Goal: Task Accomplishment & Management: Manage account settings

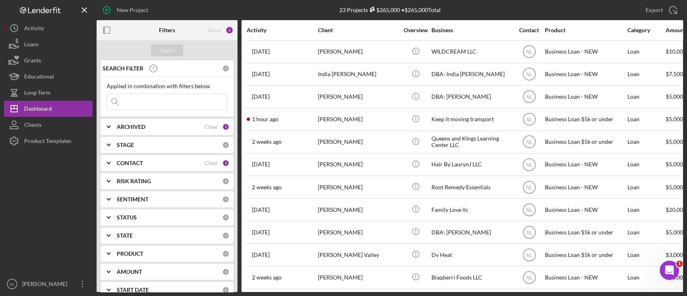
scroll to position [276, 0]
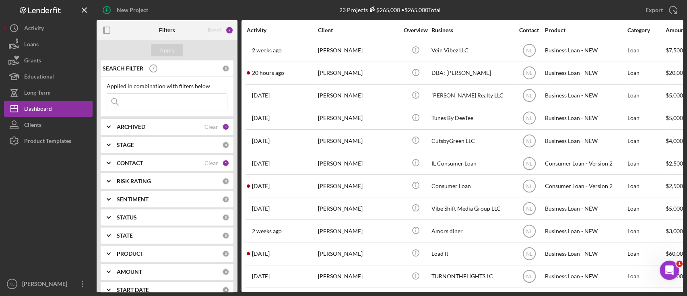
click at [145, 102] on input at bounding box center [167, 102] width 120 height 16
type input "india"
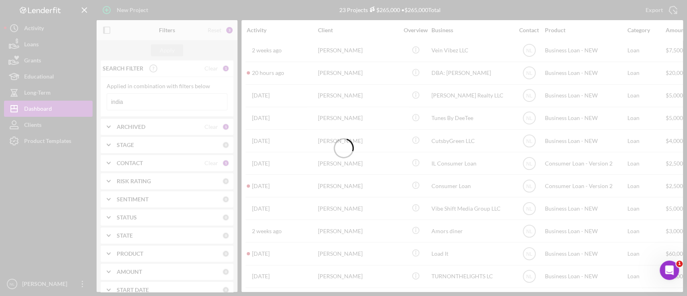
scroll to position [0, 0]
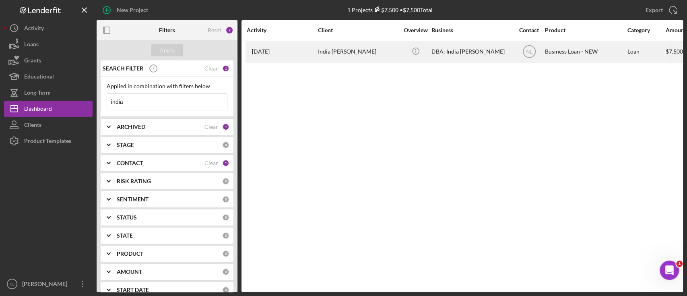
click at [318, 54] on div "India [PERSON_NAME]" at bounding box center [358, 51] width 81 height 21
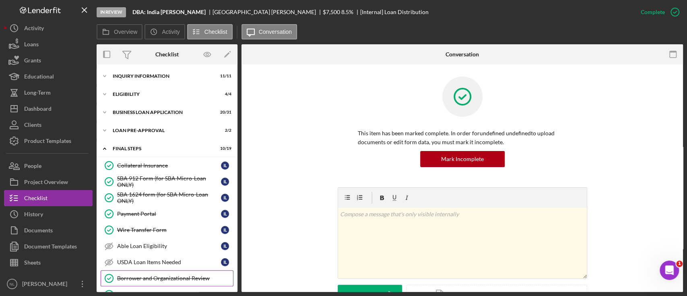
scroll to position [147, 0]
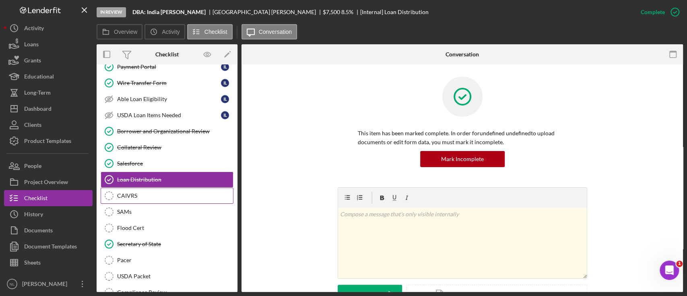
click at [148, 196] on div "CAIVRS" at bounding box center [175, 195] width 116 height 6
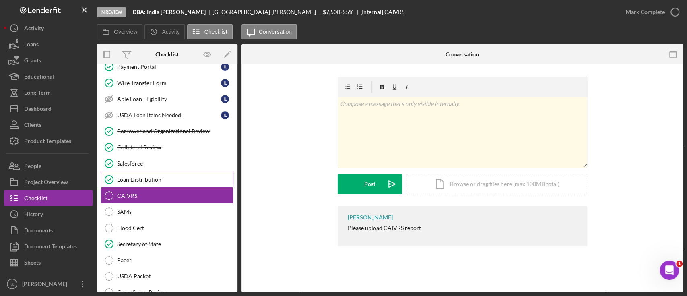
click at [141, 172] on link "Loan Distribution Loan Distribution" at bounding box center [167, 179] width 133 height 16
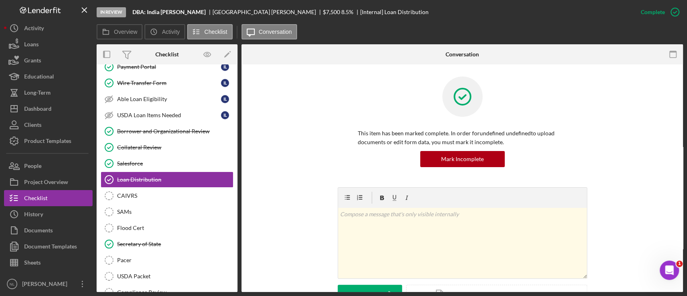
scroll to position [266, 0]
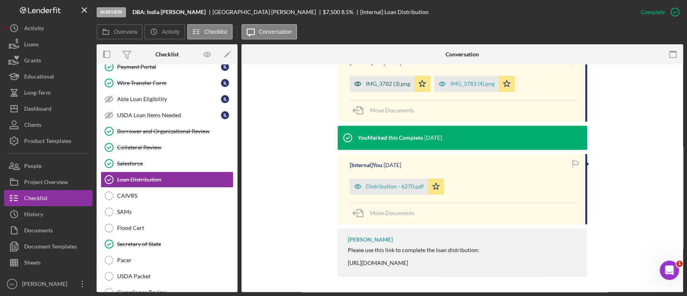
click at [394, 81] on div "IMG_3782 (3).png" at bounding box center [388, 84] width 44 height 6
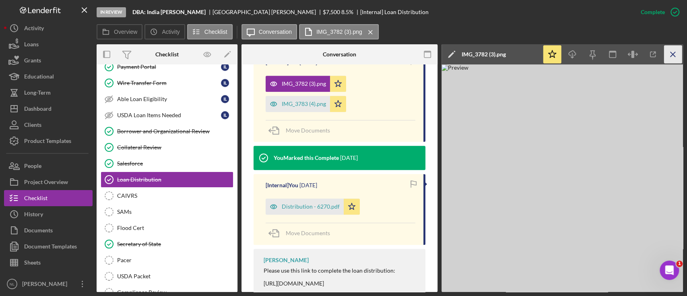
click at [676, 58] on icon "Icon/Menu Close" at bounding box center [673, 54] width 18 height 18
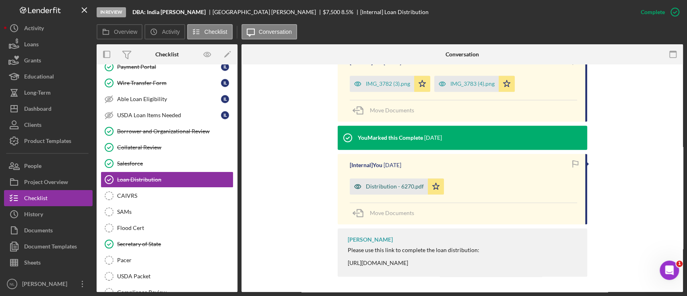
click at [384, 183] on div "Distribution - 6270.pdf" at bounding box center [395, 186] width 58 height 6
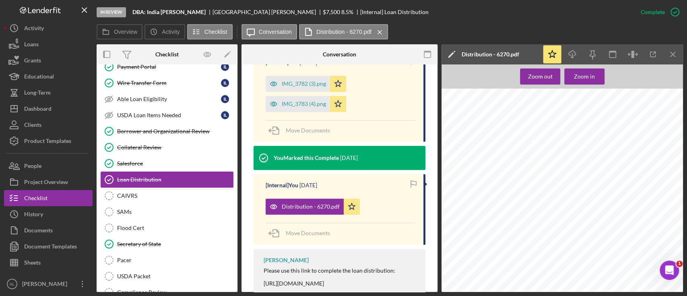
scroll to position [196, 0]
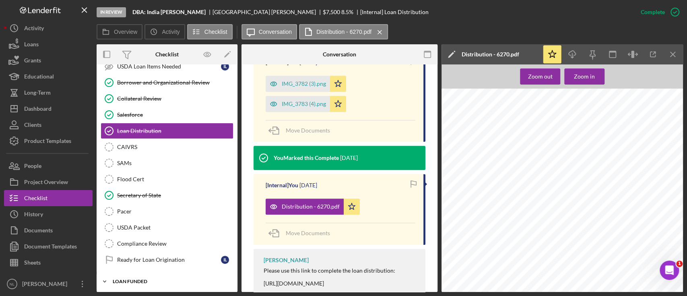
click at [151, 281] on div "LOAN FUNDED" at bounding box center [170, 281] width 115 height 5
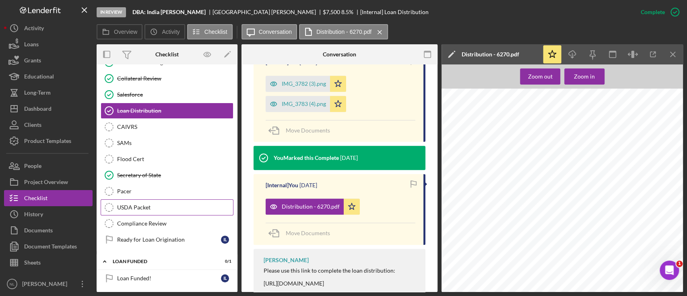
scroll to position [79, 0]
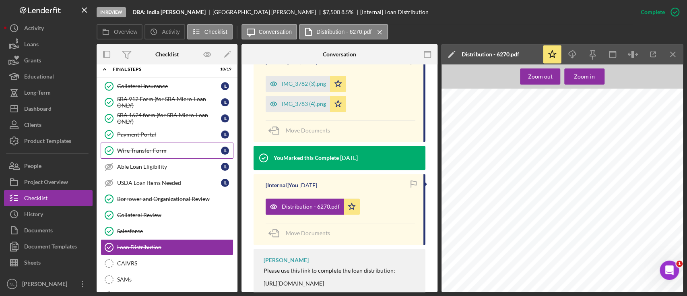
click at [145, 145] on link "Wire Transfer Form Wire Transfer Form I L" at bounding box center [167, 150] width 133 height 16
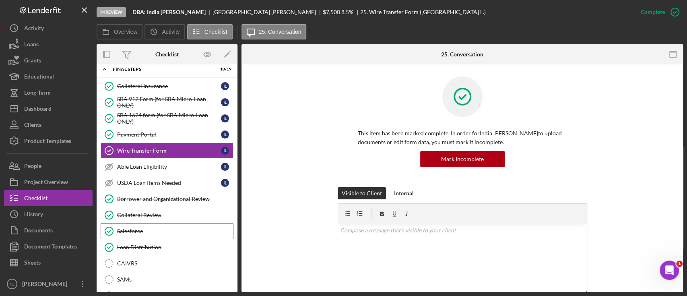
scroll to position [84, 0]
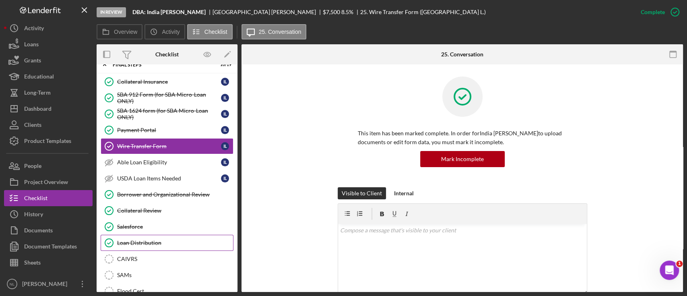
click at [142, 247] on link "Loan Distribution Loan Distribution" at bounding box center [167, 243] width 133 height 16
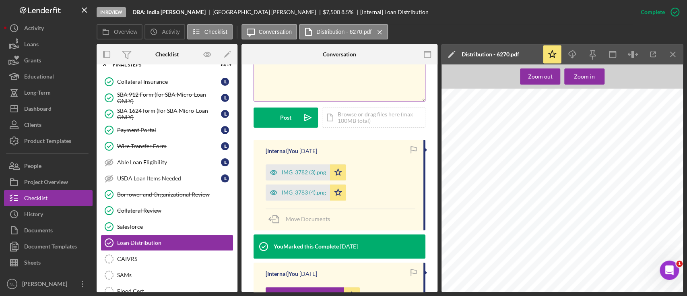
scroll to position [221, 0]
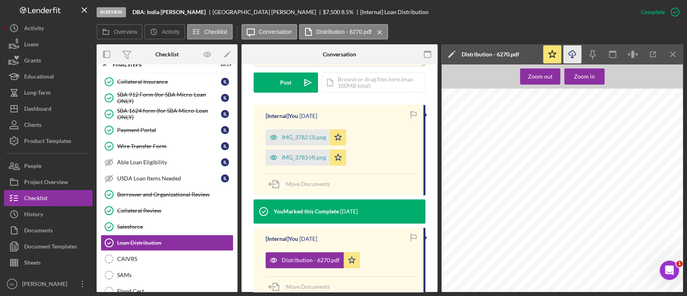
click at [569, 51] on icon "Icon/Download" at bounding box center [573, 54] width 18 height 18
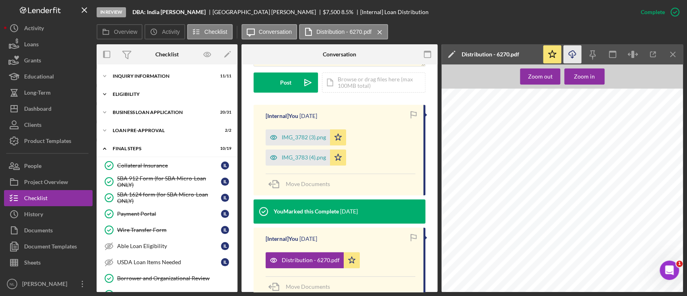
scroll to position [0, 0]
click at [140, 91] on div "Icon/Expander ELIGIBILITY 4 / 4" at bounding box center [167, 94] width 141 height 16
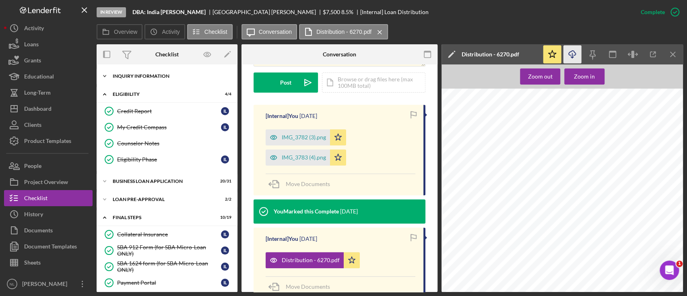
click at [135, 81] on div "Icon/Expander INQUIRY INFORMATION 11 / 11" at bounding box center [167, 76] width 141 height 16
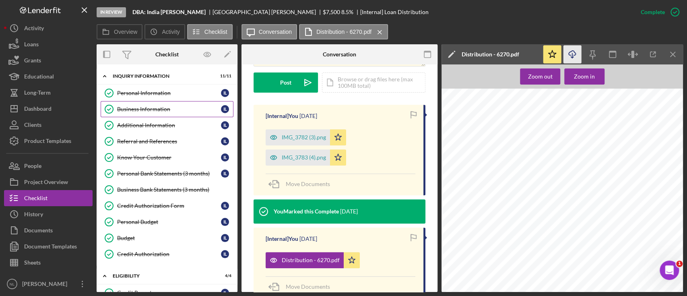
click at [152, 111] on div "Business Information" at bounding box center [169, 109] width 104 height 6
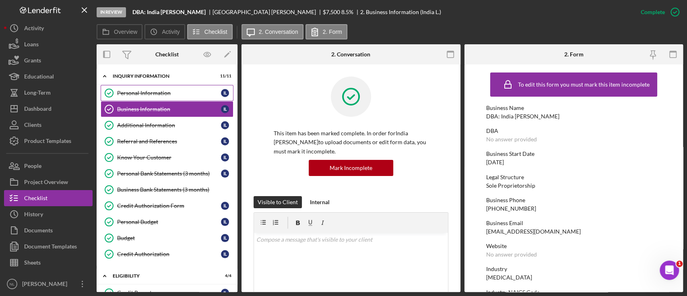
click at [151, 100] on link "Personal Information Personal Information I L" at bounding box center [167, 93] width 133 height 16
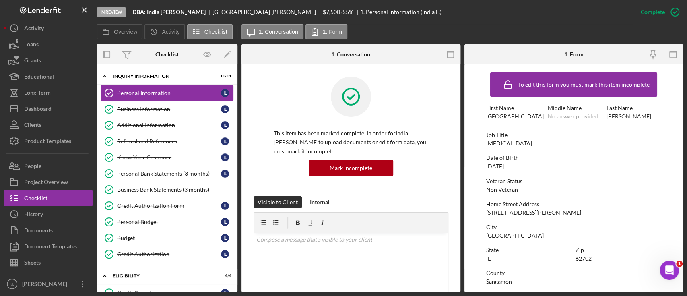
click at [151, 100] on link "Personal Information Personal Information I L" at bounding box center [167, 93] width 133 height 16
click at [153, 104] on link "Business Information Business Information I L" at bounding box center [167, 109] width 133 height 16
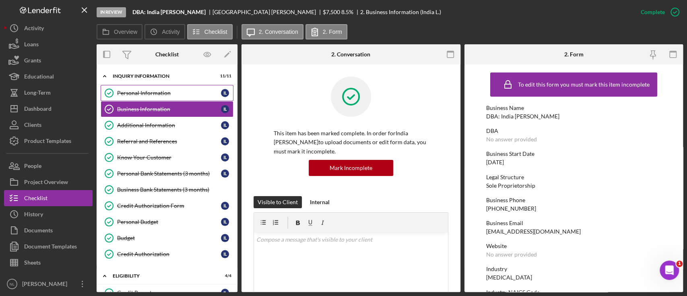
click at [150, 89] on link "Personal Information Personal Information I L" at bounding box center [167, 93] width 133 height 16
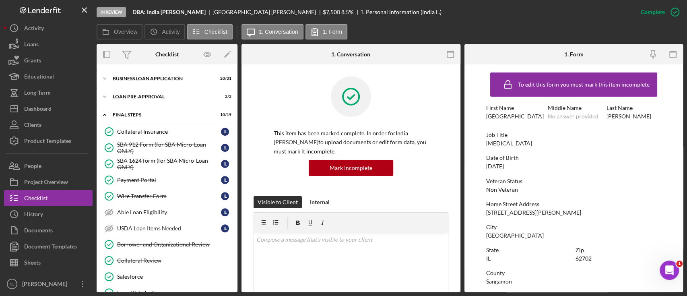
scroll to position [287, 0]
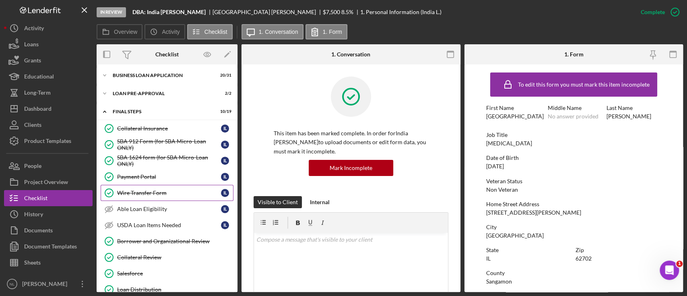
click at [171, 193] on div "Wire Transfer Form" at bounding box center [169, 193] width 104 height 6
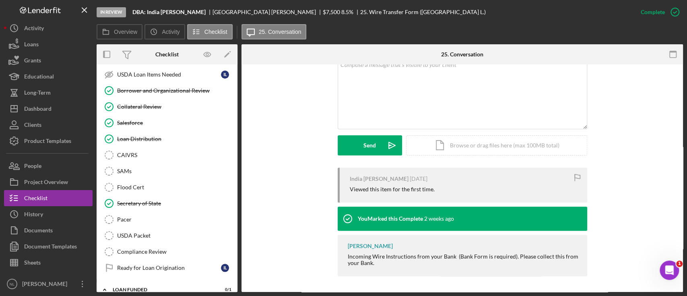
scroll to position [43, 0]
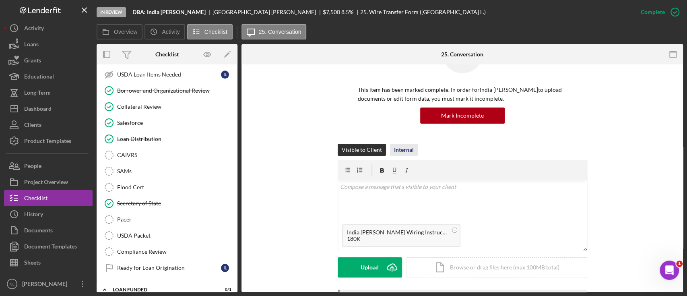
click at [400, 151] on div "Internal" at bounding box center [404, 150] width 20 height 12
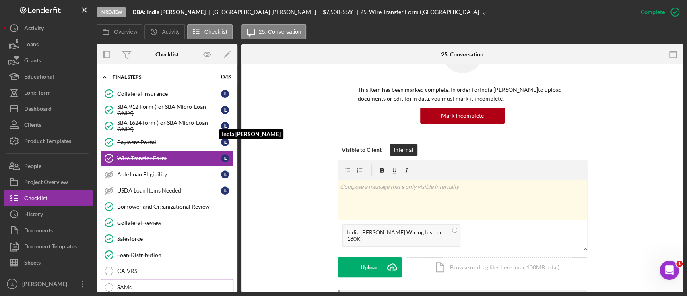
scroll to position [418, 0]
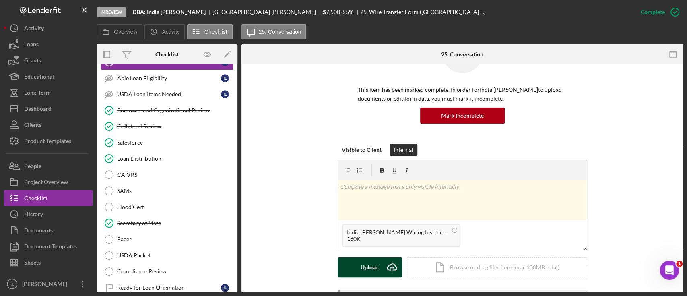
click at [382, 272] on icon "Icon/Upload" at bounding box center [392, 267] width 20 height 20
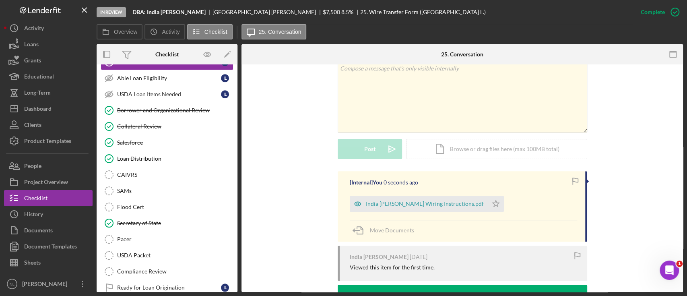
scroll to position [162, 0]
click at [488, 206] on icon "Icon/Star" at bounding box center [496, 203] width 16 height 16
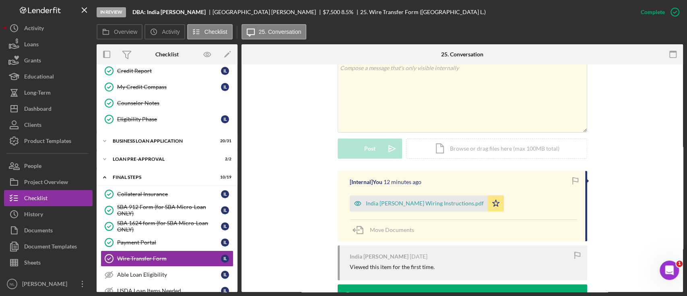
scroll to position [0, 0]
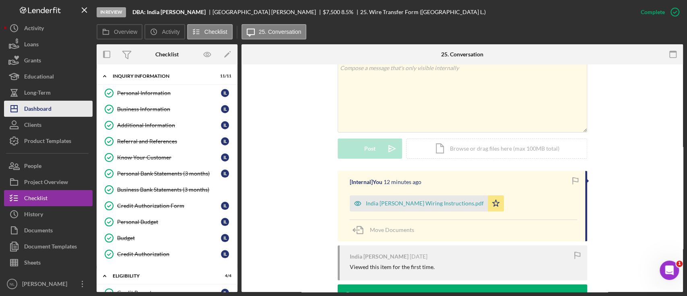
click at [49, 105] on div "Dashboard" at bounding box center [37, 110] width 27 height 18
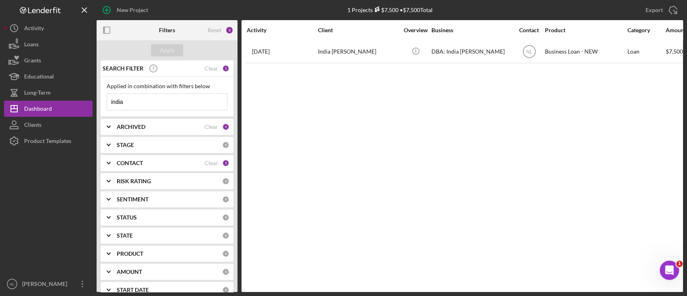
click at [132, 101] on input "india" at bounding box center [167, 102] width 120 height 16
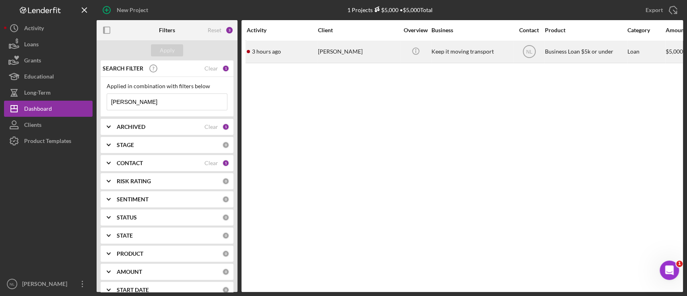
type input "leonard"
click at [316, 60] on div "3 hours ago Leonard Kyles" at bounding box center [282, 51] width 70 height 21
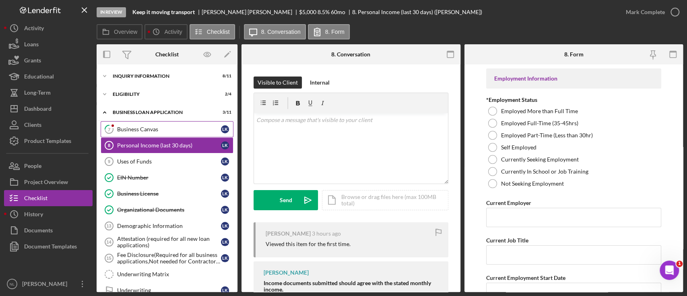
click at [131, 134] on link "7 Business Canvas L K" at bounding box center [167, 129] width 133 height 16
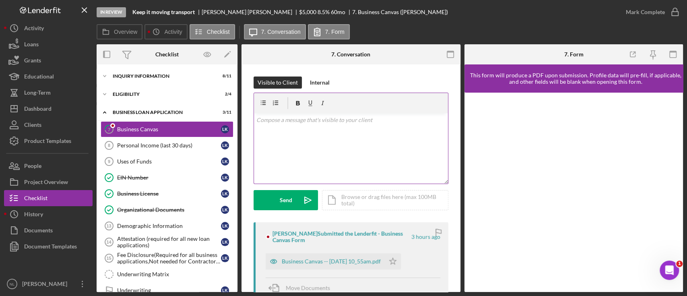
scroll to position [38, 0]
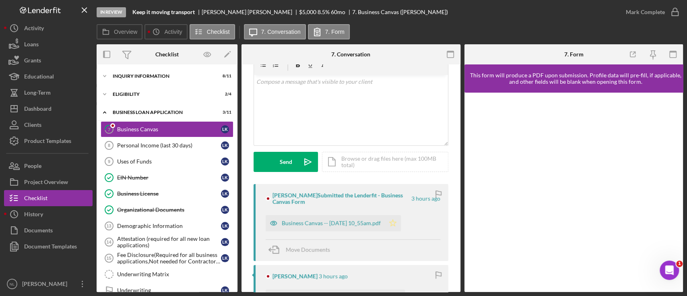
click at [399, 226] on icon "Icon/Star" at bounding box center [393, 223] width 16 height 16
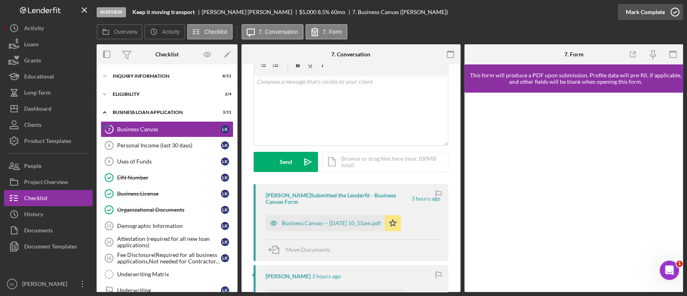
click at [659, 12] on div "Mark Complete" at bounding box center [645, 12] width 39 height 16
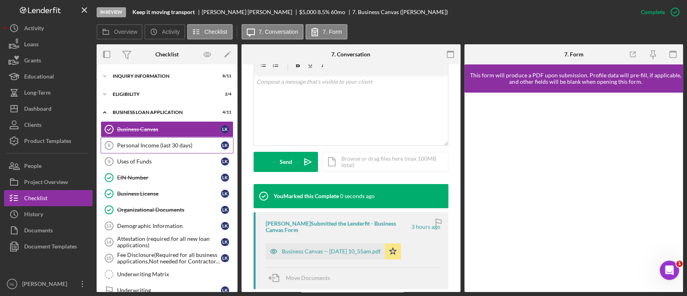
click at [176, 144] on div "Personal Income (last 30 days)" at bounding box center [169, 145] width 104 height 6
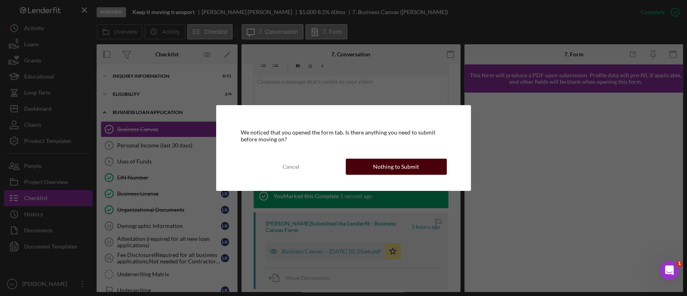
click at [377, 166] on div "Nothing to Submit" at bounding box center [396, 167] width 46 height 16
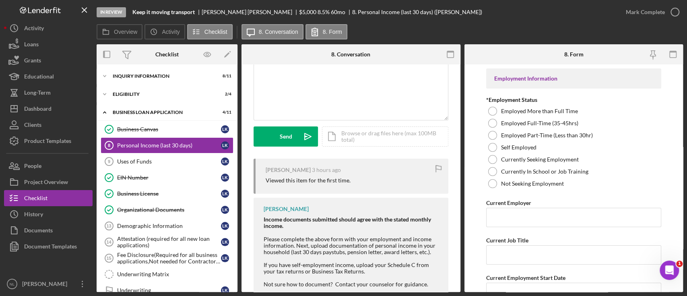
scroll to position [67, 0]
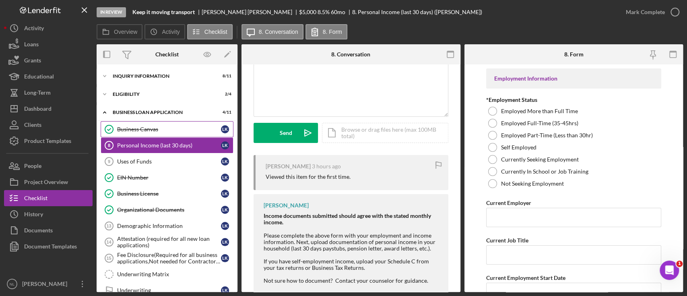
click at [135, 125] on link "Business Canvas Business Canvas L K" at bounding box center [167, 129] width 133 height 16
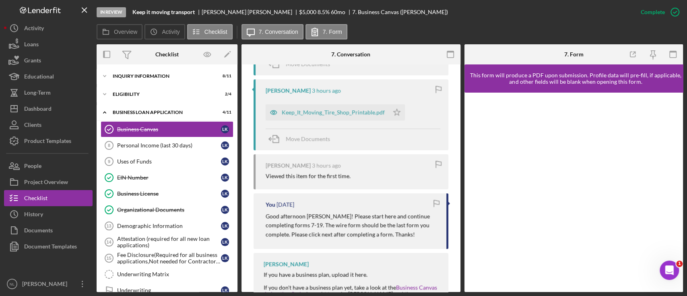
scroll to position [334, 0]
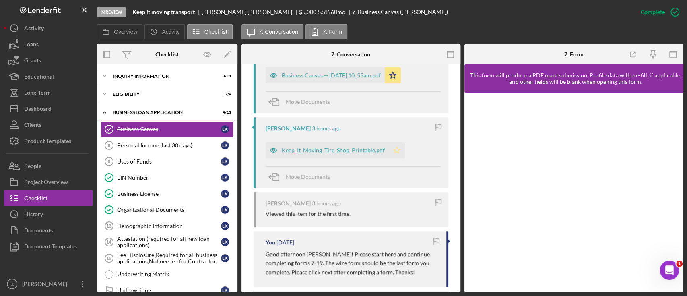
click at [399, 152] on icon "Icon/Star" at bounding box center [397, 150] width 16 height 16
click at [187, 147] on div "Personal Income (last 30 days)" at bounding box center [169, 145] width 104 height 6
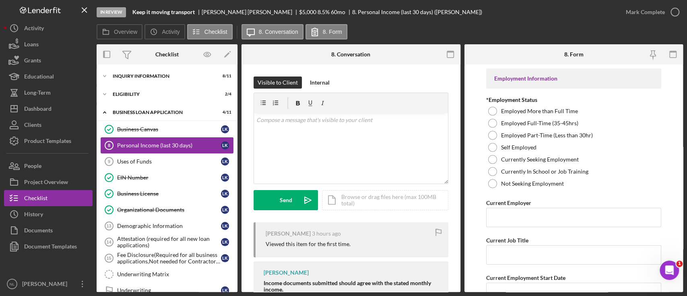
click at [181, 138] on link "Personal Income (last 30 days) 8 Personal Income (last 30 days) L K" at bounding box center [167, 145] width 133 height 16
click at [185, 131] on div "Business Canvas" at bounding box center [169, 129] width 104 height 6
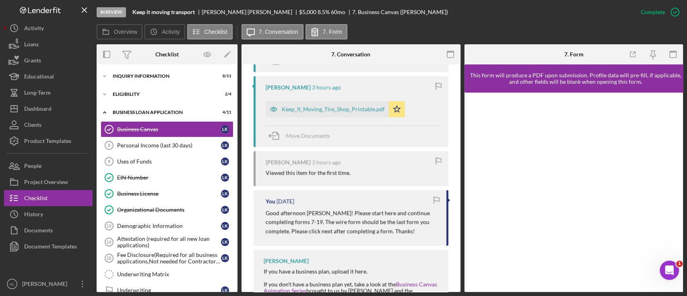
scroll to position [384, 0]
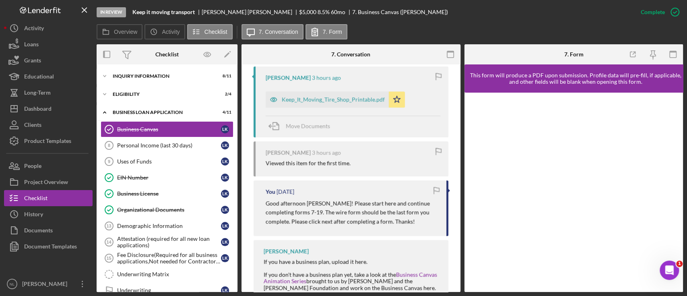
click at [343, 211] on p "Good afternoon Mr Kyles! Please start here and continue completing forms 7-19. …" at bounding box center [352, 212] width 173 height 27
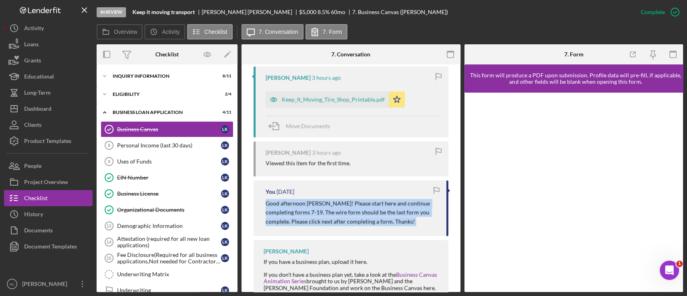
click at [343, 211] on p "Good afternoon Mr Kyles! Please start here and continue completing forms 7-19. …" at bounding box center [352, 212] width 173 height 27
copy div "Good afternoon Mr Kyles! Please start here and continue completing forms 7-19. …"
click at [138, 147] on div "Personal Income (last 30 days)" at bounding box center [169, 145] width 104 height 6
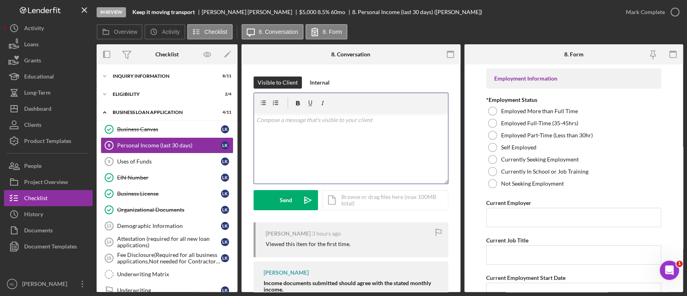
click at [276, 140] on div "v Color teal Color pink Remove color Add row above Add row below Add column bef…" at bounding box center [351, 148] width 194 height 70
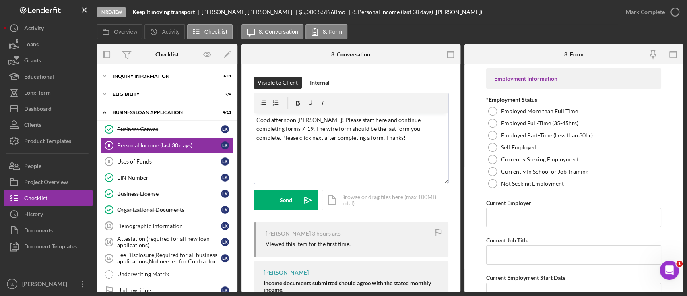
click at [316, 121] on p "Good afternoon Mr Kyles! Please start here and continue completing forms 7-19. …" at bounding box center [350, 129] width 189 height 27
click at [392, 123] on p "Good afternoon Mr Kyles! Please start here and continue completing forms 7-19. …" at bounding box center [350, 129] width 189 height 27
click at [260, 129] on p "Good afternoon Mr Kyles! Please start here and continue completing forms 7-19. …" at bounding box center [350, 129] width 189 height 27
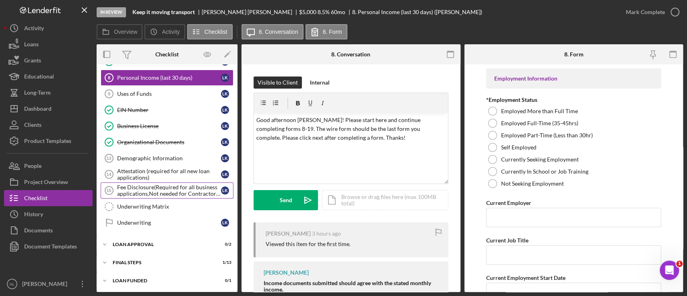
click at [138, 260] on div "Final Steps" at bounding box center [162, 262] width 99 height 5
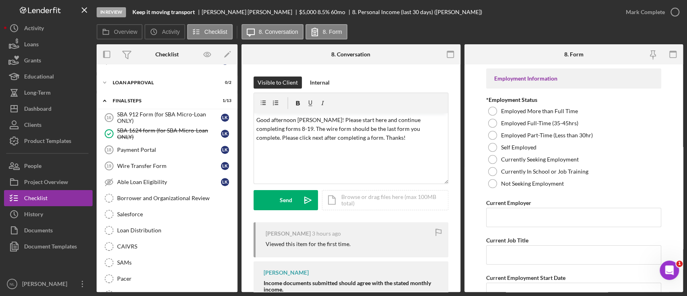
scroll to position [230, 0]
click at [341, 134] on p "Good afternoon Mr Kyles! Please start here and continue completing forms 8-19. …" at bounding box center [350, 129] width 189 height 27
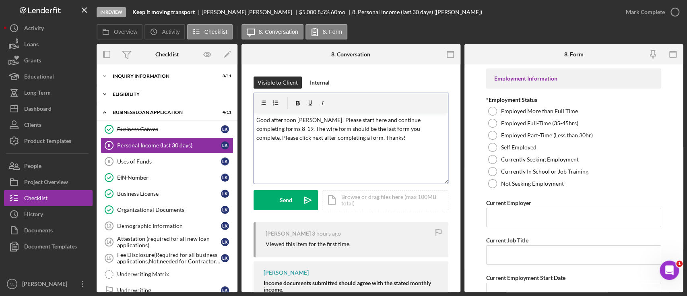
click at [130, 97] on div "Icon/Expander Eligibility 2 / 4" at bounding box center [167, 94] width 141 height 16
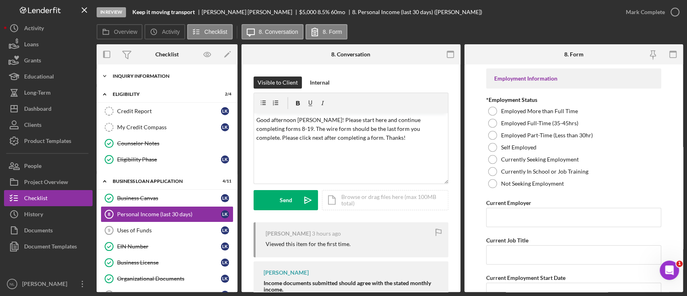
click at [128, 74] on div "INQUIRY INFORMATION" at bounding box center [170, 76] width 115 height 5
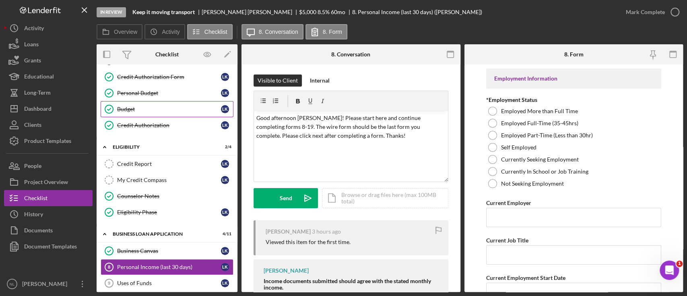
scroll to position [160, 0]
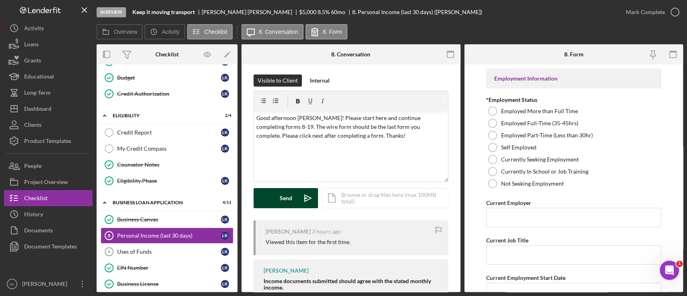
click at [291, 191] on div "Send" at bounding box center [286, 198] width 12 height 20
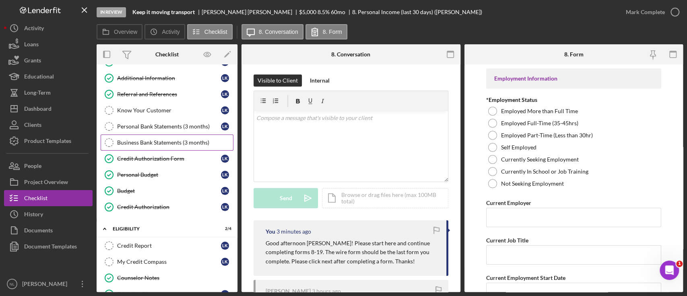
scroll to position [0, 0]
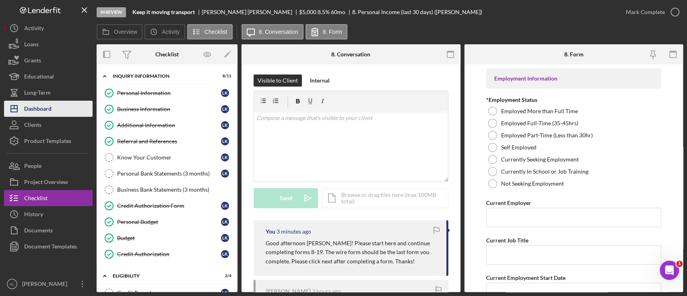
click at [56, 114] on button "Icon/Dashboard Dashboard" at bounding box center [48, 109] width 89 height 16
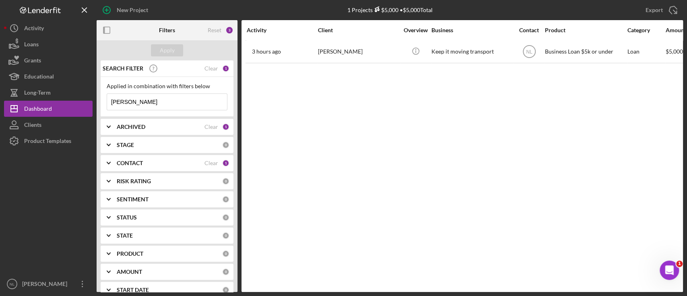
click at [161, 104] on input "leonard" at bounding box center [167, 102] width 120 height 16
click at [169, 50] on div "Apply" at bounding box center [167, 50] width 15 height 12
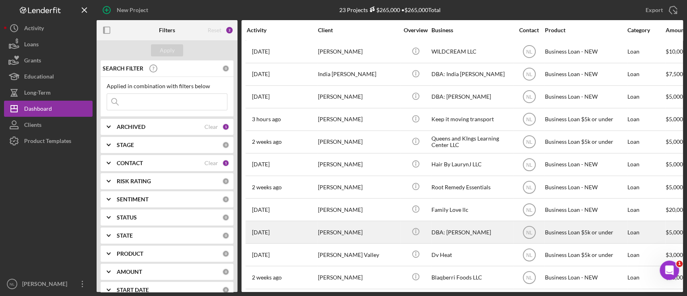
click at [343, 134] on div "[PERSON_NAME]" at bounding box center [358, 141] width 81 height 21
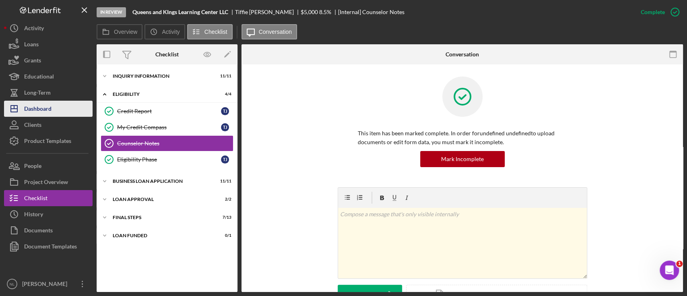
click at [25, 110] on div "Dashboard" at bounding box center [37, 110] width 27 height 18
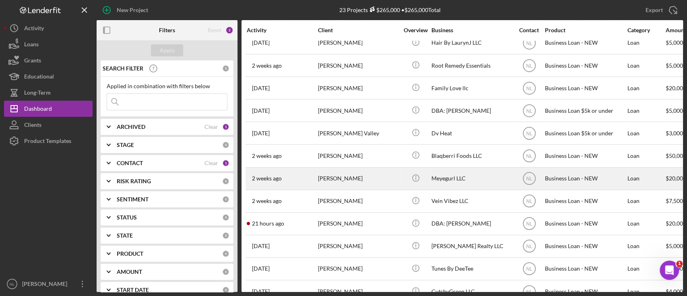
scroll to position [123, 0]
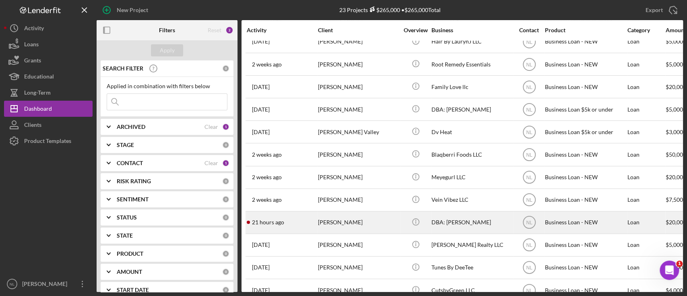
click at [333, 217] on div "[PERSON_NAME]" at bounding box center [358, 222] width 81 height 21
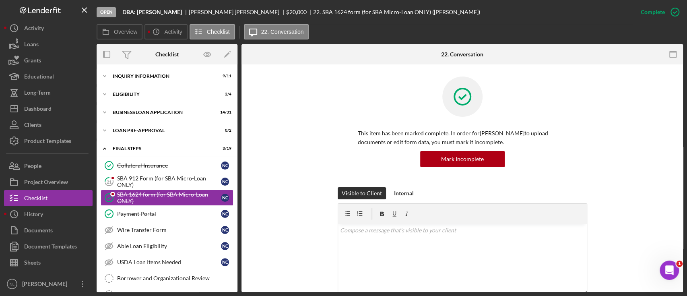
scroll to position [19, 0]
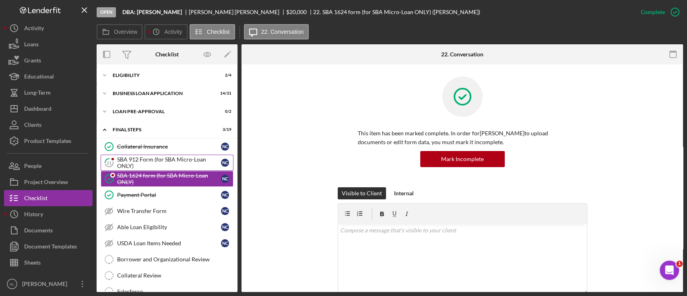
click at [142, 160] on div "SBA 912 Form (for SBA Micro-Loan ONLY)" at bounding box center [169, 162] width 104 height 13
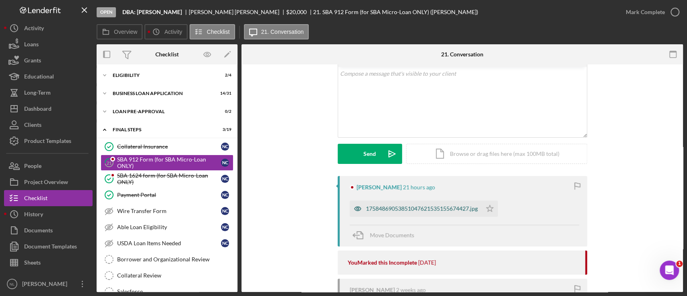
scroll to position [47, 0]
click at [421, 207] on div "17584869053851047621535155674427.jpg" at bounding box center [422, 207] width 112 height 6
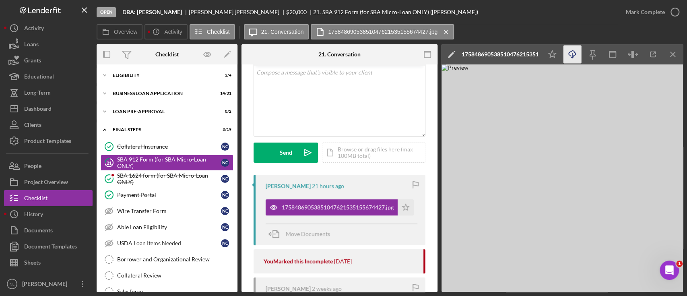
click at [572, 58] on g "button" at bounding box center [572, 54] width 7 height 7
click at [669, 54] on icon "Icon/Menu Close" at bounding box center [673, 54] width 18 height 18
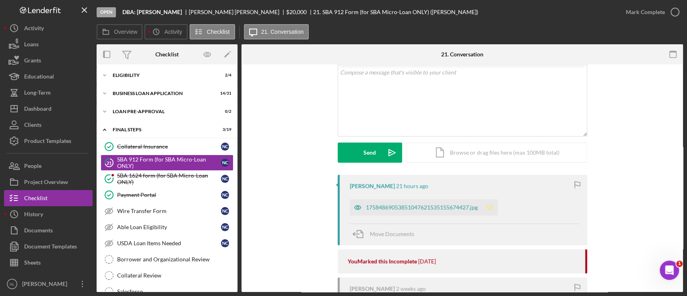
click at [495, 212] on icon "Icon/Star" at bounding box center [490, 207] width 16 height 16
click at [630, 14] on div "Mark Complete" at bounding box center [645, 12] width 39 height 16
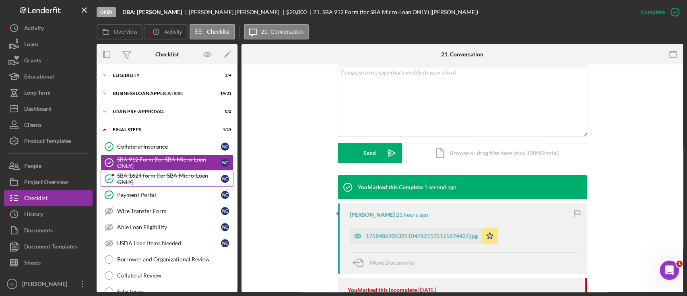
click at [163, 175] on div "SBA 1624 form (for SBA Micro-Loan ONLY)" at bounding box center [169, 178] width 104 height 13
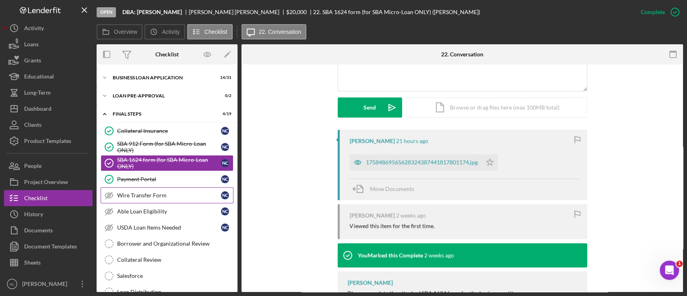
scroll to position [29, 0]
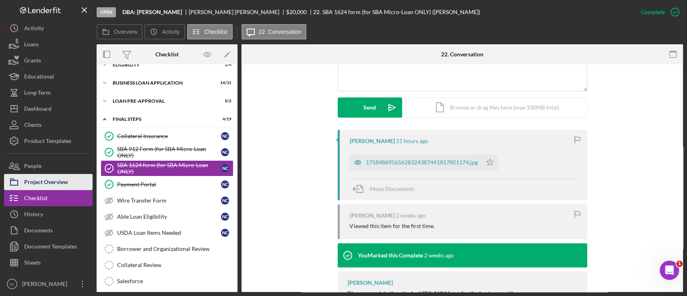
click at [50, 176] on div "Project Overview" at bounding box center [46, 183] width 44 height 18
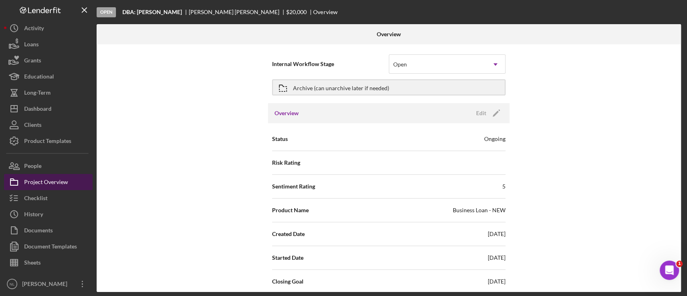
click at [61, 175] on div "Project Overview" at bounding box center [46, 183] width 44 height 18
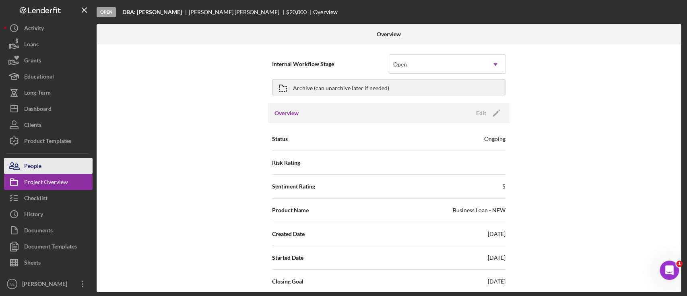
click at [46, 159] on button "People" at bounding box center [48, 166] width 89 height 16
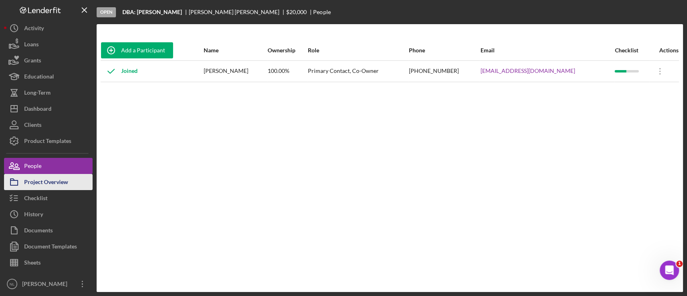
click at [57, 183] on div "Project Overview" at bounding box center [46, 183] width 44 height 18
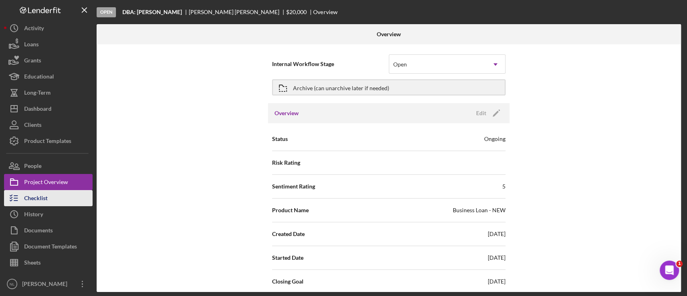
click at [44, 195] on div "Checklist" at bounding box center [35, 199] width 23 height 18
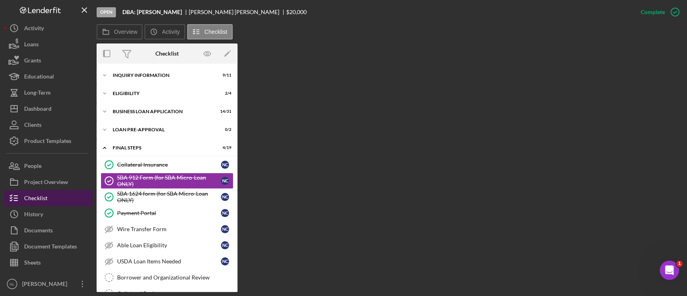
scroll to position [3, 0]
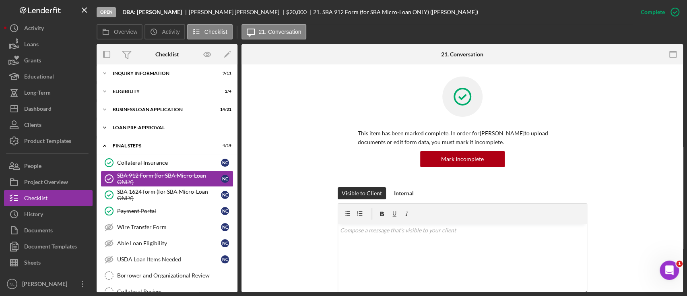
click at [176, 124] on div "Icon/Expander LOAN PRE-APPROVAL 0 / 2" at bounding box center [167, 128] width 141 height 16
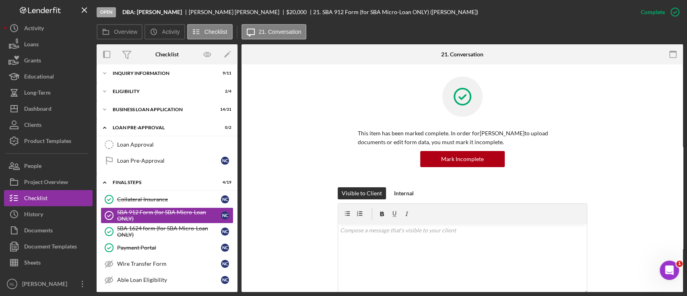
click at [160, 100] on div "Icon/Expander INQUIRY INFORMATION 9 / 11 Icon/Expander ELIGIBILITY 2 / 4 Icon/E…" at bounding box center [167, 293] width 141 height 454
click at [156, 111] on div "BUSINESS LOAN APPLICATION" at bounding box center [170, 109] width 115 height 5
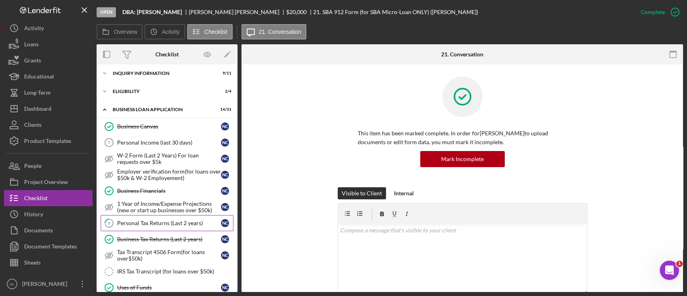
click at [153, 217] on link "9 Personal Tax Returns (Last 2 years) N C" at bounding box center [167, 223] width 133 height 16
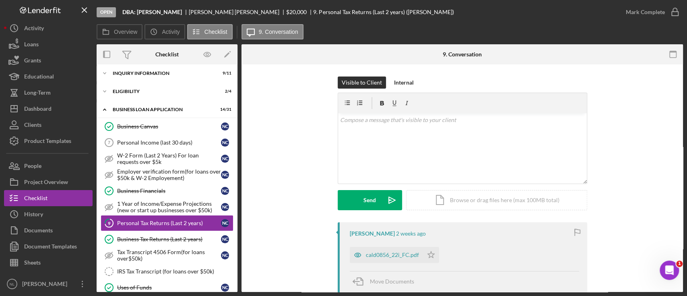
scroll to position [122, 0]
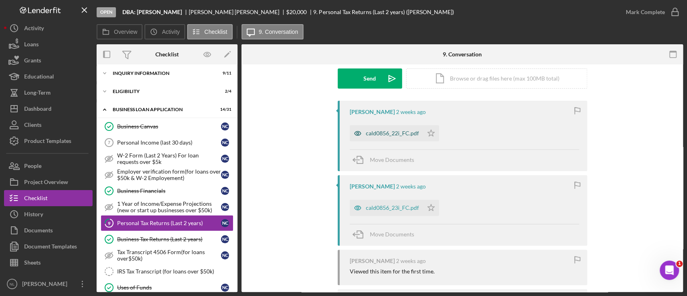
click at [378, 134] on div "cald0856_22i_FC.pdf" at bounding box center [392, 133] width 53 height 6
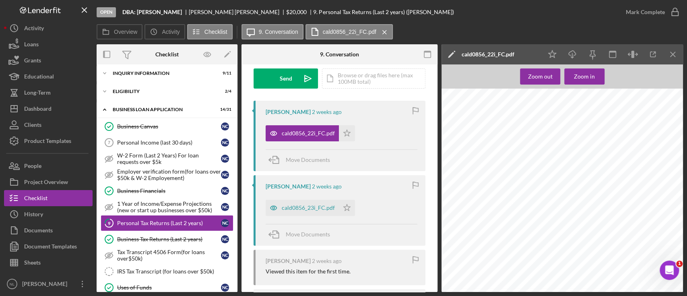
scroll to position [4254, 0]
click at [667, 57] on icon "Icon/Menu Close" at bounding box center [673, 54] width 18 height 18
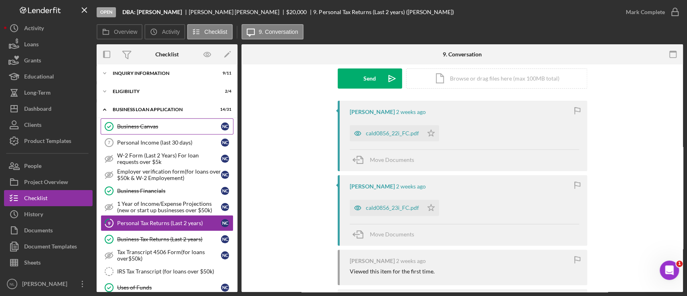
click at [180, 132] on link "Business Canvas Business Canvas N C" at bounding box center [167, 126] width 133 height 16
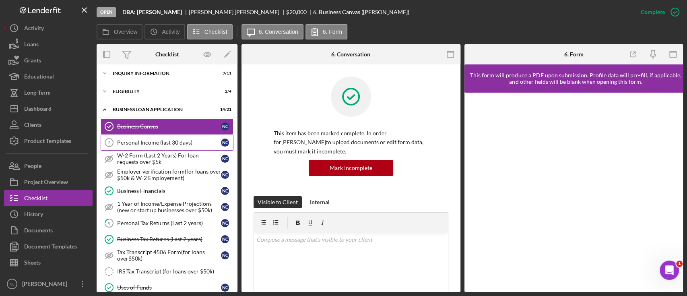
click at [171, 141] on div "Personal Income (last 30 days)" at bounding box center [169, 142] width 104 height 6
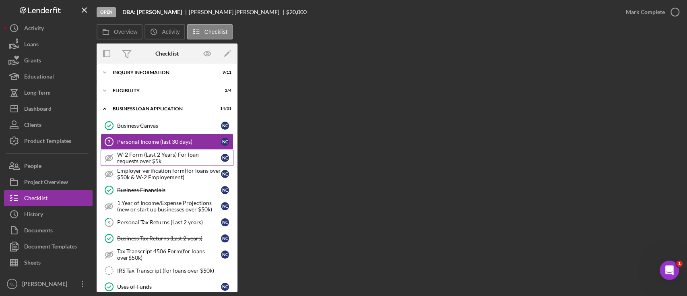
click at [171, 159] on div "W-2 Form (Last 2 Years) For loan requests over $5k" at bounding box center [169, 157] width 104 height 13
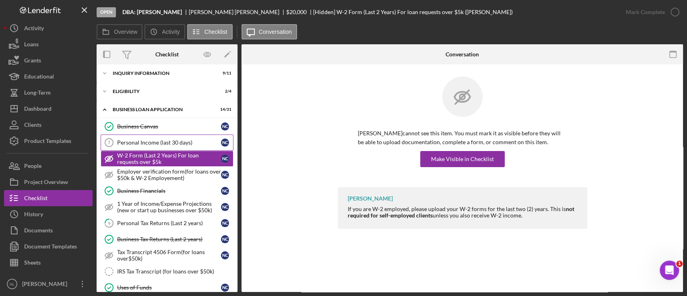
click at [164, 139] on div "Personal Income (last 30 days)" at bounding box center [169, 142] width 104 height 6
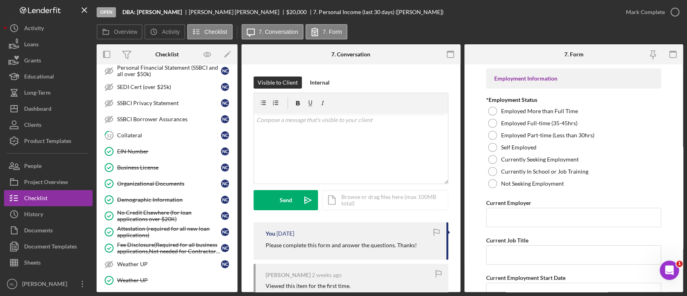
scroll to position [253, 0]
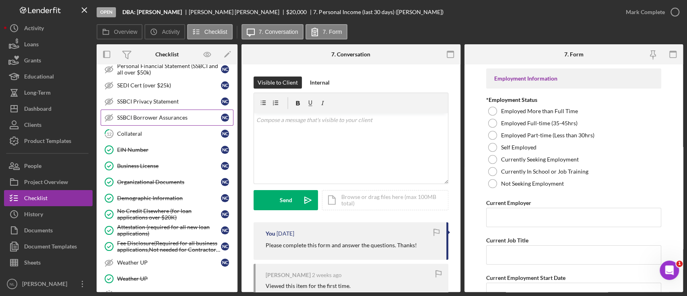
click at [129, 122] on link "SSBCI Borrower Assurances SSBCI Borrower Assurances N C" at bounding box center [167, 117] width 133 height 16
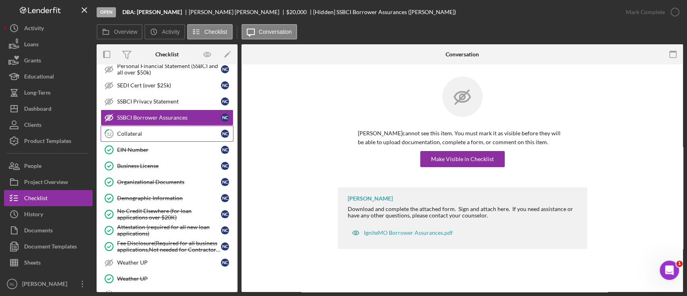
click at [125, 130] on div "Collateral" at bounding box center [169, 133] width 104 height 6
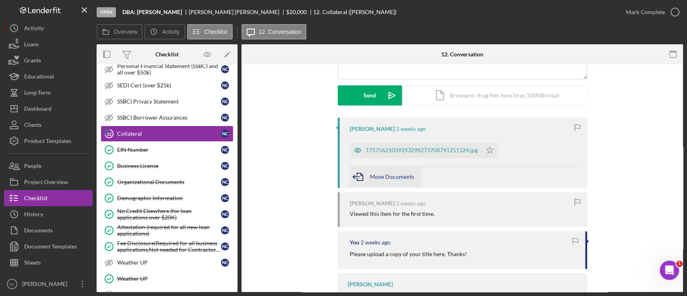
scroll to position [105, 0]
click at [418, 151] on div "17575621039293298273708741251124.jpg" at bounding box center [422, 149] width 112 height 6
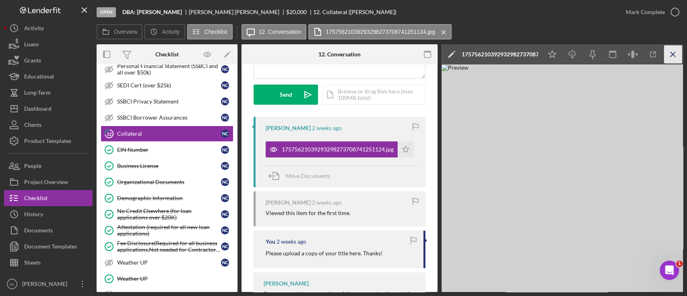
click at [677, 54] on icon "Icon/Menu Close" at bounding box center [673, 54] width 18 height 18
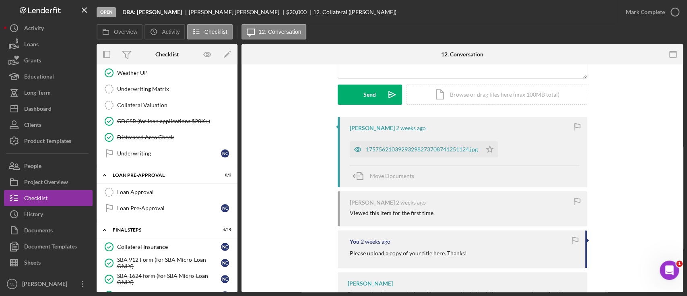
scroll to position [493, 0]
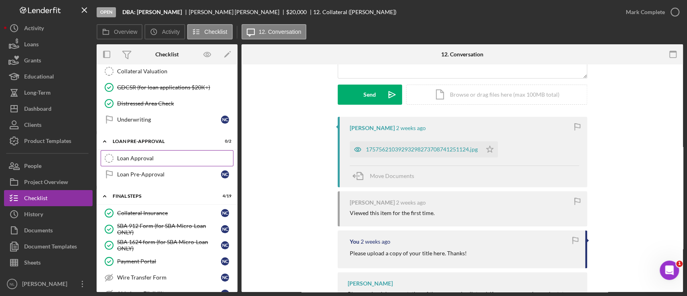
click at [147, 156] on div "Loan Approval" at bounding box center [175, 158] width 116 height 6
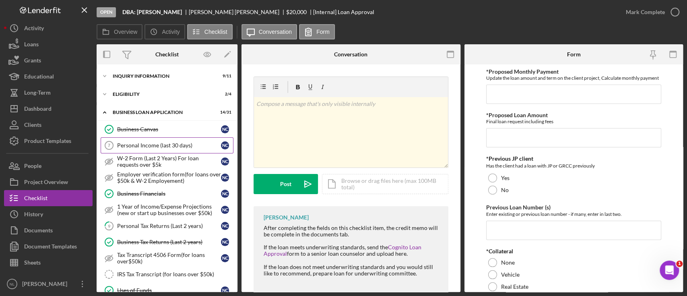
click at [175, 142] on div "Personal Income (last 30 days)" at bounding box center [169, 145] width 104 height 6
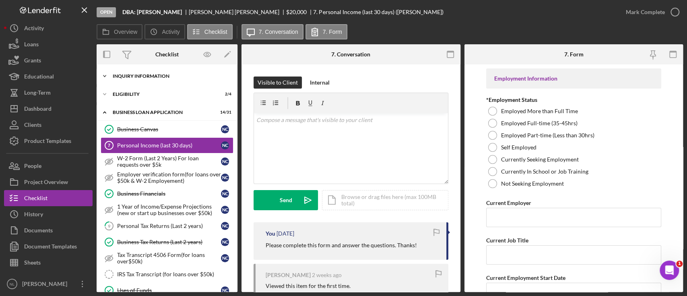
click at [196, 80] on div "Icon/Expander INQUIRY INFORMATION 9 / 11" at bounding box center [167, 76] width 141 height 16
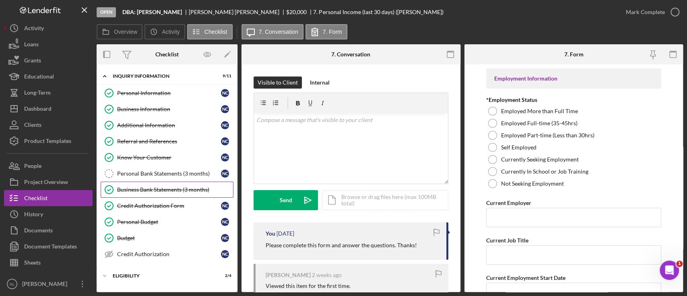
click at [188, 182] on link "Business Bank Statements (3 months) Business Bank Statements (3 months)" at bounding box center [167, 190] width 133 height 16
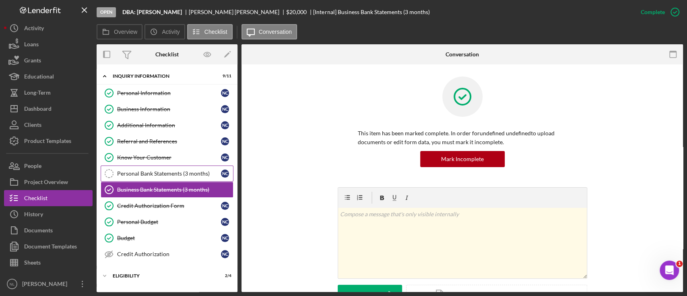
click at [182, 174] on div "Personal Bank Statements (3 months)" at bounding box center [169, 173] width 104 height 6
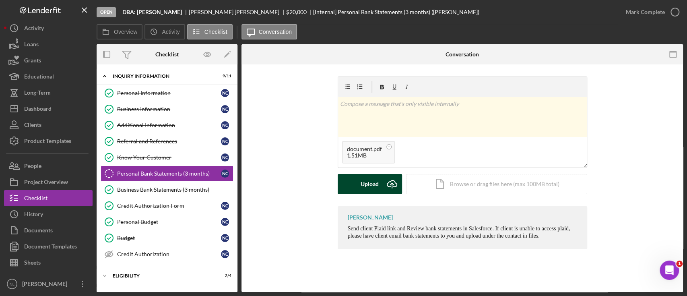
click at [385, 192] on icon "Icon/Upload" at bounding box center [392, 184] width 20 height 20
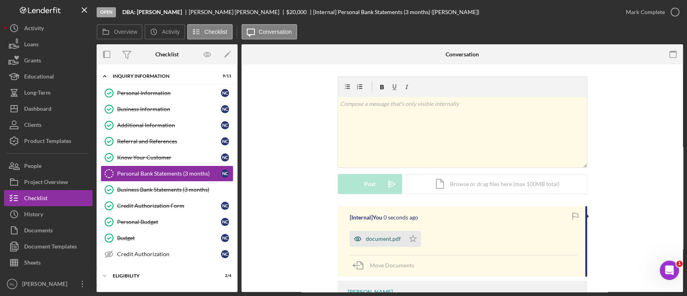
click at [375, 240] on div "document.pdf" at bounding box center [383, 238] width 35 height 6
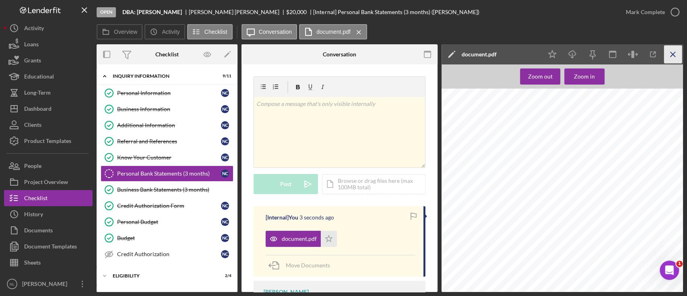
click at [670, 50] on icon "Icon/Menu Close" at bounding box center [673, 54] width 18 height 18
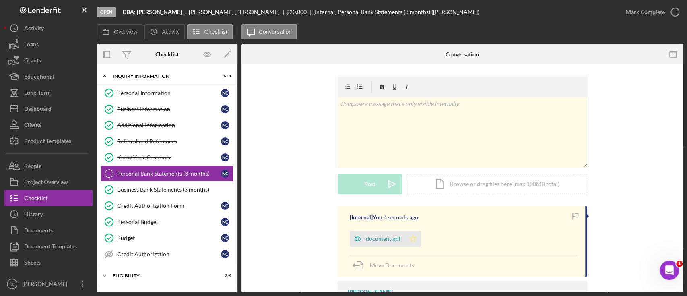
click at [409, 237] on polygon "button" at bounding box center [412, 238] width 7 height 6
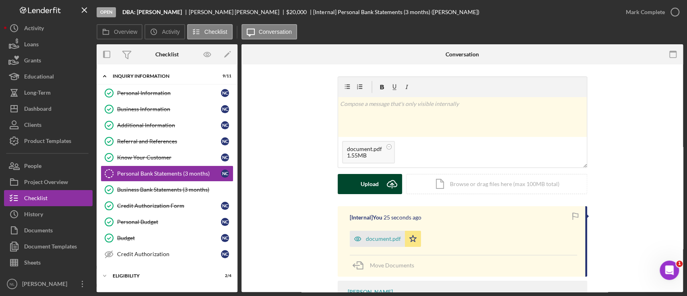
click at [370, 178] on div "Upload" at bounding box center [370, 184] width 18 height 20
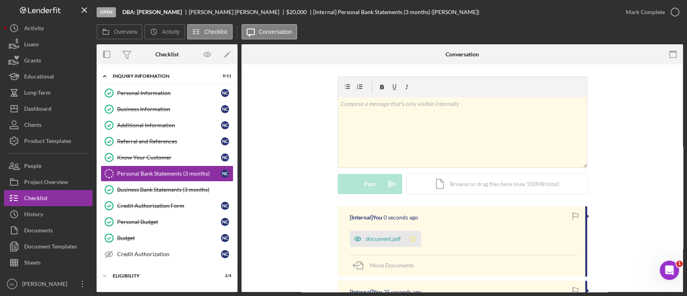
click at [417, 244] on icon "Icon/Star" at bounding box center [413, 239] width 16 height 16
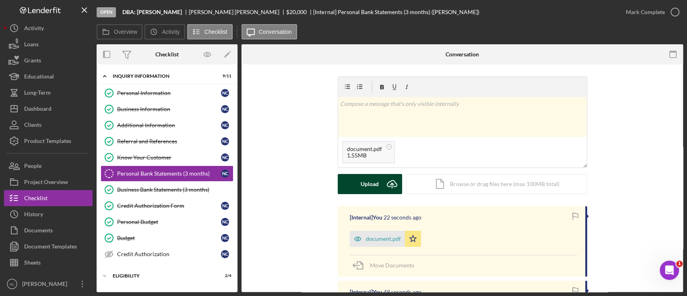
click at [357, 188] on button "Upload Icon/Upload" at bounding box center [370, 184] width 64 height 20
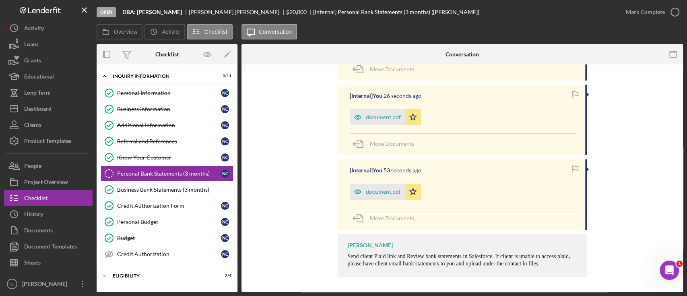
scroll to position [71, 0]
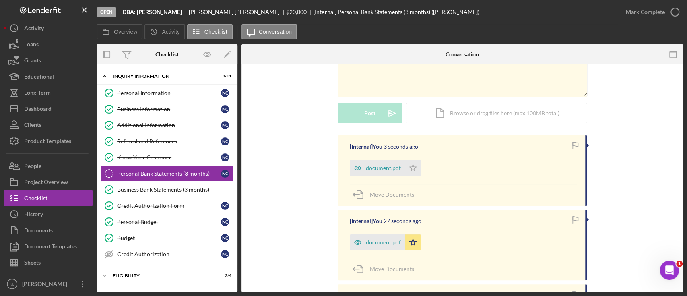
click at [414, 177] on div "[Internal] You 3 seconds ago document.pdf Icon/Star Move Documents" at bounding box center [463, 170] width 250 height 70
click at [414, 164] on icon "Icon/Star" at bounding box center [413, 168] width 16 height 16
click at [640, 18] on div "Mark Complete" at bounding box center [645, 12] width 39 height 16
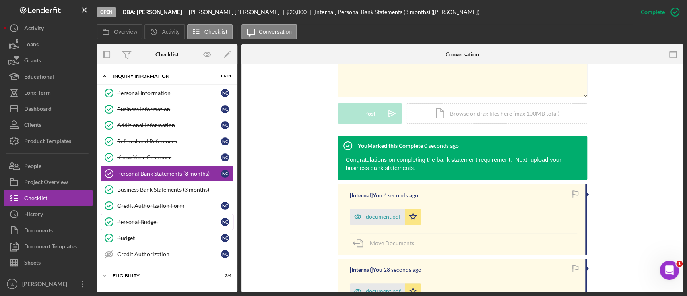
scroll to position [124, 0]
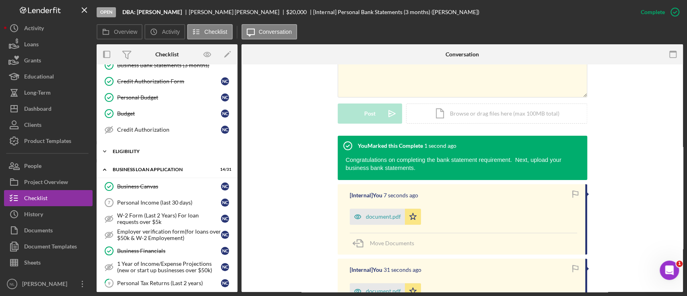
click at [118, 149] on div "ELIGIBILITY" at bounding box center [170, 151] width 115 height 5
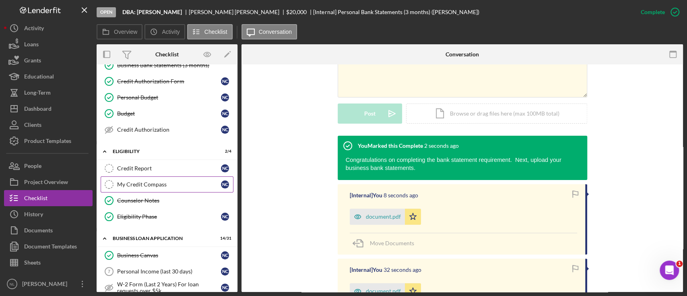
click at [138, 178] on link "My Credit Compass My Credit Compass N C" at bounding box center [167, 184] width 133 height 16
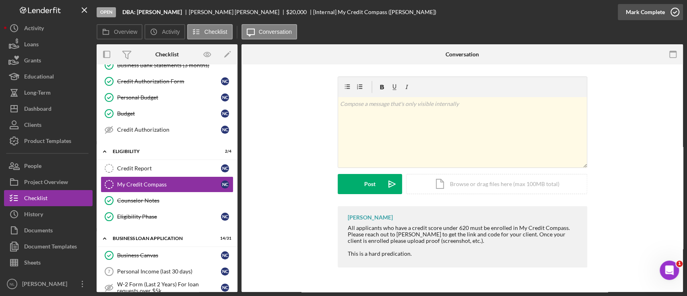
click at [636, 17] on div "Mark Complete" at bounding box center [645, 12] width 39 height 16
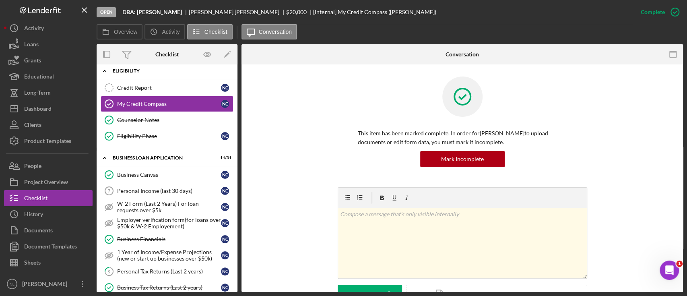
scroll to position [206, 0]
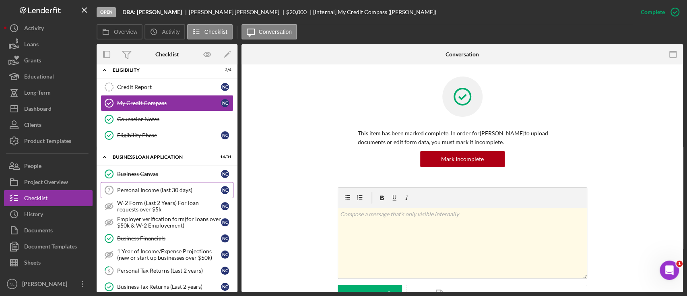
click at [152, 194] on link "Personal Income (last 30 days) 7 Personal Income (last 30 days) N C" at bounding box center [167, 190] width 133 height 16
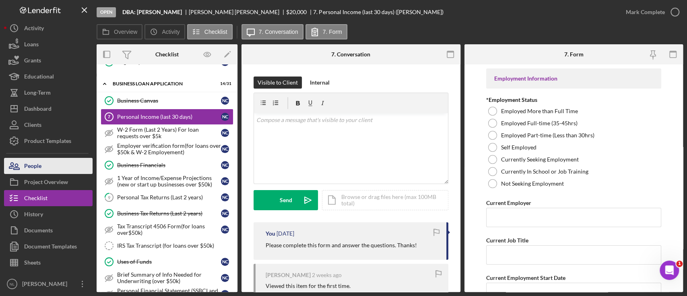
scroll to position [280, 0]
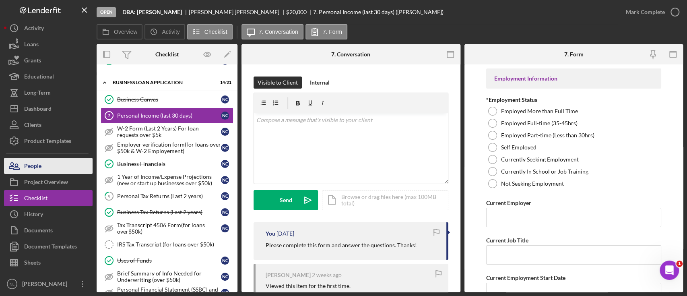
click at [67, 159] on button "People" at bounding box center [48, 166] width 89 height 16
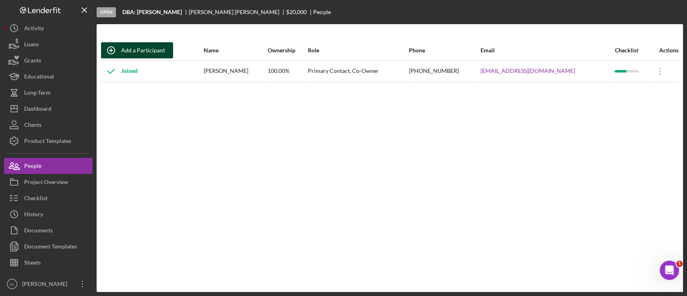
click at [145, 56] on div "Add a Participant" at bounding box center [143, 50] width 44 height 16
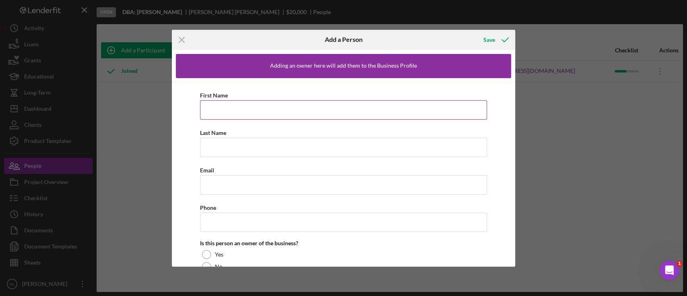
click at [235, 113] on input "First Name" at bounding box center [343, 109] width 287 height 19
type input "Chiquita"
click at [308, 155] on input "Last Name" at bounding box center [343, 147] width 287 height 19
click at [255, 115] on input "Chiquita" at bounding box center [343, 109] width 287 height 19
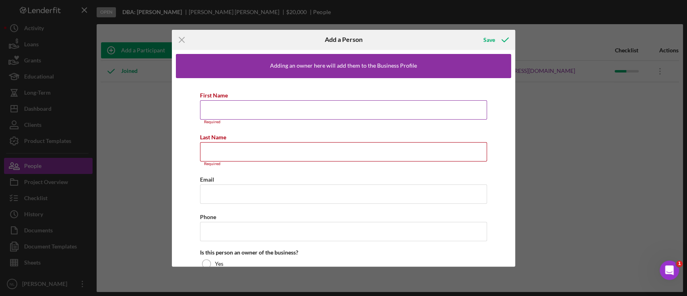
click at [255, 115] on input "First Name" at bounding box center [343, 109] width 287 height 19
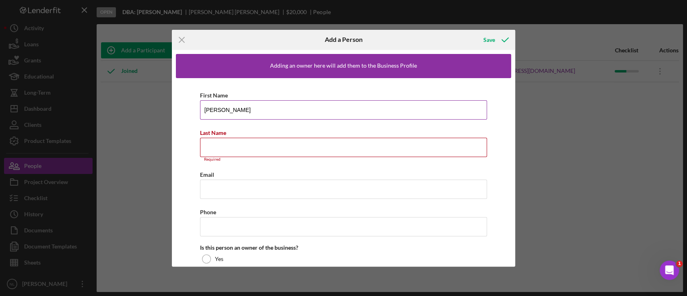
type input "Chiquita"
click at [229, 146] on input "Last Name" at bounding box center [343, 147] width 287 height 19
click at [229, 146] on input "C" at bounding box center [343, 147] width 287 height 19
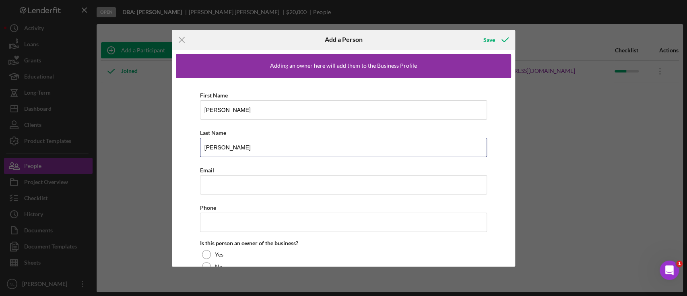
type input "Caldwell"
click at [224, 196] on div "First Name Chiquita Last Name Caldwell Email Phone Is this person an owner of t…" at bounding box center [344, 203] width 336 height 251
click at [217, 186] on input "Email" at bounding box center [343, 184] width 287 height 19
paste input "caldwellchiquita38@yahoo.com"
type input "caldwellchiquita38@yahoo.com"
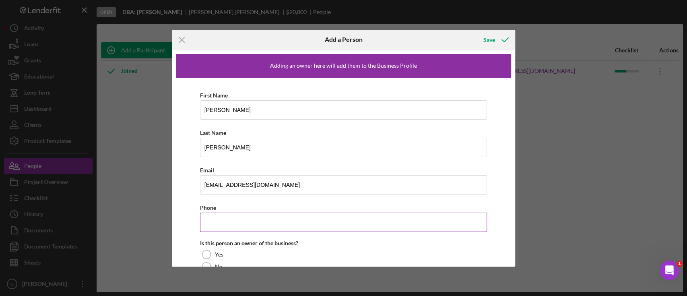
click at [238, 217] on input "Phone" at bounding box center [343, 222] width 287 height 19
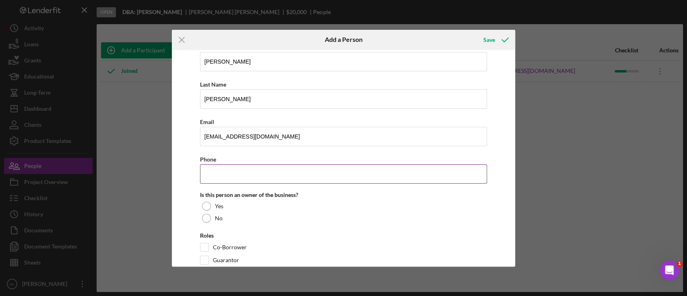
click at [230, 171] on input "Phone" at bounding box center [343, 173] width 287 height 19
paste input "(309) 303-9144"
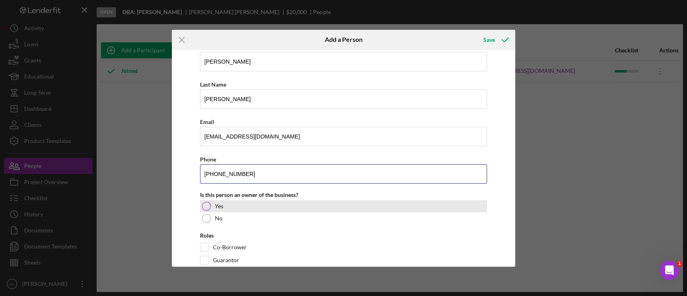
type input "(309) 303-9144"
click at [203, 202] on div at bounding box center [206, 206] width 9 height 9
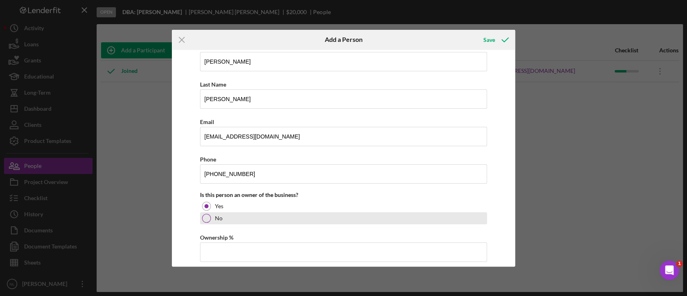
scroll to position [103, 0]
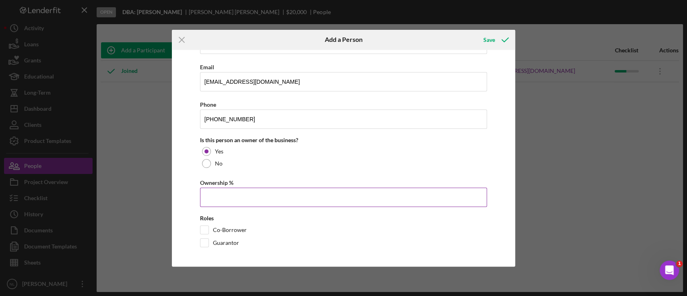
click at [253, 198] on input "Ownership %" at bounding box center [343, 197] width 287 height 19
type input "50.00%"
click at [206, 231] on input "Co-Borrower" at bounding box center [204, 230] width 8 height 8
checkbox input "true"
click at [489, 37] on div "Save" at bounding box center [489, 40] width 12 height 16
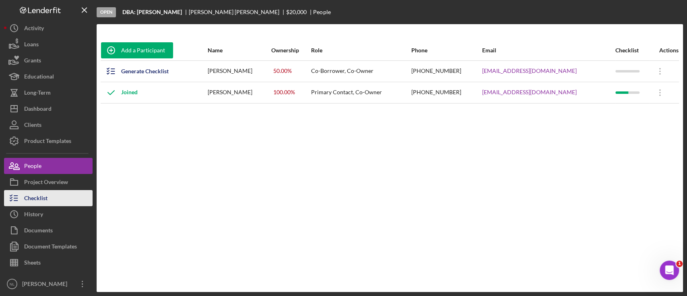
click at [53, 197] on button "Checklist" at bounding box center [48, 198] width 89 height 16
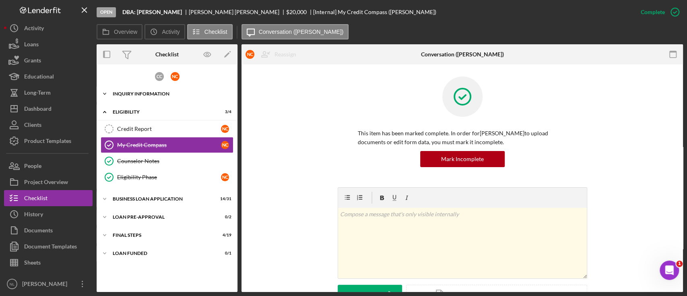
click at [151, 91] on div "INQUIRY INFORMATION" at bounding box center [170, 93] width 115 height 5
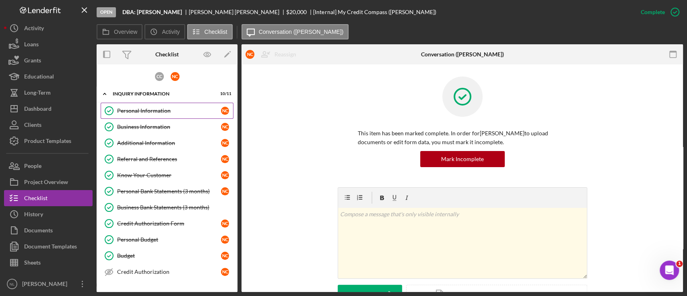
click at [167, 114] on link "Personal Information Personal Information N C" at bounding box center [167, 111] width 133 height 16
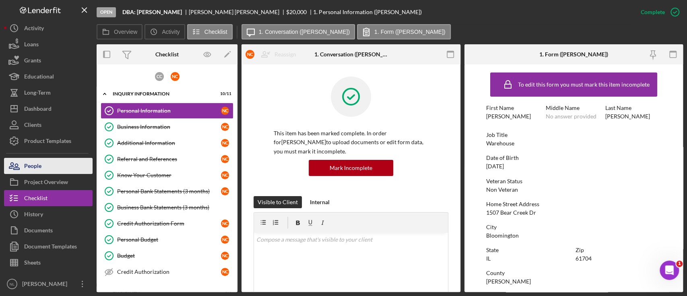
click at [60, 167] on button "People" at bounding box center [48, 166] width 89 height 16
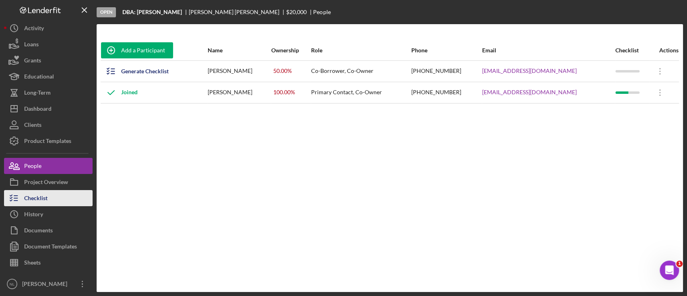
click at [55, 198] on button "Checklist" at bounding box center [48, 198] width 89 height 16
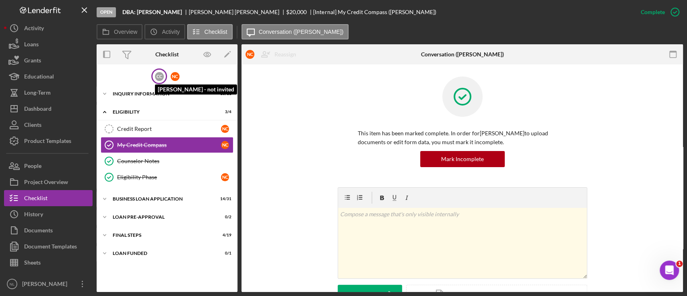
click at [163, 74] on div "C C" at bounding box center [159, 76] width 9 height 9
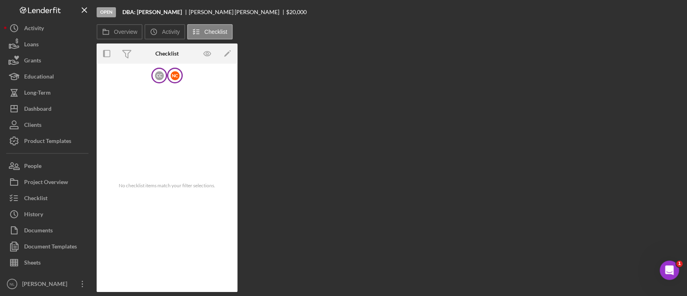
click at [182, 76] on div "N C" at bounding box center [175, 76] width 16 height 16
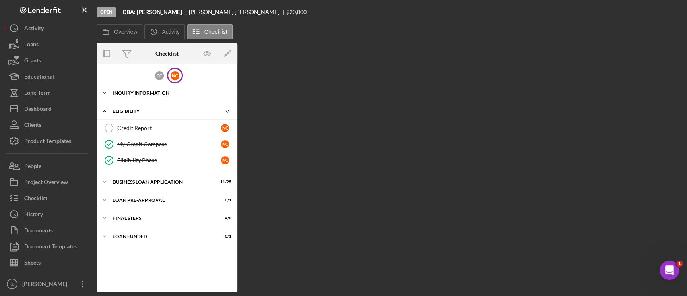
click at [167, 99] on div "Icon/Expander INQUIRY INFORMATION 9 / 10" at bounding box center [167, 93] width 141 height 16
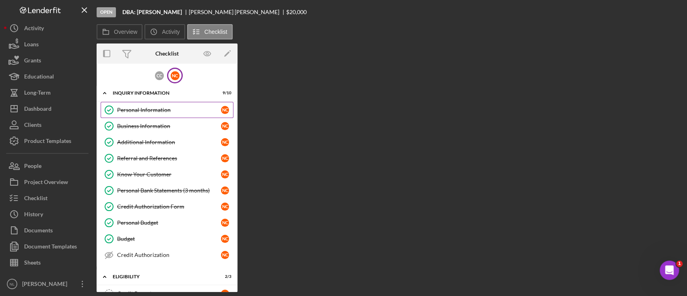
click at [164, 109] on div "Personal Information" at bounding box center [169, 110] width 104 height 6
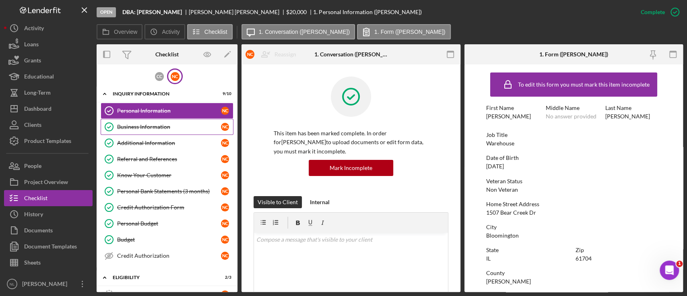
click at [163, 120] on link "Business Information Business Information N C" at bounding box center [167, 127] width 133 height 16
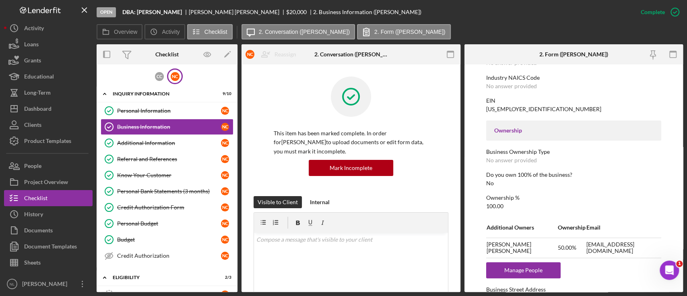
scroll to position [259, 0]
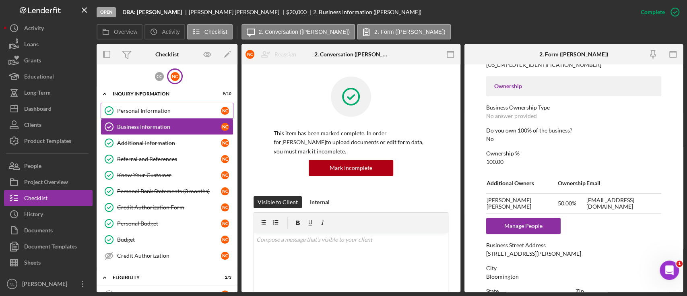
click at [160, 113] on div "Personal Information" at bounding box center [169, 110] width 104 height 6
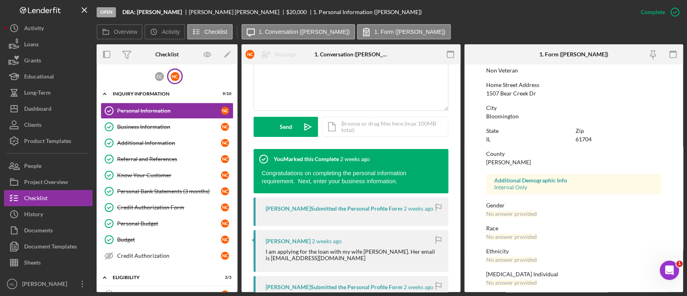
scroll to position [148, 0]
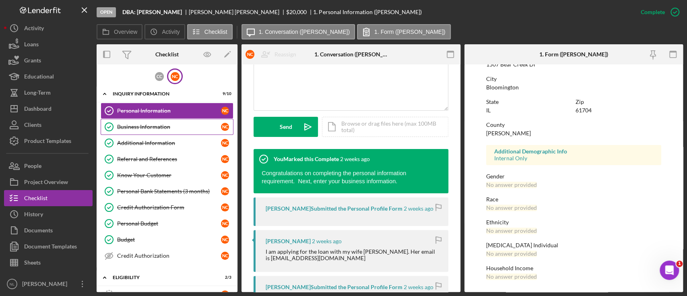
click at [149, 133] on link "Business Information Business Information N C" at bounding box center [167, 127] width 133 height 16
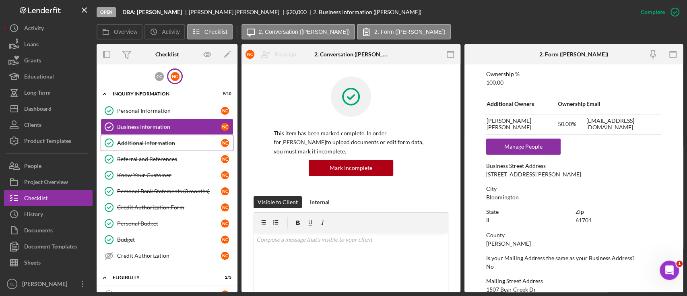
scroll to position [122, 0]
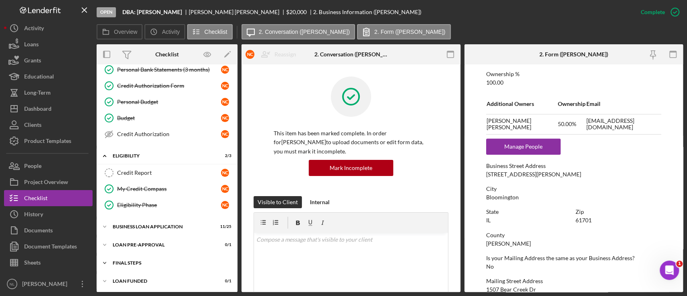
click at [164, 258] on div "Icon/Expander FINAL STEPS 4 / 8" at bounding box center [167, 263] width 141 height 16
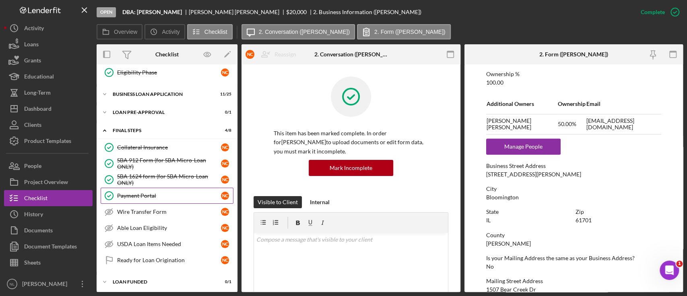
click at [149, 192] on div "Payment Portal" at bounding box center [169, 195] width 104 height 6
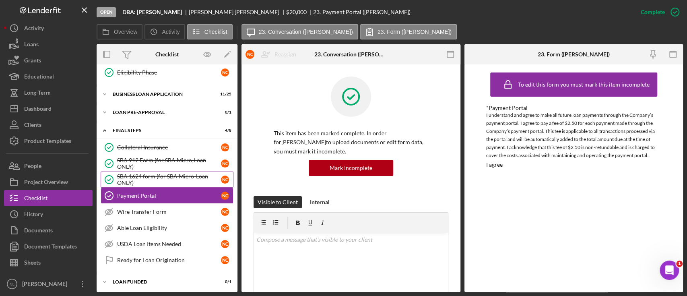
click at [139, 175] on div "SBA 1624 form (for SBA Micro-Loan ONLY)" at bounding box center [169, 179] width 104 height 13
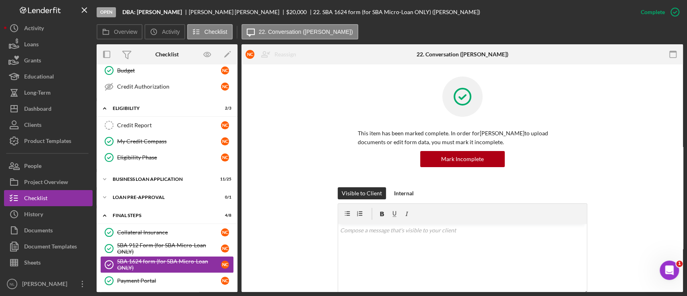
scroll to position [167, 0]
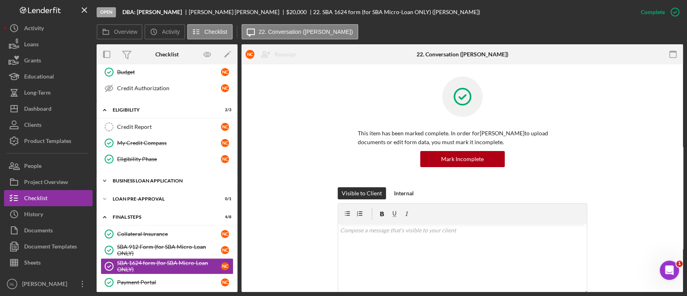
click at [158, 183] on div "Icon/Expander BUSINESS LOAN APPLICATION 11 / 25" at bounding box center [167, 181] width 141 height 16
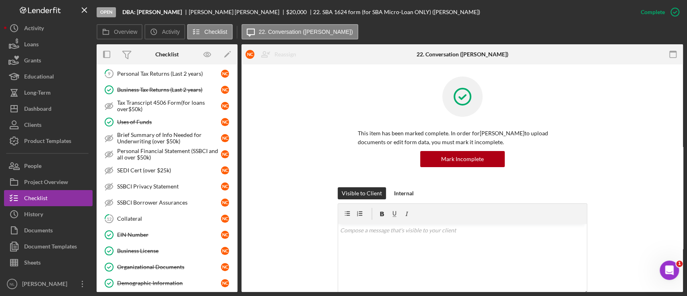
scroll to position [389, 0]
click at [151, 264] on div "Organizational Documents" at bounding box center [169, 265] width 104 height 6
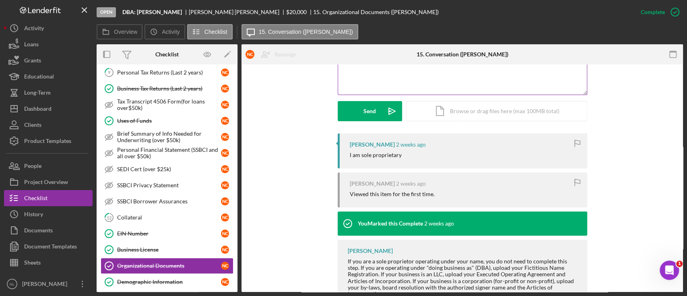
scroll to position [200, 0]
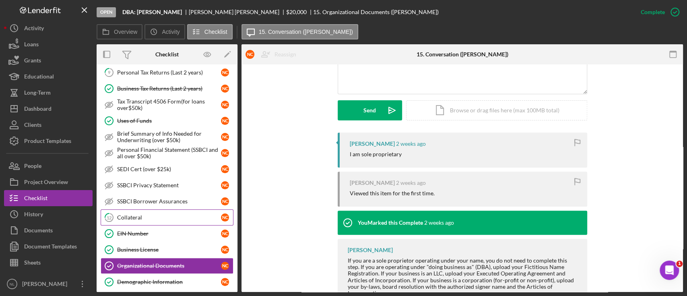
click at [182, 214] on div "Collateral" at bounding box center [169, 217] width 104 height 6
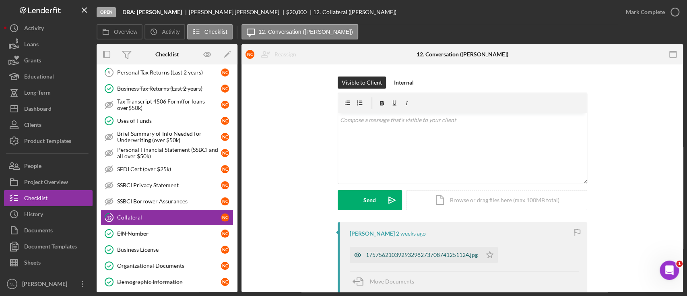
click at [428, 258] on div "17575621039293298273708741251124.jpg" at bounding box center [416, 255] width 132 height 16
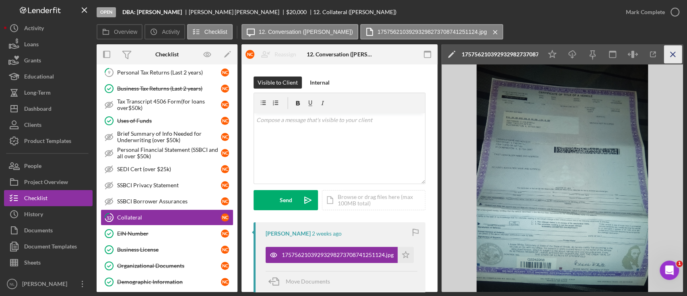
click at [673, 49] on icon "Icon/Menu Close" at bounding box center [673, 54] width 18 height 18
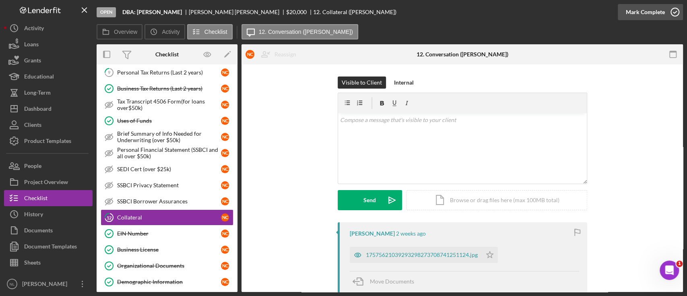
click at [646, 12] on div "Mark Complete" at bounding box center [645, 12] width 39 height 16
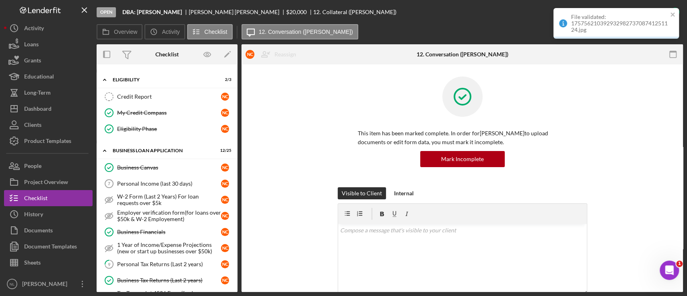
scroll to position [193, 0]
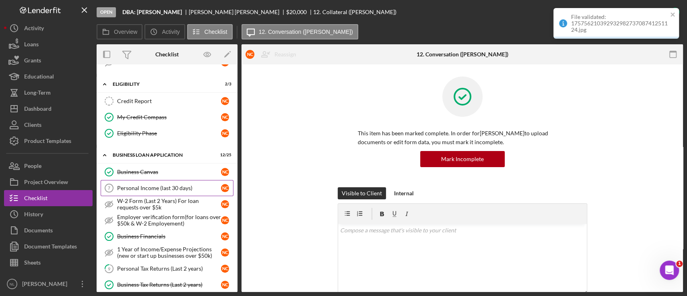
click at [153, 189] on div "Personal Income (last 30 days)" at bounding box center [169, 188] width 104 height 6
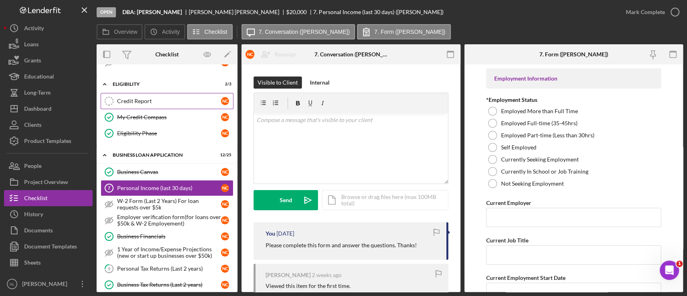
click at [151, 105] on link "Credit Report Credit Report N C" at bounding box center [167, 101] width 133 height 16
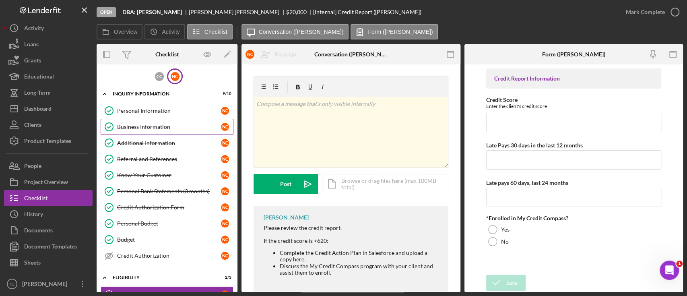
click at [138, 127] on div "Business Information" at bounding box center [169, 127] width 104 height 6
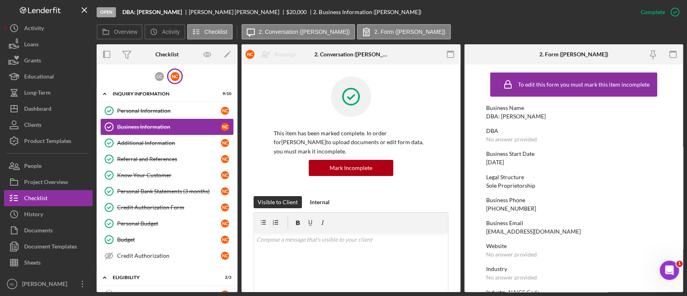
click at [156, 133] on link "Business Information Business Information N C" at bounding box center [167, 127] width 133 height 16
click at [154, 140] on div "Additional Information" at bounding box center [169, 143] width 104 height 6
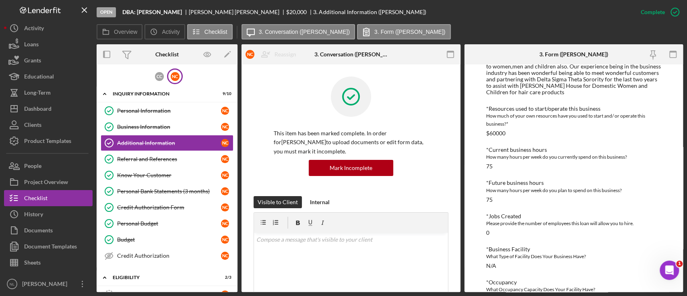
scroll to position [324, 0]
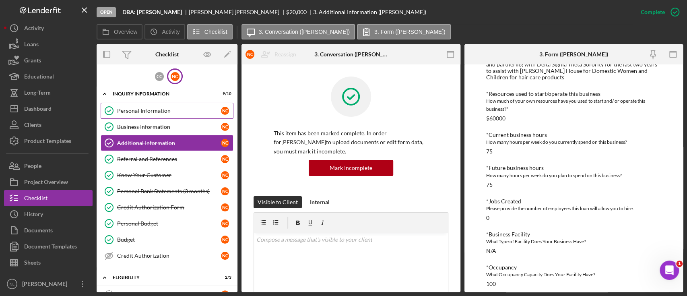
click at [180, 109] on div "Personal Information" at bounding box center [169, 110] width 104 height 6
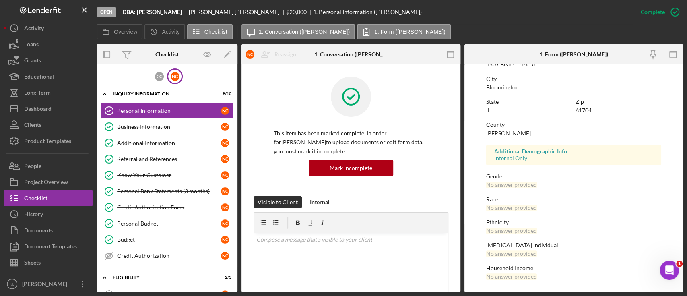
scroll to position [97, 0]
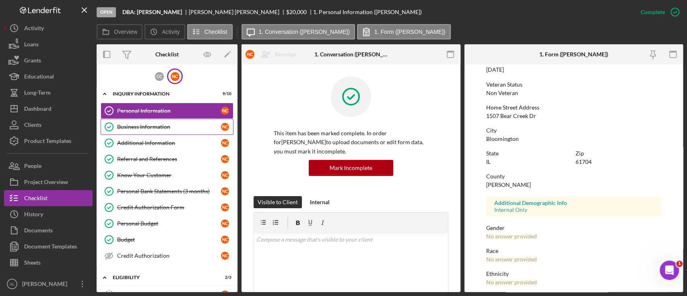
click at [137, 128] on div "Business Information" at bounding box center [169, 127] width 104 height 6
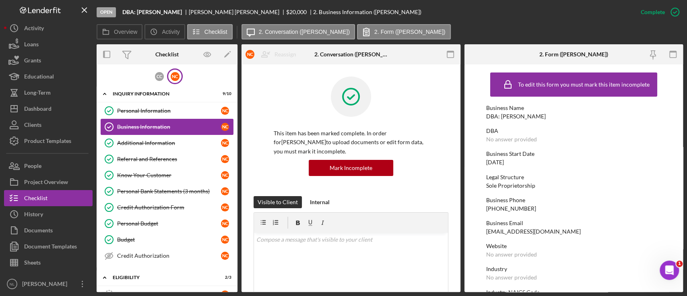
click at [137, 134] on link "Business Information Business Information N C" at bounding box center [167, 127] width 133 height 16
click at [137, 136] on link "Additional Information Additional Information N C" at bounding box center [167, 143] width 133 height 16
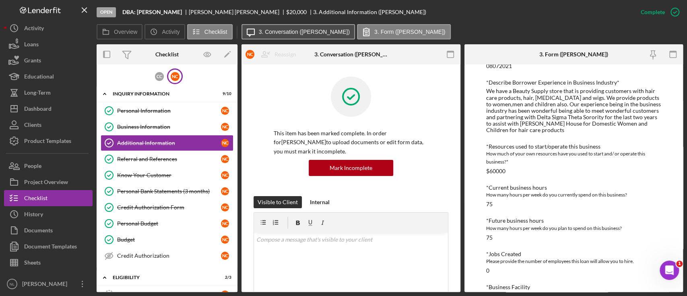
scroll to position [271, 0]
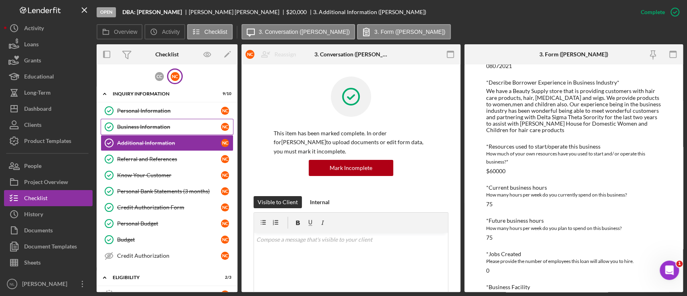
click at [157, 134] on link "Business Information Business Information N C" at bounding box center [167, 127] width 133 height 16
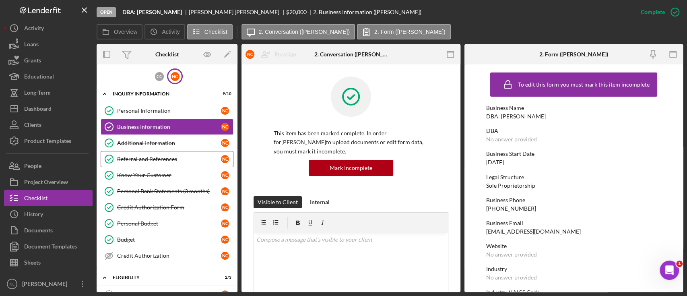
click at [154, 165] on link "Referral and References Referral and References N C" at bounding box center [167, 159] width 133 height 16
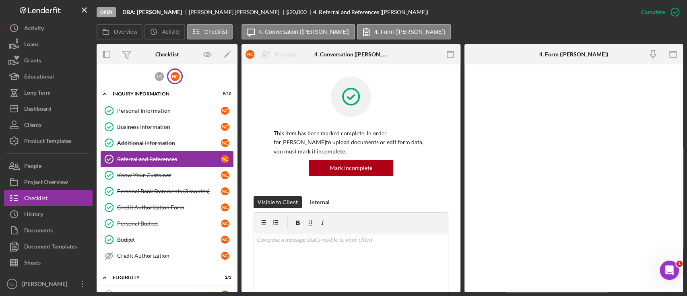
scroll to position [184, 0]
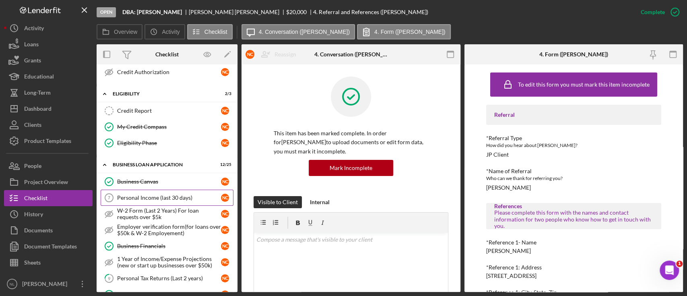
click at [158, 194] on div "Personal Income (last 30 days)" at bounding box center [169, 197] width 104 height 6
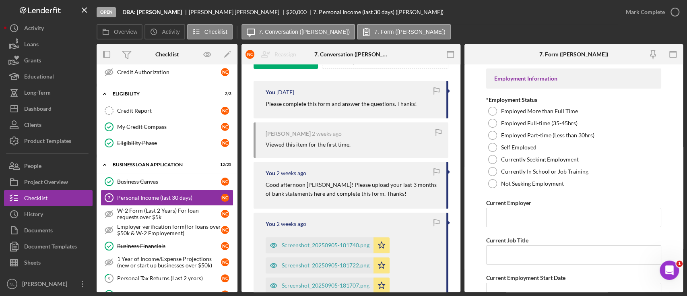
scroll to position [142, 0]
click at [325, 102] on p "Please complete this form and answer the questions. Thanks!" at bounding box center [341, 102] width 151 height 9
copy div "Please complete this form and answer the questions. Thanks!"
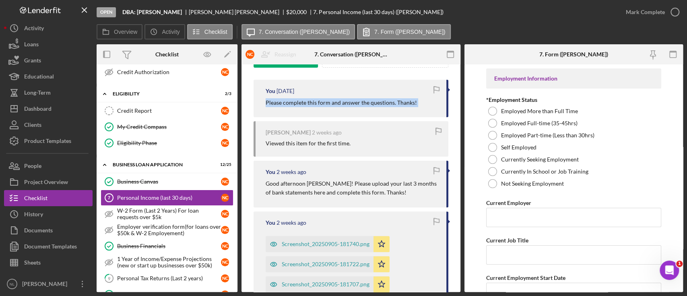
scroll to position [0, 0]
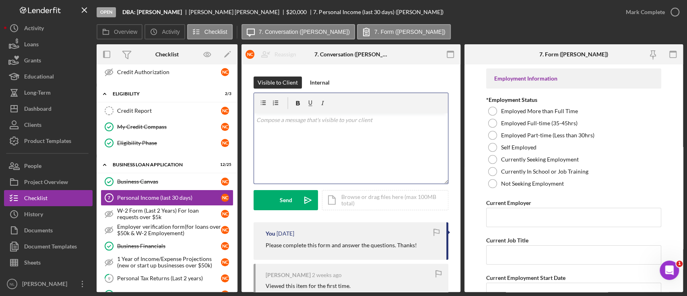
click at [335, 133] on div "v Color teal Color pink Remove color Add row above Add row below Add column bef…" at bounding box center [351, 148] width 194 height 70
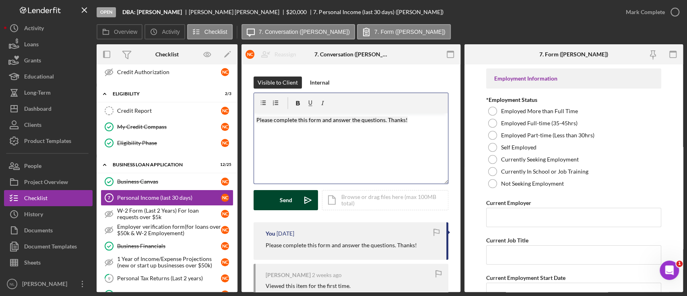
click at [291, 206] on div "Send" at bounding box center [286, 200] width 12 height 20
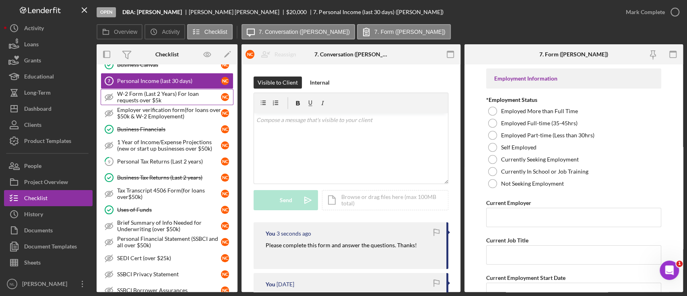
scroll to position [285, 0]
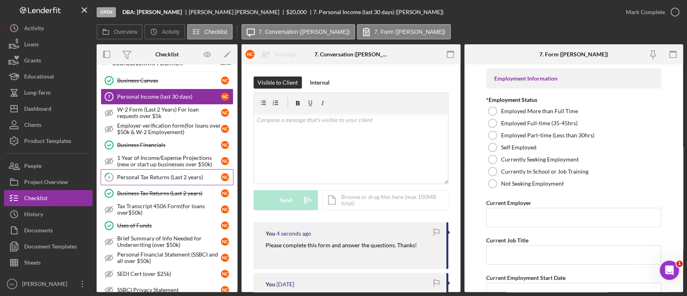
click at [151, 178] on link "9 Personal Tax Returns (Last 2 years) N C" at bounding box center [167, 177] width 133 height 16
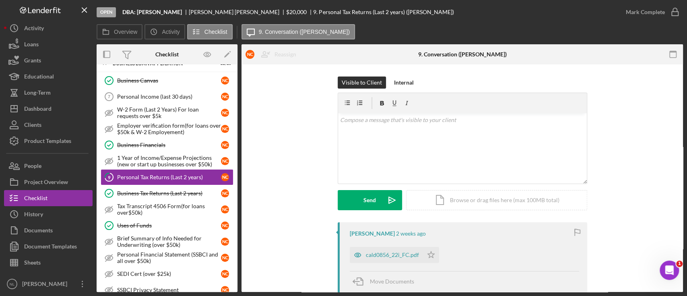
scroll to position [174, 0]
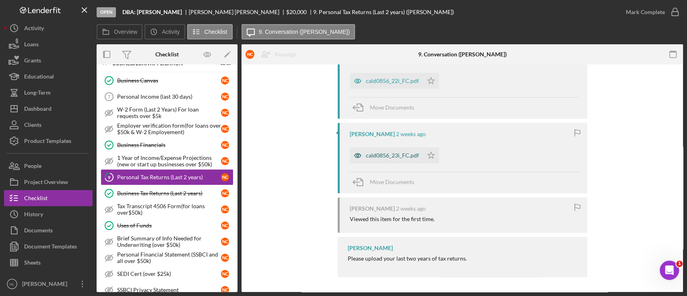
click at [396, 156] on div "cald0856_23i_FC.pdf" at bounding box center [392, 155] width 53 height 6
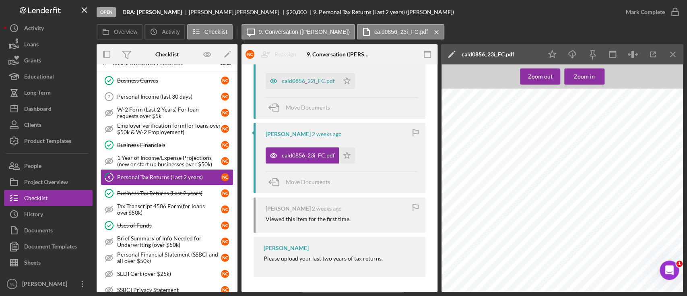
scroll to position [3309, 0]
click at [683, 49] on div "Open DBA: Nathaniel Caldwell Nathanial Caldwell $20,000 $20,000 9. Personal Tax…" at bounding box center [343, 148] width 687 height 296
click at [679, 57] on icon "Icon/Menu Close" at bounding box center [673, 54] width 18 height 18
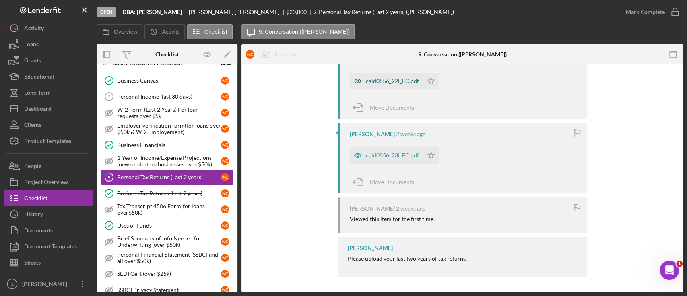
click at [384, 74] on div "cald0856_22i_FC.pdf" at bounding box center [386, 81] width 73 height 16
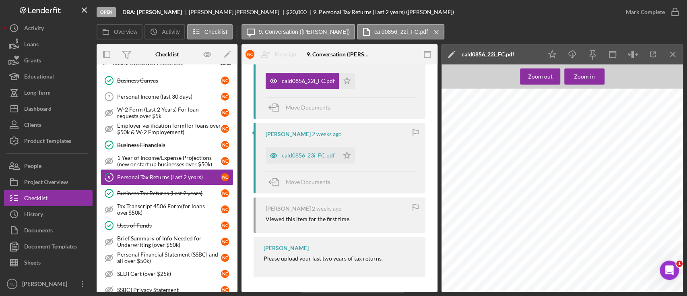
scroll to position [1781, 0]
click at [679, 54] on icon "Icon/Menu Close" at bounding box center [673, 54] width 18 height 18
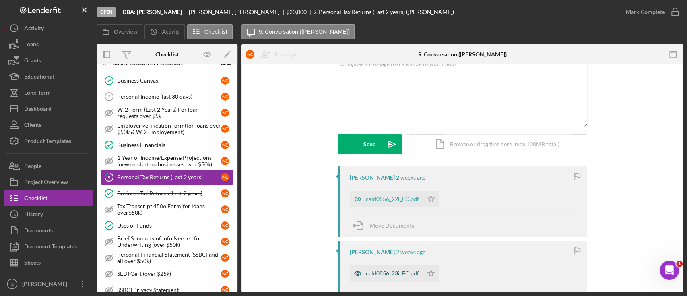
scroll to position [56, 0]
click at [424, 200] on icon "Icon/Star" at bounding box center [431, 199] width 16 height 16
click at [429, 274] on icon "Icon/Star" at bounding box center [431, 274] width 16 height 16
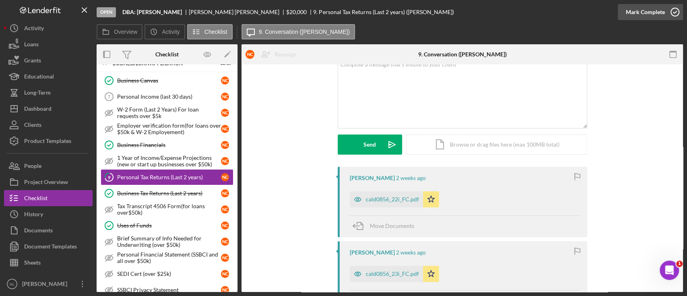
click at [632, 15] on div "Mark Complete" at bounding box center [645, 12] width 39 height 16
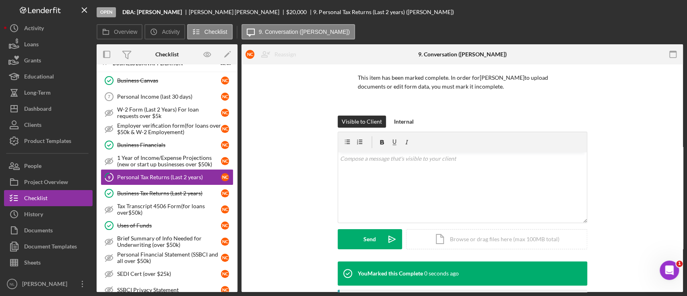
scroll to position [166, 0]
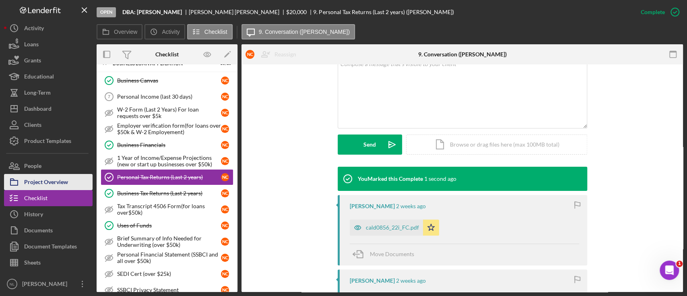
click at [71, 180] on button "Project Overview" at bounding box center [48, 182] width 89 height 16
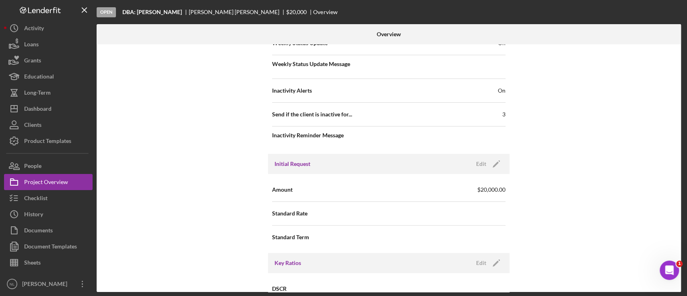
scroll to position [309, 0]
click at [499, 159] on icon "Icon/Edit" at bounding box center [496, 164] width 20 height 20
click at [453, 192] on input "$20,000" at bounding box center [447, 189] width 117 height 19
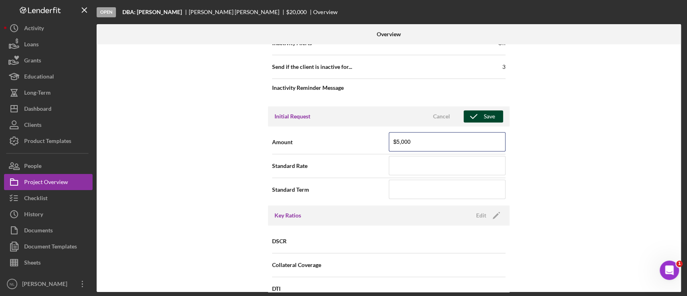
type input "$5,000"
click at [489, 114] on div "Save" at bounding box center [489, 116] width 11 height 12
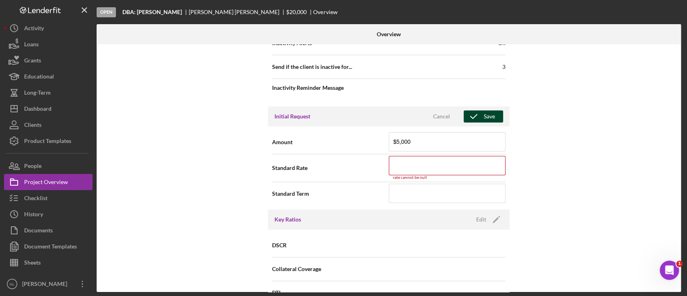
scroll to position [468, 0]
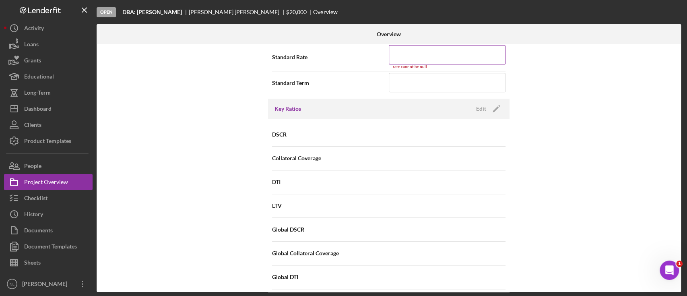
click at [403, 56] on input at bounding box center [447, 54] width 117 height 19
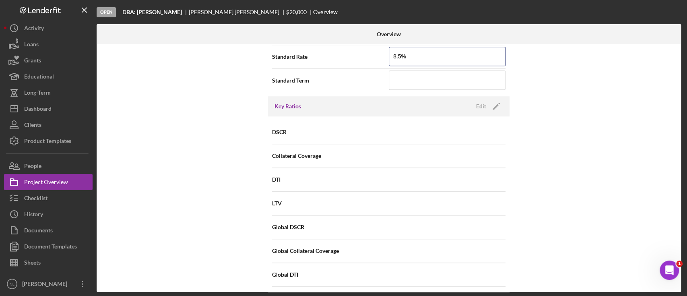
scroll to position [349, 0]
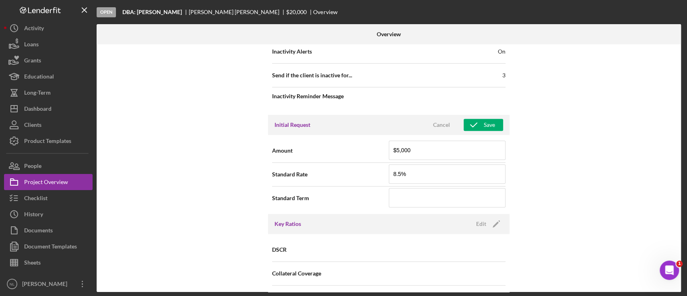
type input "8.500%"
click at [483, 130] on div "Initial Request Cancel Save" at bounding box center [389, 125] width 242 height 20
drag, startPoint x: 483, startPoint y: 130, endPoint x: 478, endPoint y: 126, distance: 6.6
click at [478, 126] on div "Initial Request Cancel Save" at bounding box center [389, 125] width 242 height 20
click at [477, 121] on icon "button" at bounding box center [474, 125] width 20 height 20
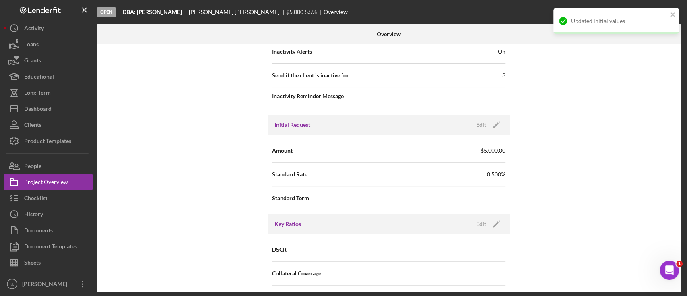
scroll to position [0, 0]
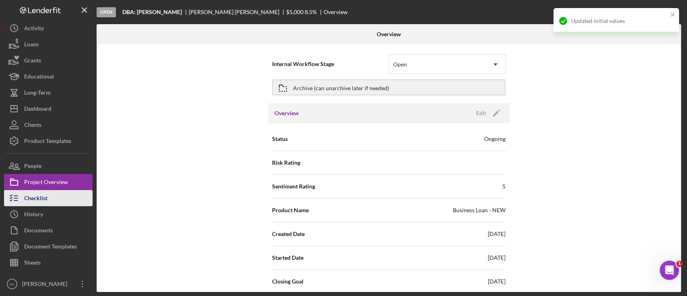
click at [36, 202] on div "Checklist" at bounding box center [35, 199] width 23 height 18
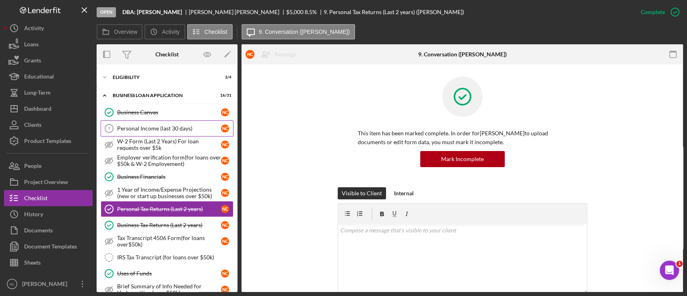
scroll to position [33, 0]
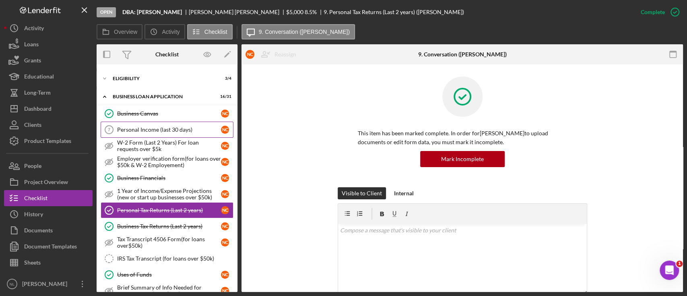
click at [168, 132] on link "Personal Income (last 30 days) 7 Personal Income (last 30 days) N C" at bounding box center [167, 130] width 133 height 16
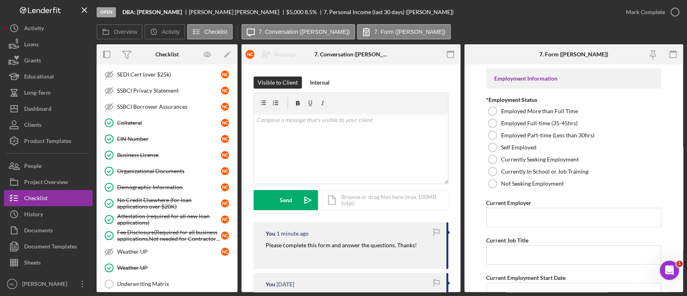
scroll to position [405, 0]
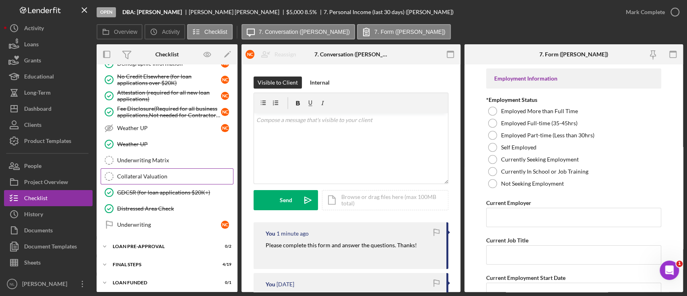
click at [179, 174] on div "Collateral Valuation" at bounding box center [175, 176] width 116 height 6
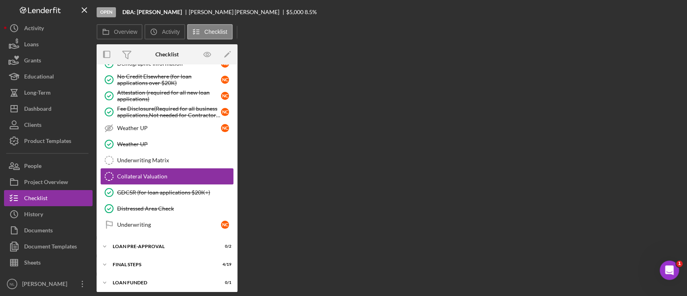
scroll to position [405, 0]
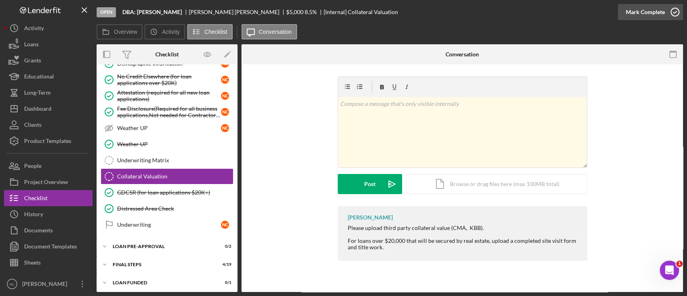
click at [648, 5] on div "Mark Complete" at bounding box center [645, 12] width 39 height 16
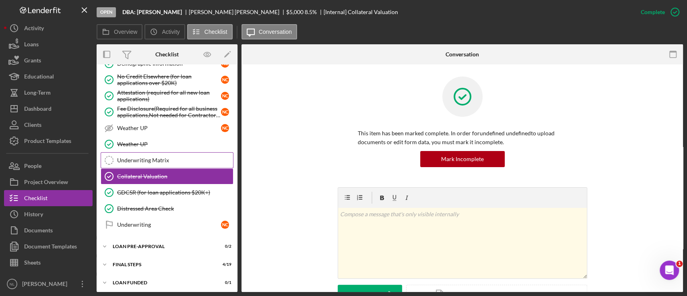
click at [179, 158] on div "Underwriting Matrix" at bounding box center [175, 160] width 116 height 6
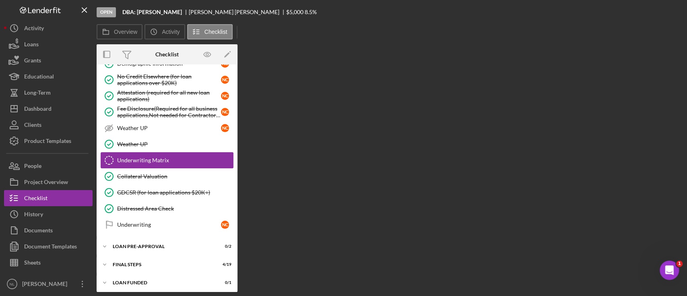
scroll to position [405, 0]
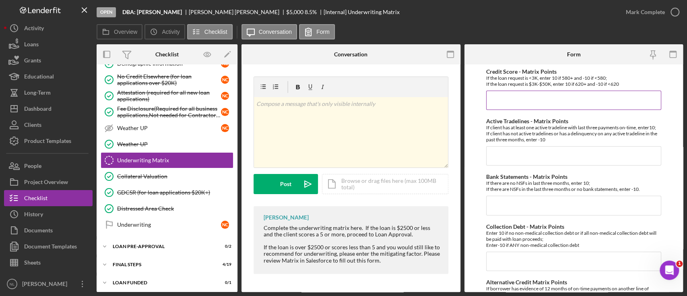
click at [562, 103] on input "Credit Score - Matrix Points" at bounding box center [573, 100] width 175 height 19
click at [518, 104] on input "Credit Score - Matrix Points" at bounding box center [573, 100] width 175 height 19
type input "10"
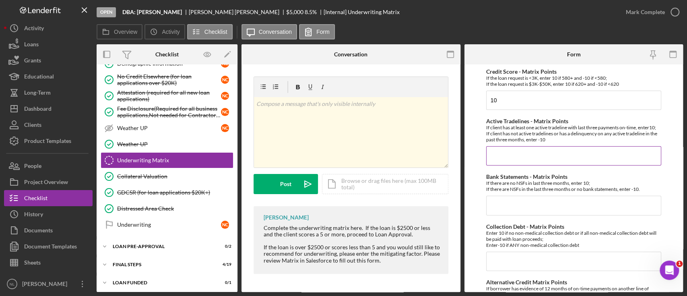
click at [503, 140] on div "If client has at least one active tradeline with last three payments on-time, e…" at bounding box center [573, 133] width 175 height 18
click at [500, 157] on input "Active Tradelines - Matrix Points" at bounding box center [573, 155] width 175 height 19
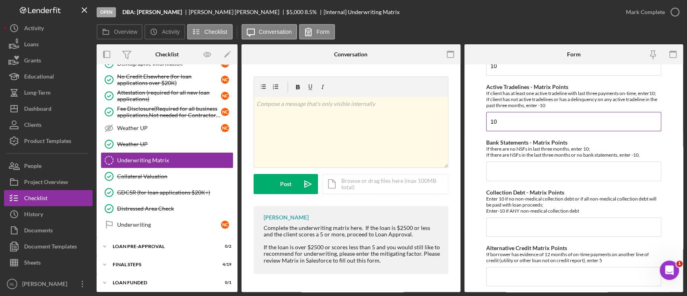
scroll to position [39, 0]
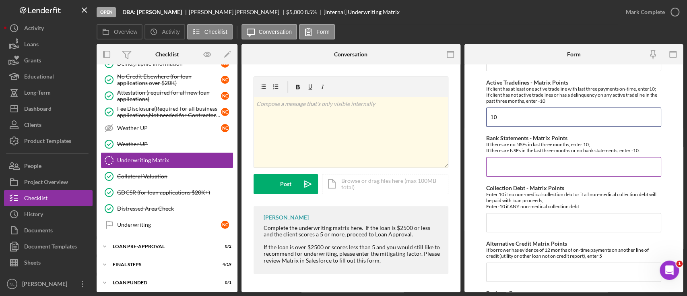
type input "10"
click at [498, 165] on input "Bank Statements - Matrix Points" at bounding box center [573, 166] width 175 height 19
type input "100"
click at [512, 224] on input "Collection Debt - Matrix Points" at bounding box center [573, 222] width 175 height 19
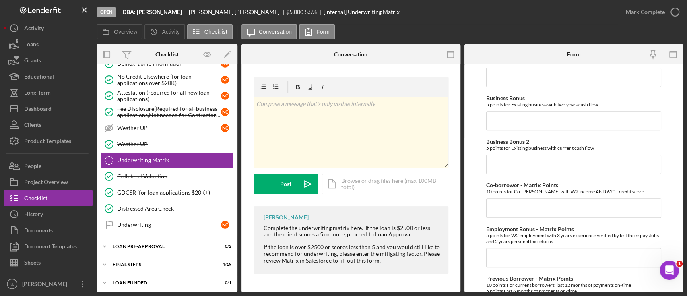
scroll to position [234, 0]
type input "10"
click at [517, 163] on input "Business Bonus 2" at bounding box center [573, 163] width 175 height 19
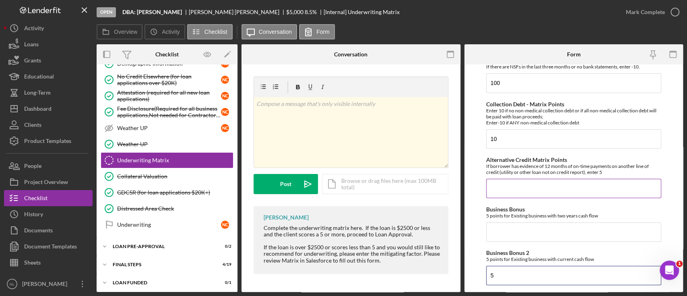
type input "5"
click at [521, 191] on input "Alternative Credit Matrix Points" at bounding box center [573, 188] width 175 height 19
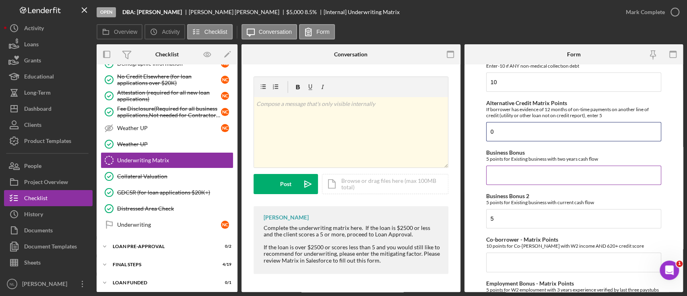
type input "0"
click at [516, 183] on input "Business Bonus" at bounding box center [573, 174] width 175 height 19
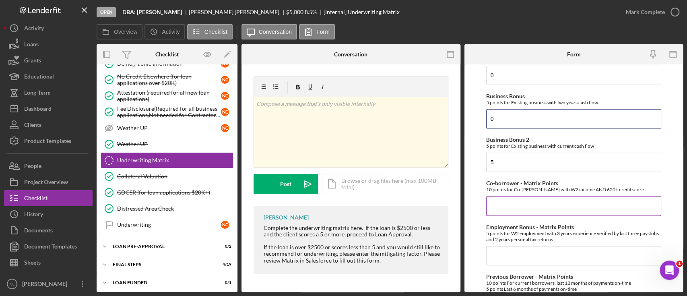
type input "0"
click at [503, 209] on input "Co-borrower - Matrix Points" at bounding box center [573, 205] width 175 height 19
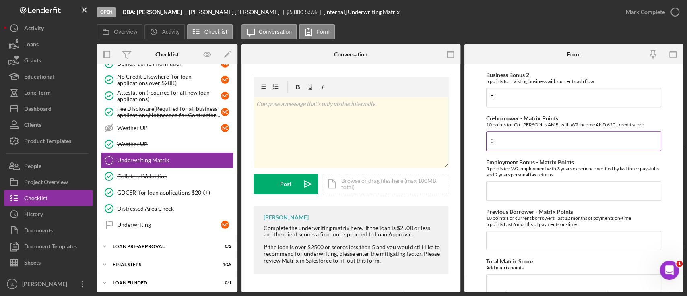
scroll to position [301, 0]
type input "0"
click at [498, 194] on input "Employment Bonus - Matrix Points" at bounding box center [573, 189] width 175 height 19
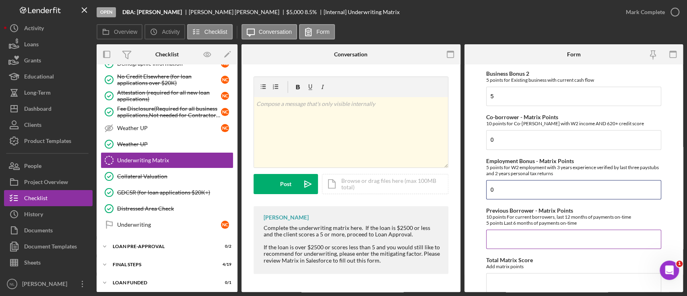
type input "0"
click at [506, 242] on input "Previous Borrower - Matrix Points" at bounding box center [573, 238] width 175 height 19
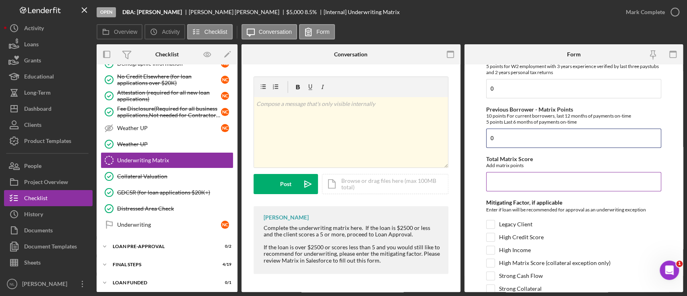
type input "0"
click at [500, 188] on input "Total Matrix Score" at bounding box center [573, 181] width 175 height 19
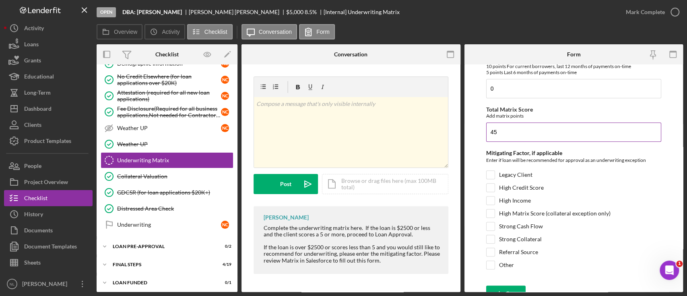
scroll to position [461, 0]
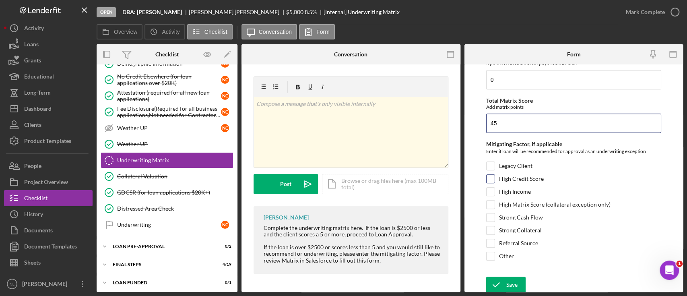
type input "45"
click at [494, 179] on input "High Credit Score" at bounding box center [491, 179] width 8 height 8
checkbox input "false"
click at [495, 242] on div "Referral Source" at bounding box center [573, 245] width 175 height 13
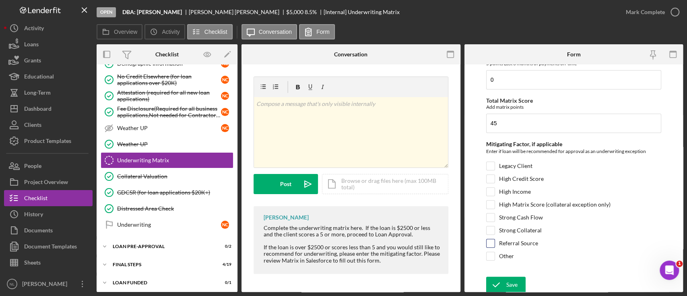
click at [489, 240] on input "Referral Source" at bounding box center [491, 243] width 8 height 8
checkbox input "true"
click at [502, 281] on icon "submit" at bounding box center [496, 285] width 20 height 20
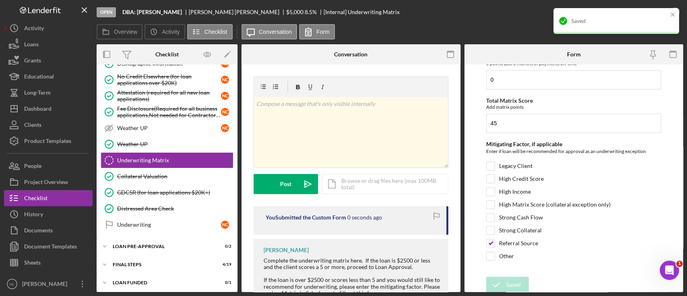
click at [676, 14] on div "Saved" at bounding box center [616, 21] width 126 height 26
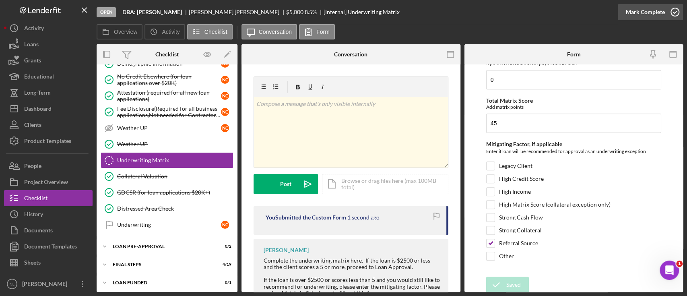
click at [636, 16] on div "Mark Complete" at bounding box center [645, 12] width 39 height 16
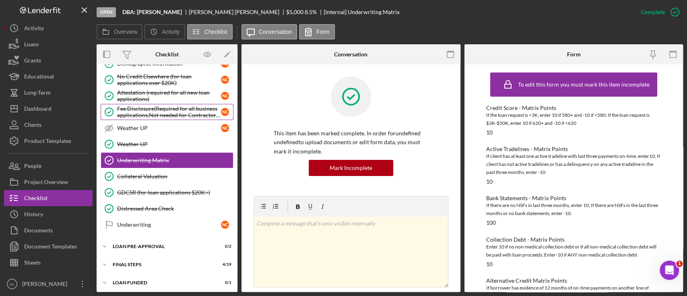
scroll to position [0, 0]
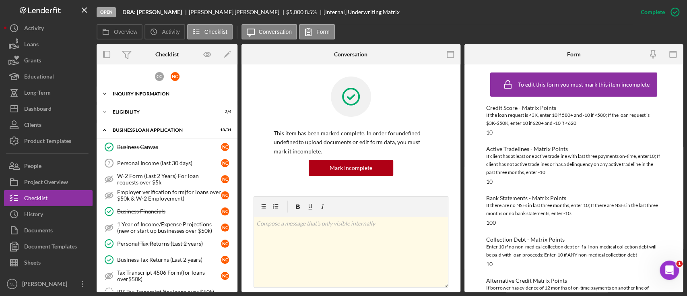
click at [154, 101] on div "Icon/Expander INQUIRY INFORMATION 10 / 11" at bounding box center [167, 94] width 141 height 16
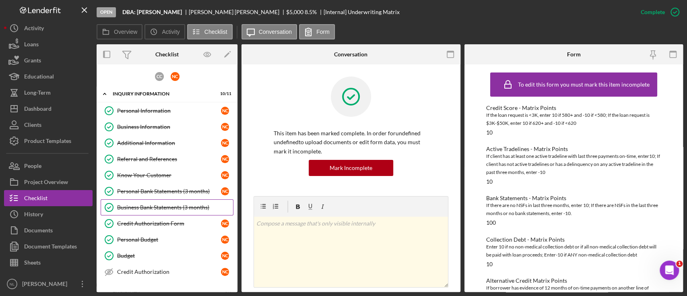
click at [162, 199] on link "Business Bank Statements (3 months) Business Bank Statements (3 months)" at bounding box center [167, 207] width 133 height 16
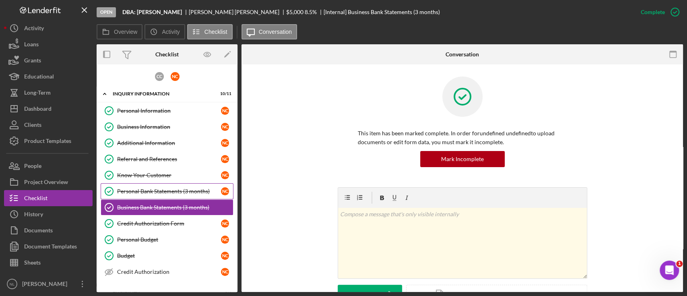
click at [161, 194] on link "Personal Bank Statements (3 months) Personal Bank Statements (3 months) N C" at bounding box center [167, 191] width 133 height 16
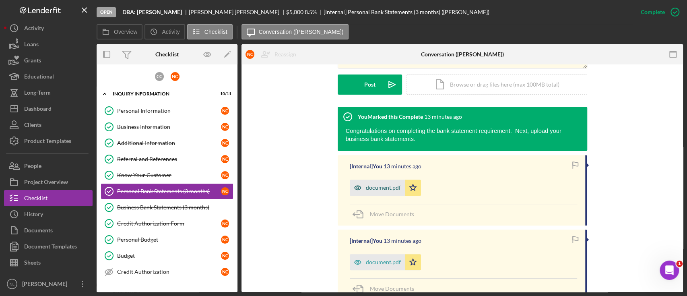
click at [386, 188] on div "document.pdf" at bounding box center [383, 187] width 35 height 6
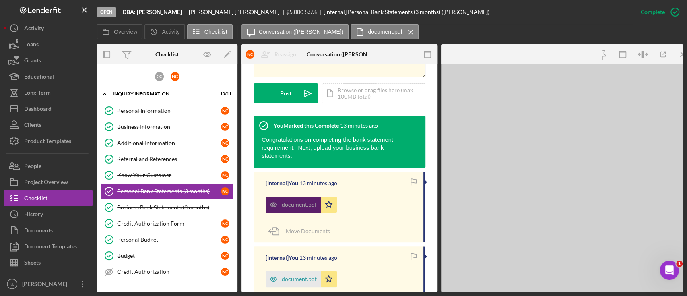
scroll to position [219, 0]
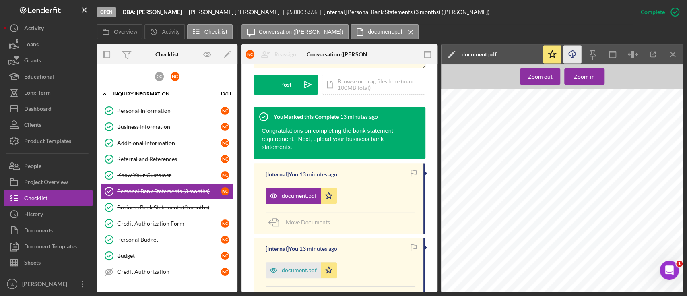
click at [574, 54] on icon "Icon/Download" at bounding box center [573, 54] width 18 height 18
click at [675, 58] on icon "Icon/Menu Close" at bounding box center [673, 54] width 18 height 18
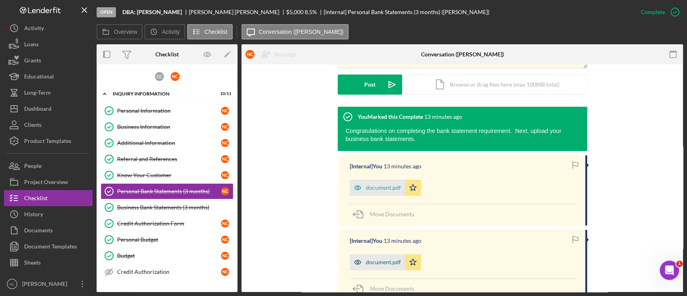
click at [373, 256] on div "document.pdf" at bounding box center [377, 262] width 55 height 16
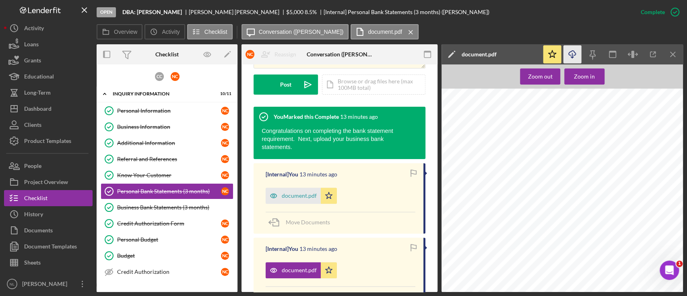
click at [569, 53] on icon "button" at bounding box center [572, 53] width 7 height 4
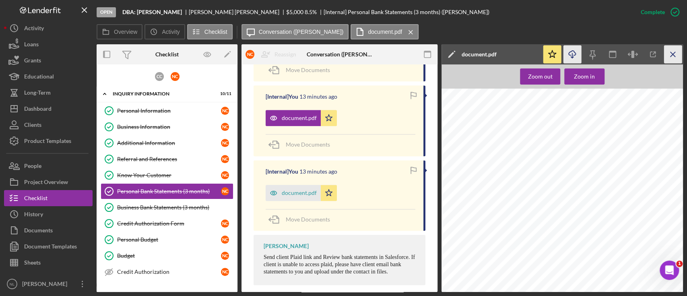
click at [677, 52] on icon "Icon/Menu Close" at bounding box center [673, 54] width 18 height 18
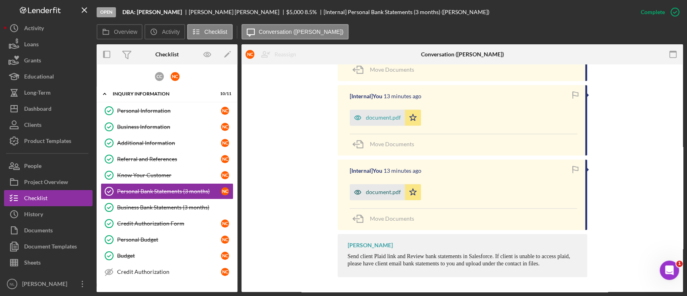
click at [376, 192] on div "document.pdf" at bounding box center [383, 192] width 35 height 6
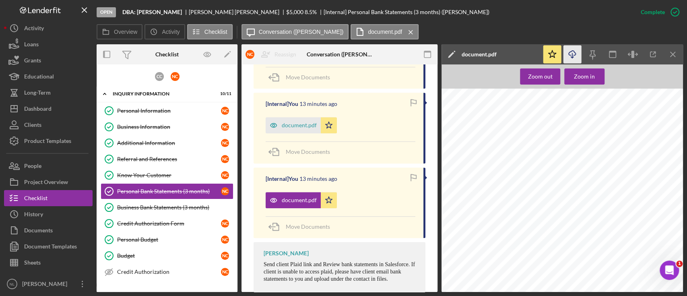
click at [573, 53] on icon "Icon/Download" at bounding box center [573, 54] width 18 height 18
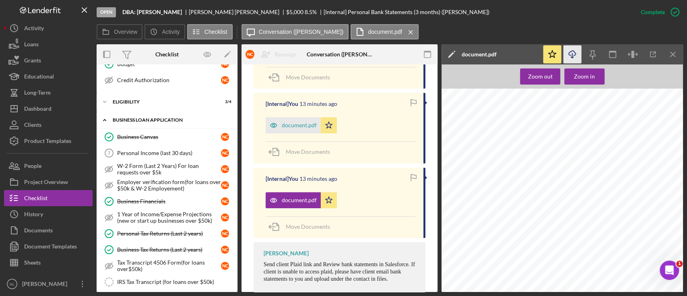
scroll to position [196, 0]
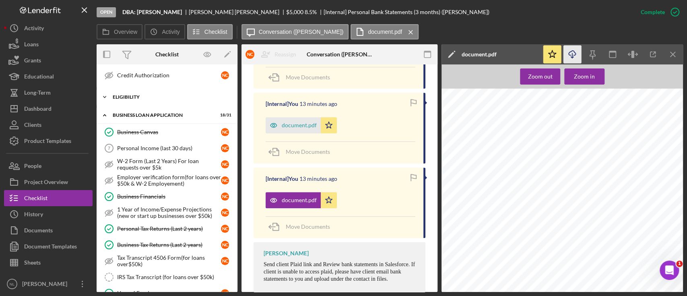
click at [140, 99] on div "Icon/Expander ELIGIBILITY 3 / 4" at bounding box center [167, 97] width 141 height 16
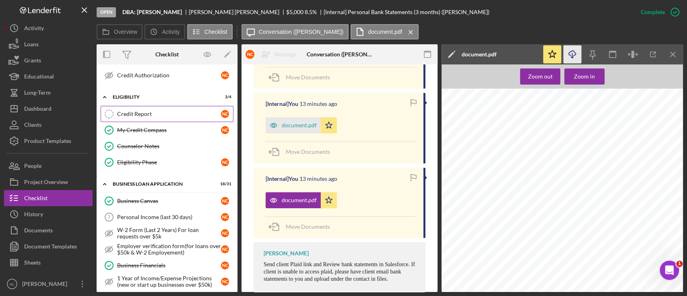
click at [146, 111] on div "Credit Report" at bounding box center [169, 114] width 104 height 6
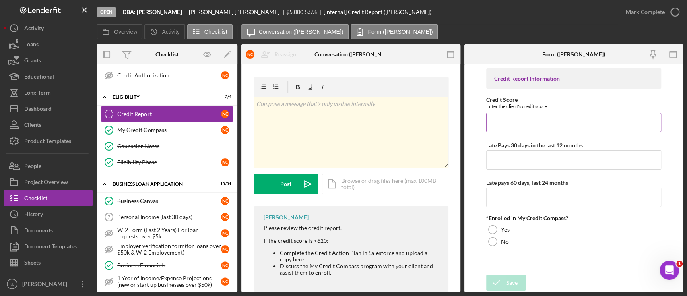
click at [505, 127] on input "Credit Score" at bounding box center [573, 122] width 175 height 19
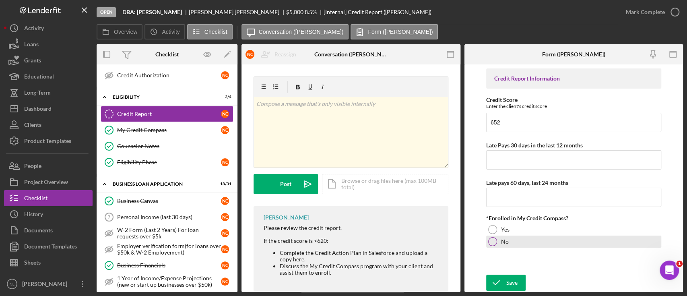
click at [501, 242] on label "No" at bounding box center [505, 241] width 8 height 6
click at [526, 120] on input "652" at bounding box center [573, 122] width 175 height 19
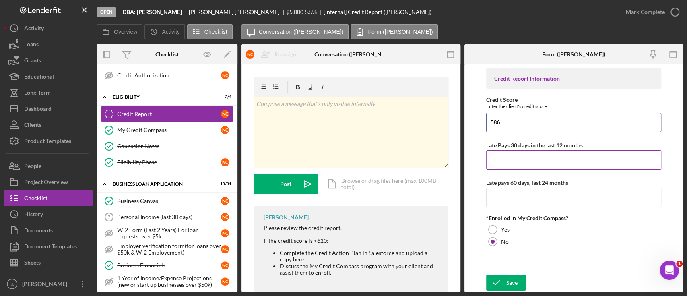
type input "586"
click at [514, 161] on input "Late Pays 30 days in the last 12 months" at bounding box center [573, 159] width 175 height 19
type input "3"
click at [506, 198] on input "Late pays 60 days, last 24 months" at bounding box center [573, 197] width 175 height 19
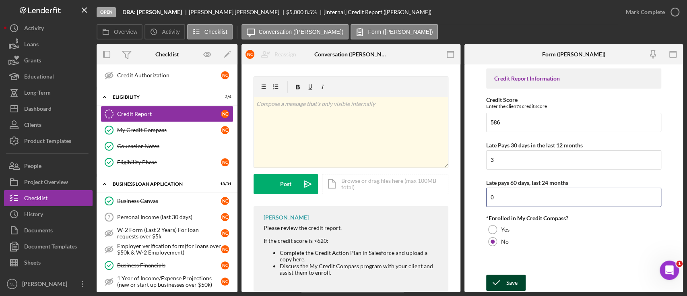
type input "0"
click at [511, 283] on div "Save" at bounding box center [511, 283] width 11 height 16
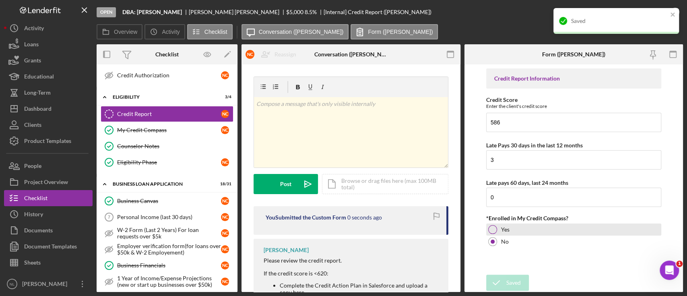
click at [496, 227] on div at bounding box center [492, 229] width 9 height 9
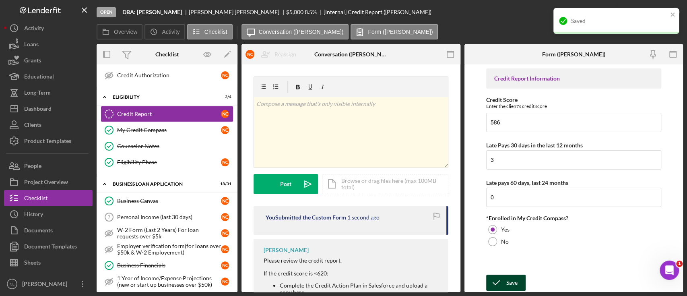
click at [517, 285] on div "Save" at bounding box center [511, 283] width 11 height 16
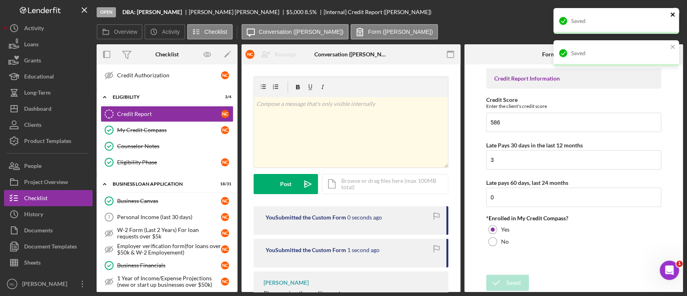
click at [672, 16] on icon "close" at bounding box center [673, 14] width 6 height 6
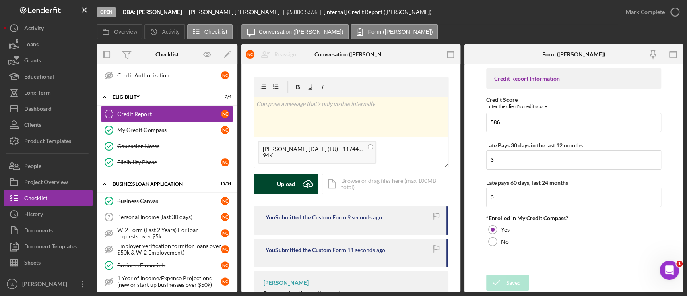
click at [283, 187] on div "Upload" at bounding box center [286, 184] width 18 height 20
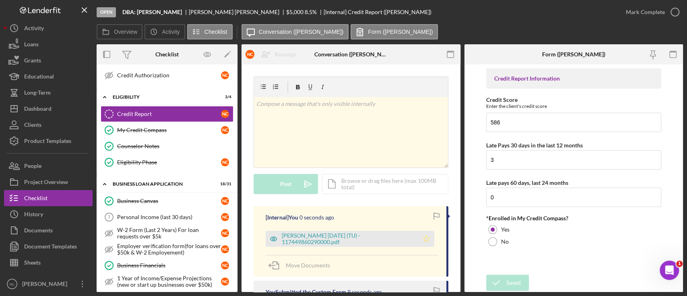
click at [423, 240] on polygon "button" at bounding box center [426, 238] width 7 height 6
click at [200, 122] on link "My Credit Compass My Credit Compass N C" at bounding box center [167, 130] width 133 height 16
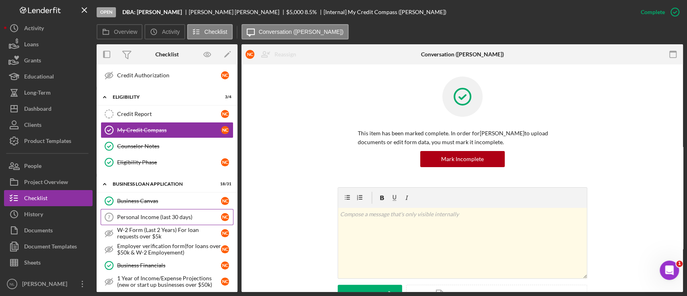
click at [167, 219] on link "Personal Income (last 30 days) 7 Personal Income (last 30 days) N C" at bounding box center [167, 217] width 133 height 16
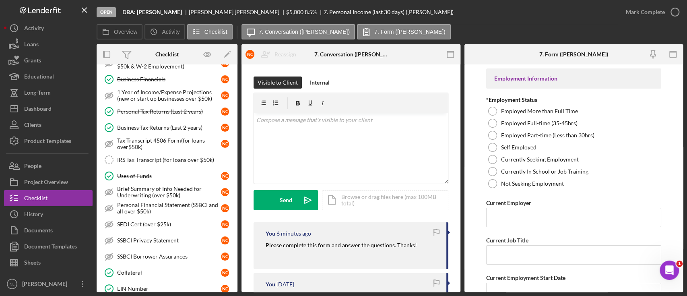
scroll to position [384, 0]
click at [143, 156] on div "IRS Tax Transcript (for loans over $50k)" at bounding box center [175, 158] width 116 height 6
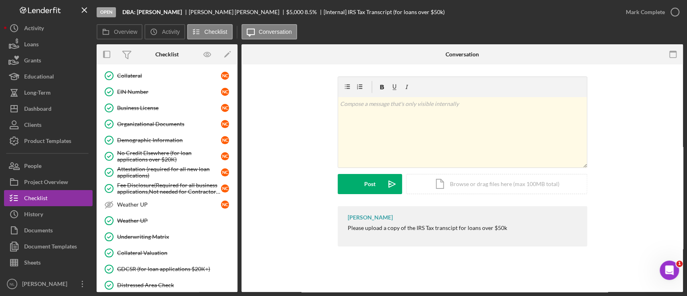
scroll to position [654, 0]
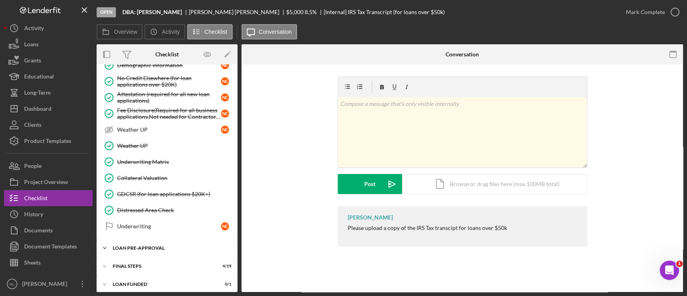
click at [164, 240] on div "Icon/Expander LOAN PRE-APPROVAL 0 / 2" at bounding box center [167, 248] width 141 height 16
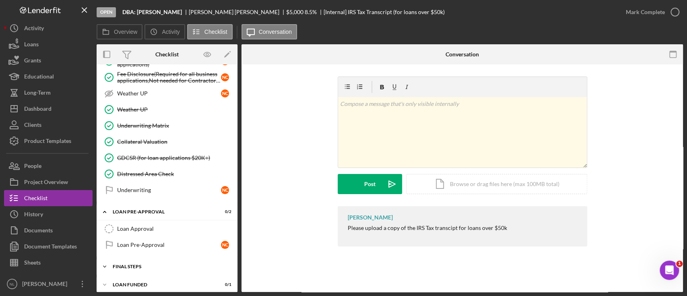
click at [148, 264] on div "FINAL STEPS" at bounding box center [170, 266] width 115 height 5
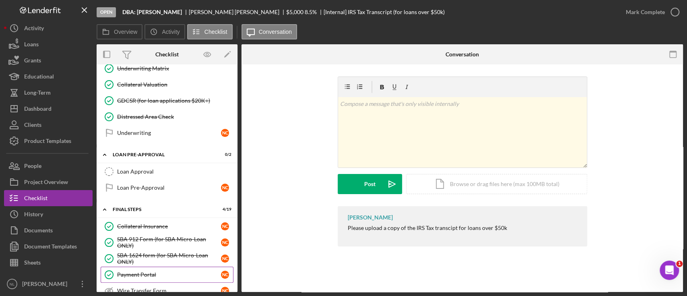
scroll to position [610, 0]
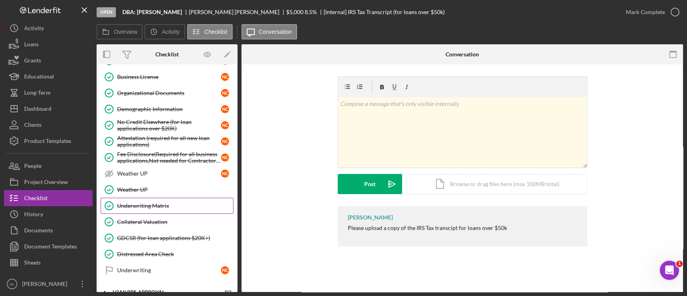
click at [160, 204] on div "Underwriting Matrix" at bounding box center [175, 205] width 116 height 6
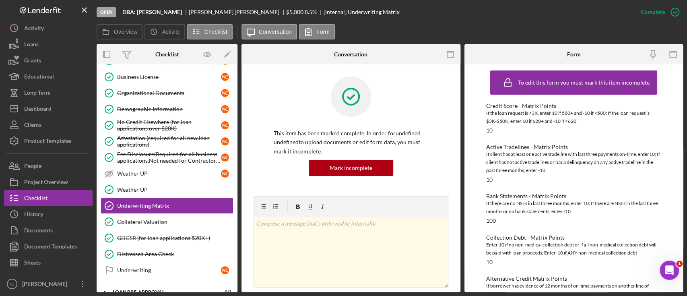
scroll to position [6, 0]
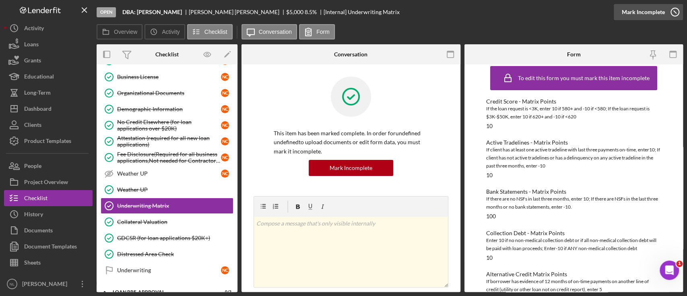
click at [636, 8] on div "Mark Incomplete" at bounding box center [643, 12] width 43 height 16
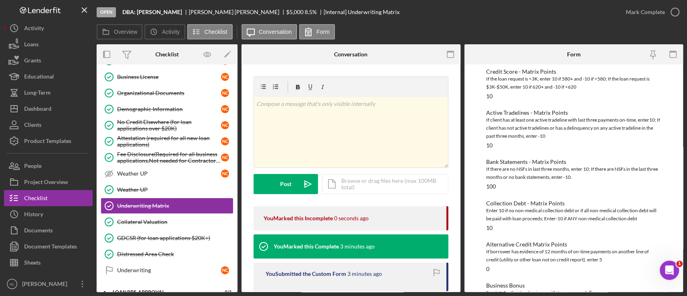
scroll to position [0, 0]
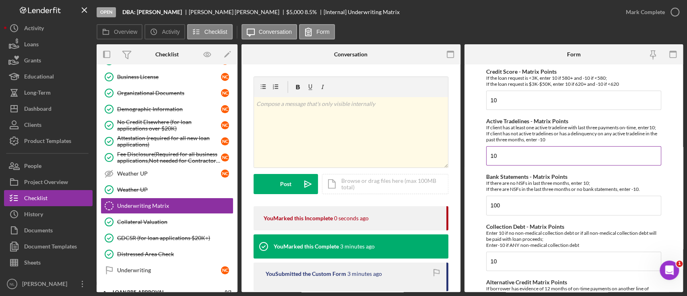
click at [518, 164] on input "10" at bounding box center [573, 155] width 175 height 19
type input "-10"
click at [510, 95] on input "10" at bounding box center [573, 100] width 175 height 19
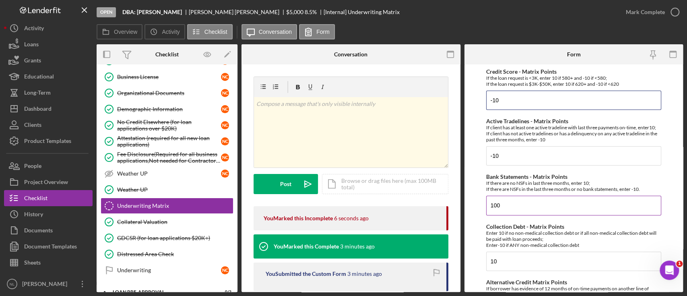
type input "-10"
click at [522, 205] on input "100" at bounding box center [573, 205] width 175 height 19
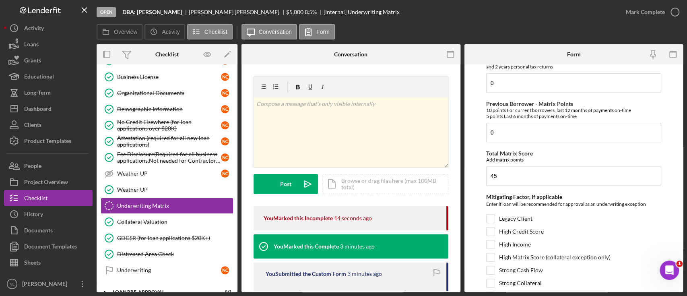
scroll to position [461, 0]
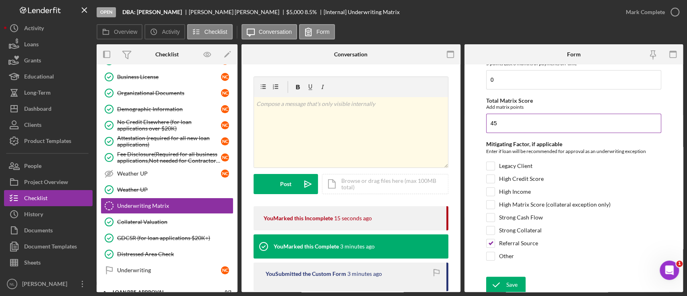
type input "10"
click at [500, 126] on input "45" at bounding box center [573, 123] width 175 height 19
type input "5"
click at [512, 277] on div "Save" at bounding box center [511, 285] width 11 height 16
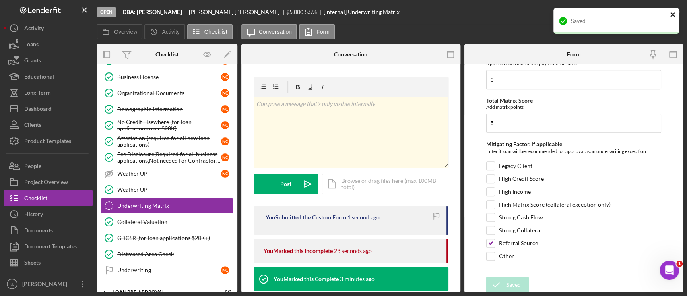
click at [673, 17] on icon "close" at bounding box center [673, 14] width 6 height 6
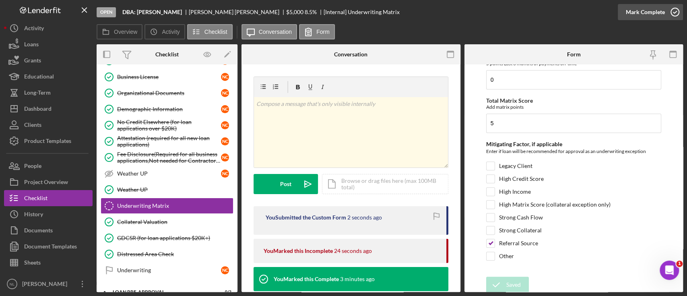
click at [646, 15] on div "Mark Complete" at bounding box center [645, 12] width 39 height 16
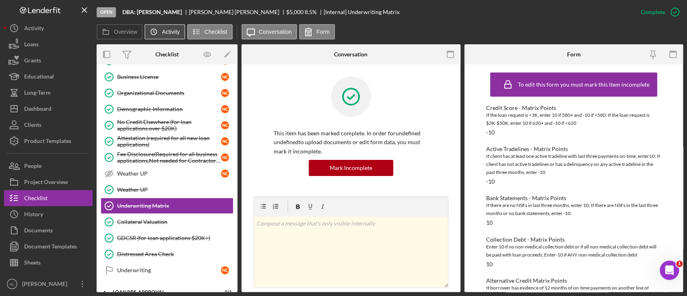
scroll to position [610, 0]
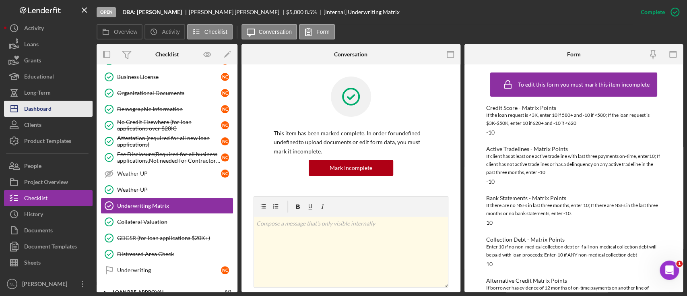
click at [67, 106] on button "Icon/Dashboard Dashboard" at bounding box center [48, 109] width 89 height 16
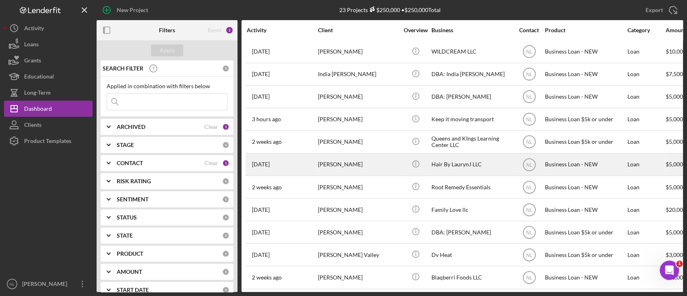
click at [338, 164] on div "[PERSON_NAME]" at bounding box center [358, 164] width 81 height 21
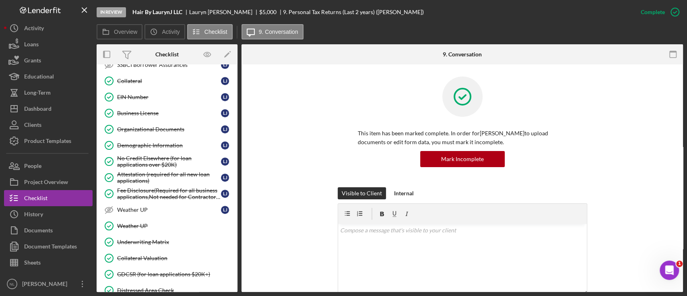
scroll to position [388, 0]
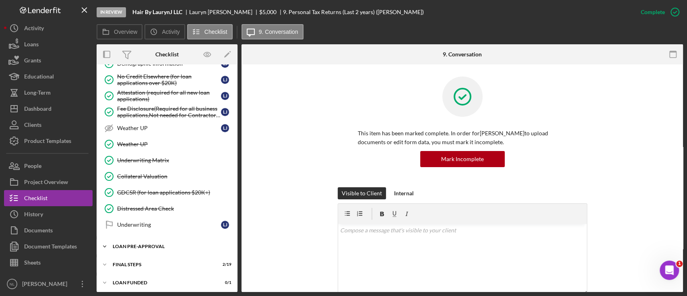
click at [165, 246] on div "Icon/Expander LOAN PRE-APPROVAL 0 / 2" at bounding box center [167, 246] width 141 height 16
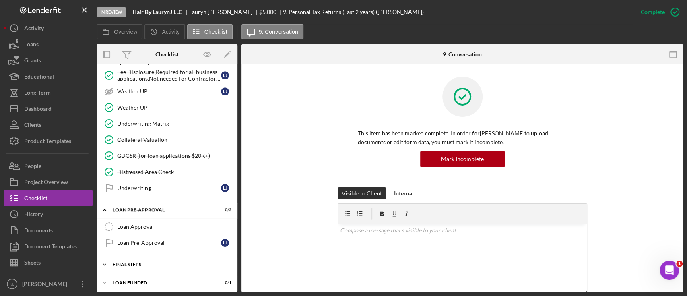
click at [149, 256] on div "Icon/Expander FINAL STEPS 2 / 19" at bounding box center [167, 264] width 141 height 16
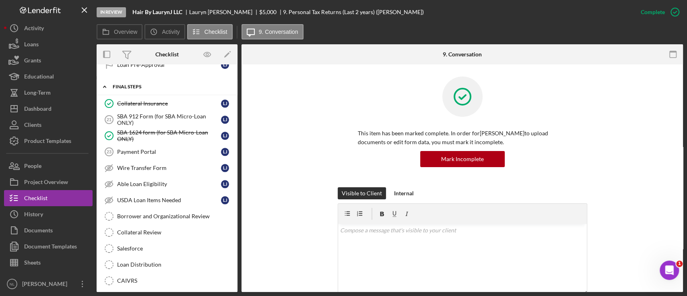
scroll to position [609, 0]
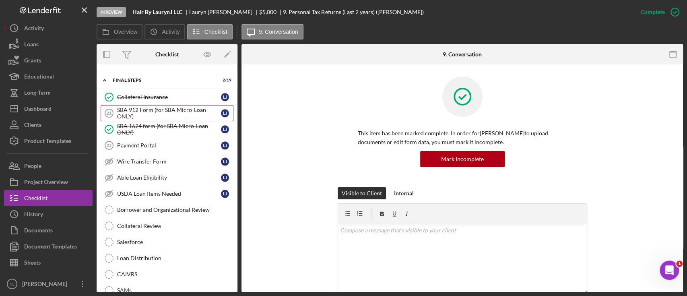
click at [162, 113] on div "SBA 912 Form (for SBA Micro-Loan ONLY)" at bounding box center [169, 113] width 104 height 13
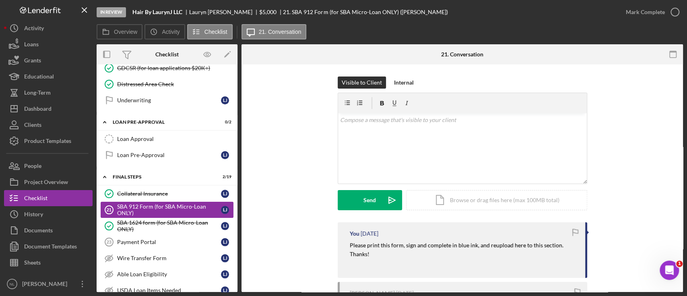
scroll to position [499, 0]
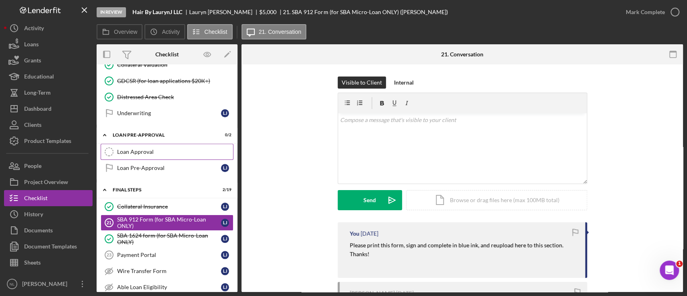
click at [151, 153] on link "Loan Approval Loan Approval" at bounding box center [167, 152] width 133 height 16
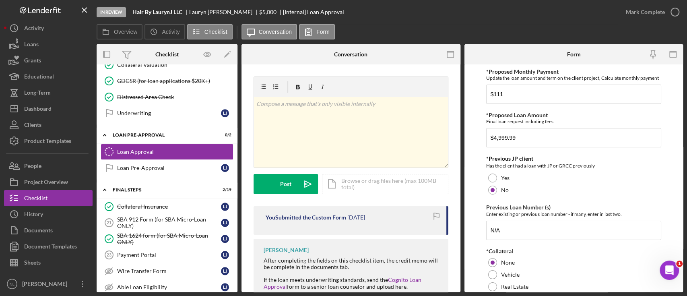
scroll to position [123, 0]
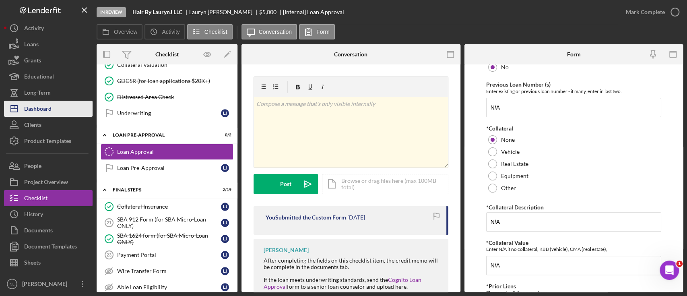
click at [67, 108] on button "Icon/Dashboard Dashboard" at bounding box center [48, 109] width 89 height 16
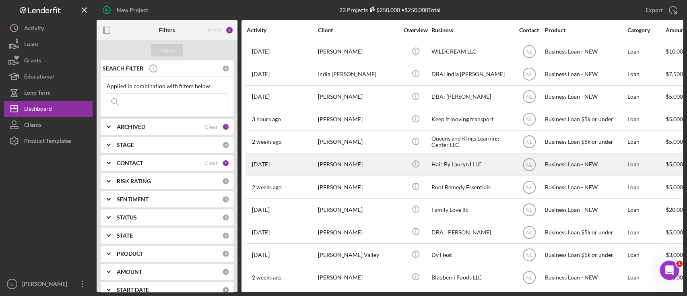
click at [339, 171] on div "[PERSON_NAME]" at bounding box center [358, 164] width 81 height 21
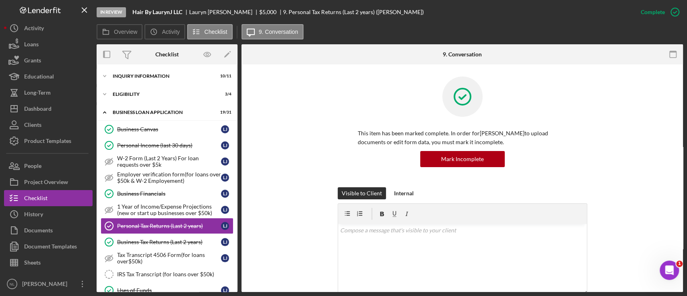
scroll to position [46, 0]
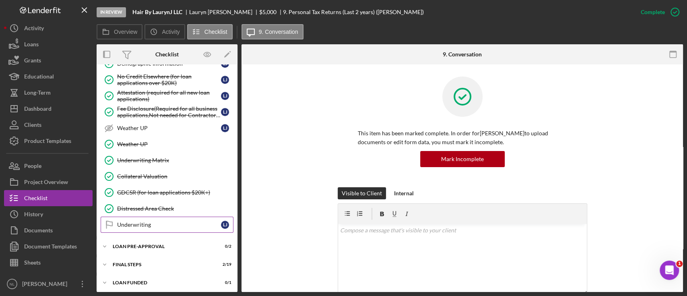
click at [152, 224] on div "Underwriting" at bounding box center [169, 224] width 104 height 6
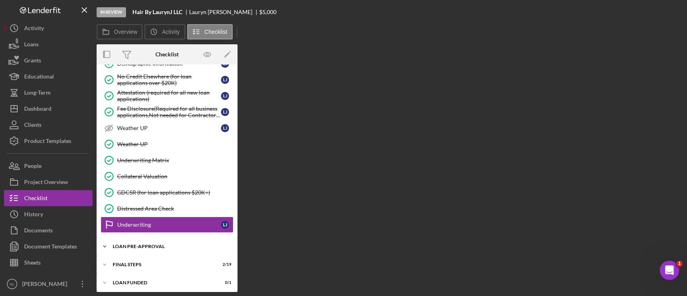
click at [152, 248] on div "Icon/Expander LOAN PRE-APPROVAL 0 / 2" at bounding box center [167, 246] width 141 height 16
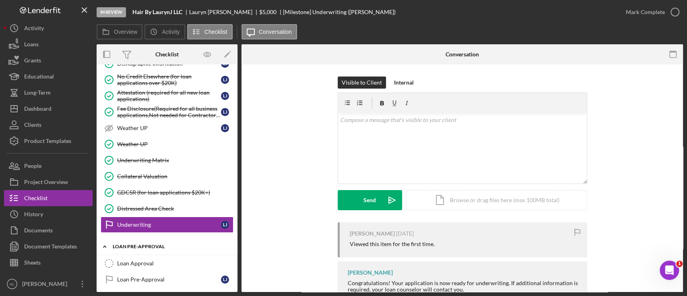
scroll to position [387, 0]
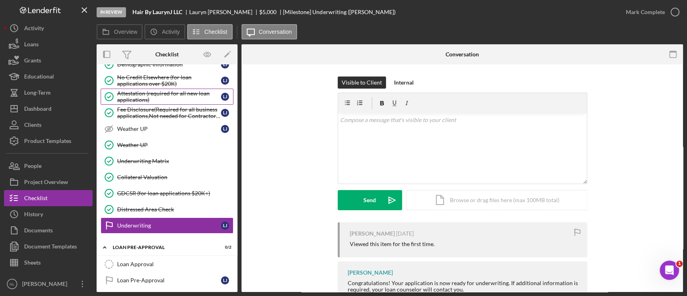
click at [128, 96] on div "Attestation (required for all new loan applications)" at bounding box center [169, 96] width 104 height 13
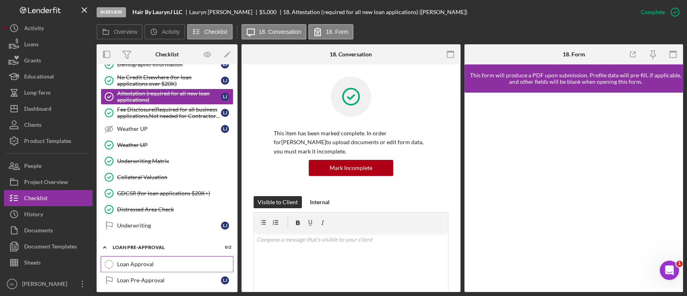
scroll to position [424, 0]
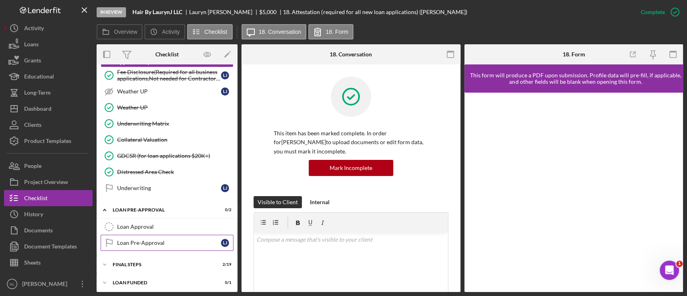
click at [143, 240] on div "Loan Pre-Approval" at bounding box center [169, 242] width 104 height 6
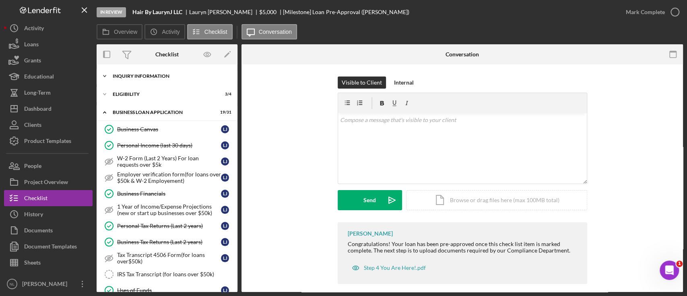
click at [142, 72] on div "Icon/Expander INQUIRY INFORMATION 10 / 11" at bounding box center [167, 76] width 141 height 16
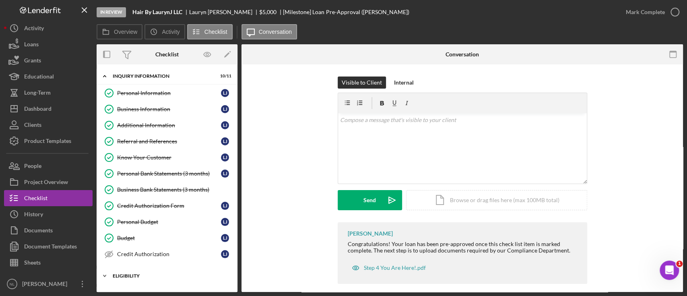
click at [138, 277] on div "Icon/Expander ELIGIBILITY 3 / 4" at bounding box center [167, 276] width 141 height 16
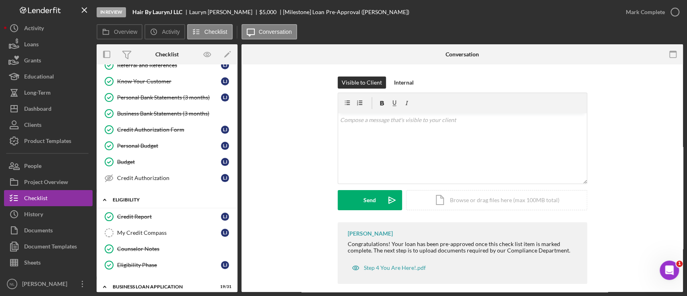
scroll to position [110, 0]
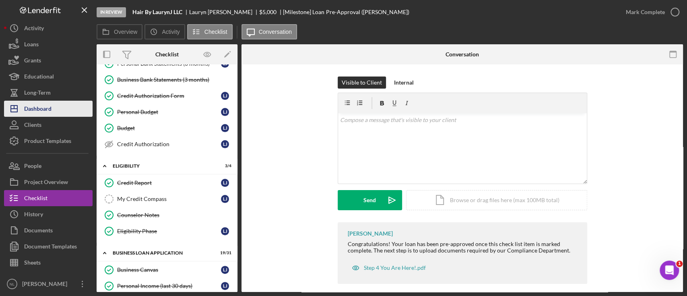
click at [48, 111] on div "Dashboard" at bounding box center [37, 110] width 27 height 18
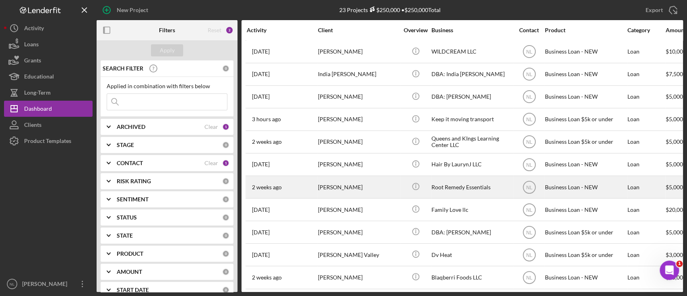
click at [356, 187] on div "[PERSON_NAME]" at bounding box center [358, 186] width 81 height 21
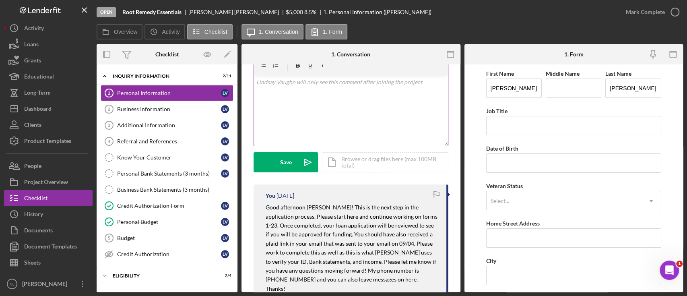
scroll to position [149, 0]
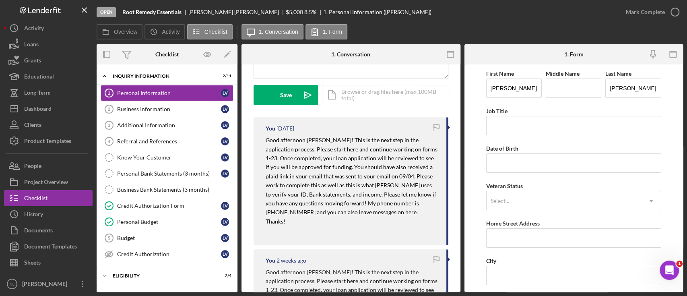
scroll to position [207, 0]
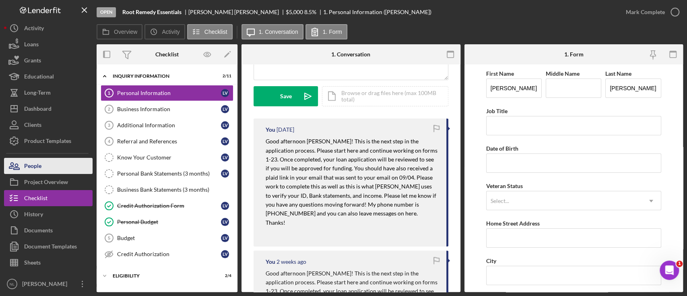
click at [66, 159] on button "People" at bounding box center [48, 166] width 89 height 16
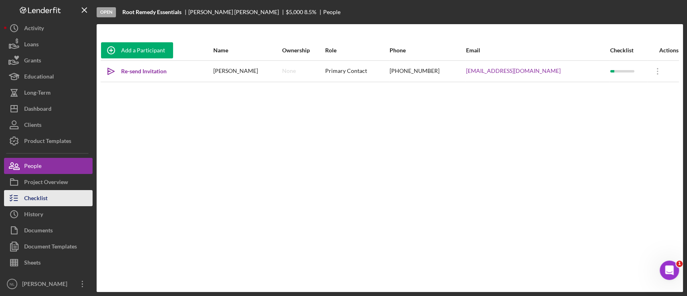
click at [60, 193] on button "Checklist" at bounding box center [48, 198] width 89 height 16
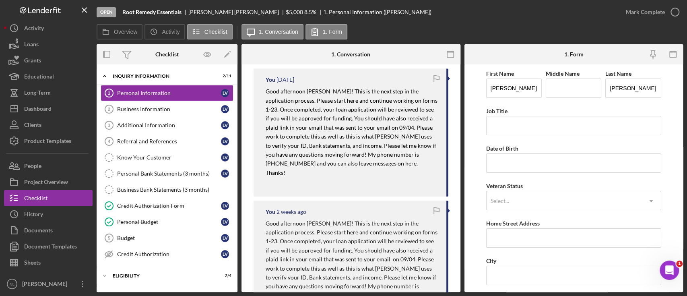
scroll to position [258, 0]
click at [315, 132] on p "Good afternoon [PERSON_NAME]! This is the next step in the application process.…" at bounding box center [352, 132] width 173 height 90
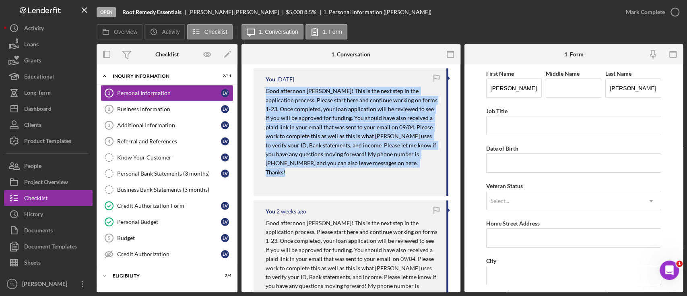
click at [315, 132] on p "Good afternoon [PERSON_NAME]! This is the next step in the application process.…" at bounding box center [352, 132] width 173 height 90
copy mark "Good afternoon [PERSON_NAME]! This is the next step in the application process.…"
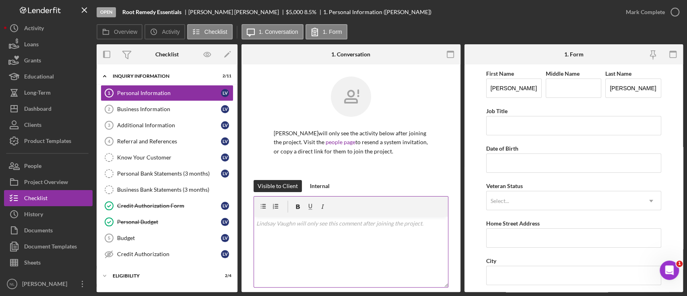
click at [282, 227] on p at bounding box center [350, 223] width 189 height 9
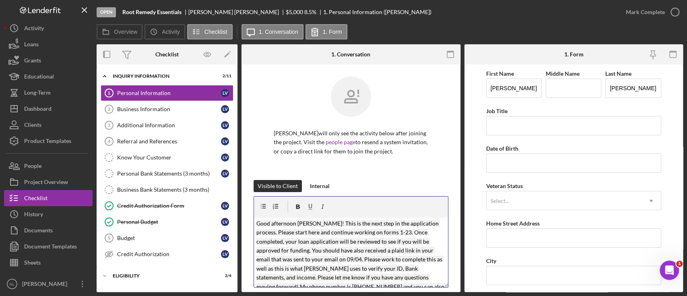
scroll to position [223, 0]
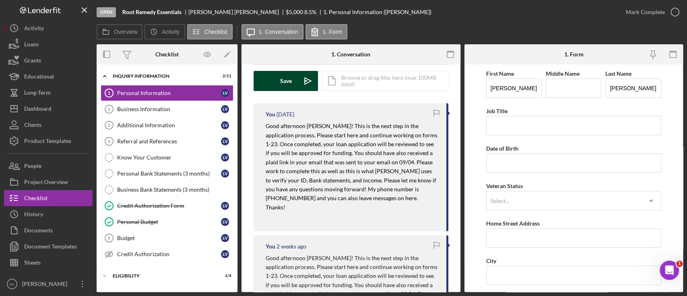
click at [299, 85] on icon "Icon/icon-invite-send" at bounding box center [308, 81] width 20 height 20
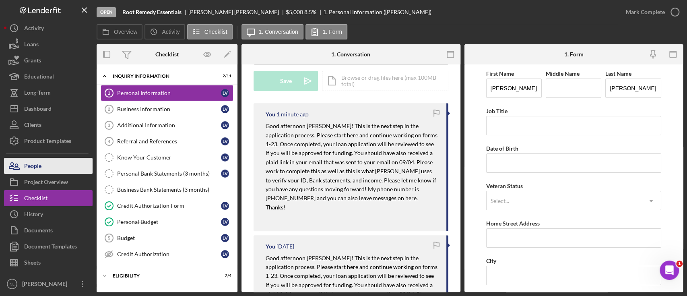
click at [44, 165] on button "People" at bounding box center [48, 166] width 89 height 16
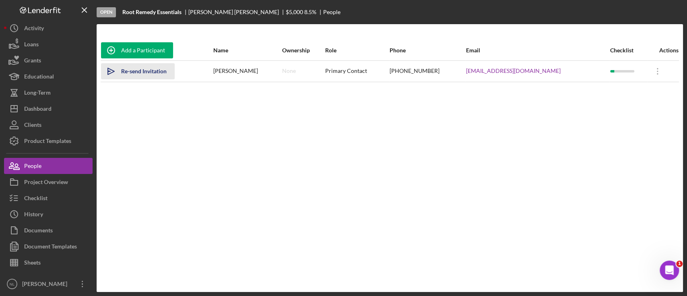
click at [143, 74] on div "Re-send Invitation" at bounding box center [143, 71] width 45 height 16
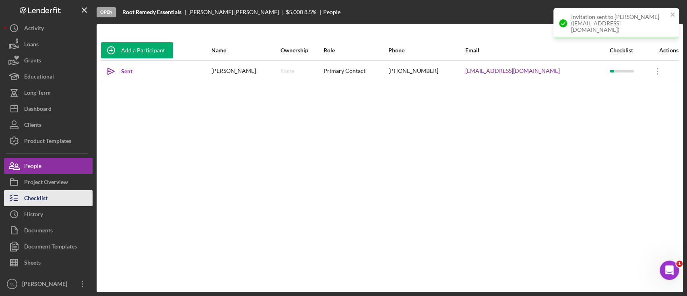
click at [58, 201] on button "Checklist" at bounding box center [48, 198] width 89 height 16
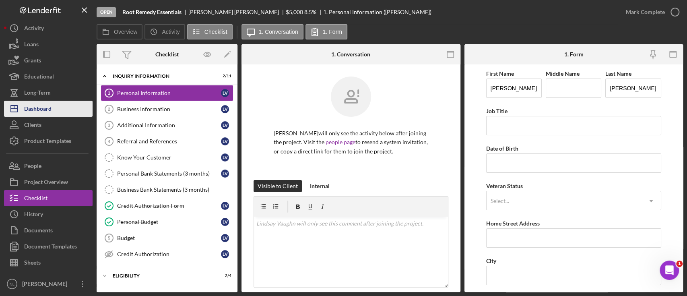
click at [52, 104] on button "Icon/Dashboard Dashboard" at bounding box center [48, 109] width 89 height 16
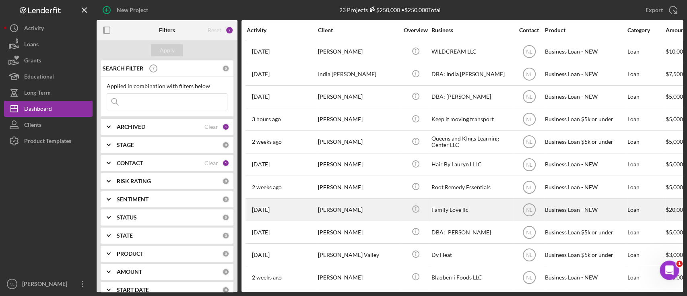
click at [361, 204] on div "[PERSON_NAME]" at bounding box center [358, 209] width 81 height 21
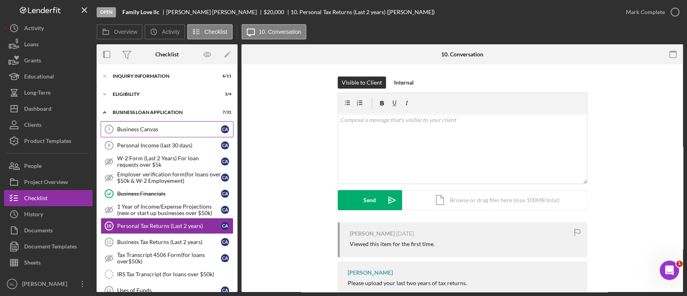
click at [175, 125] on link "Business Canvas 7 Business Canvas C A" at bounding box center [167, 129] width 133 height 16
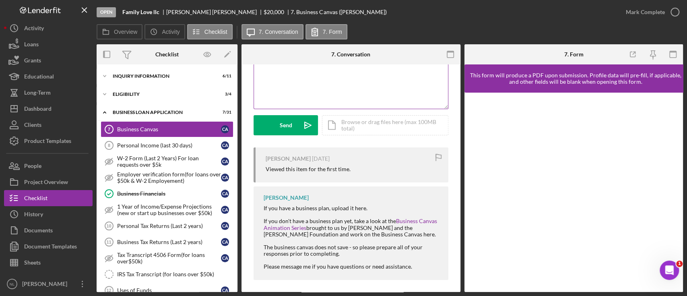
scroll to position [75, 0]
click at [149, 145] on div "Personal Income (last 30 days)" at bounding box center [169, 145] width 104 height 6
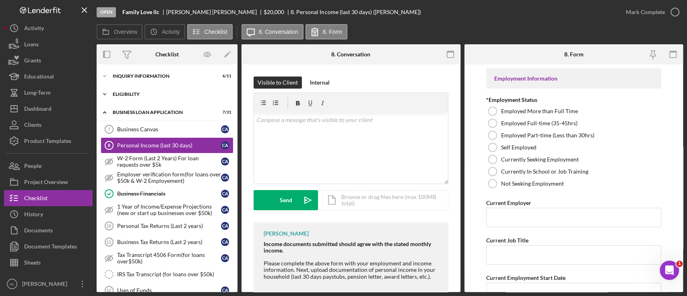
click at [149, 97] on div "Icon/Expander ELIGIBILITY 3 / 4" at bounding box center [167, 94] width 141 height 16
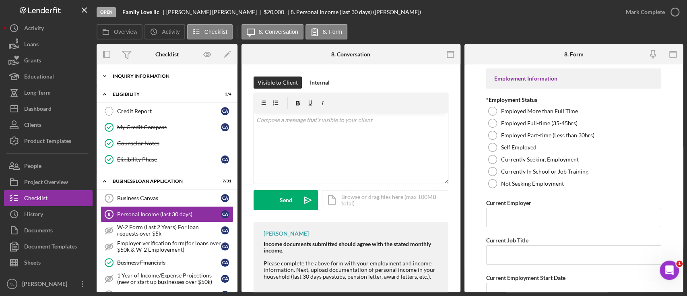
click at [144, 74] on div "INQUIRY INFORMATION" at bounding box center [170, 76] width 115 height 5
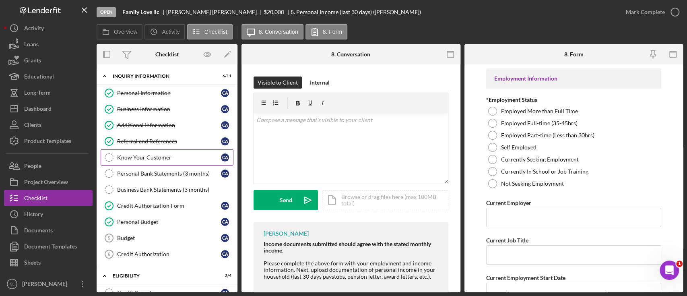
click at [161, 156] on div "Know Your Customer" at bounding box center [169, 157] width 104 height 6
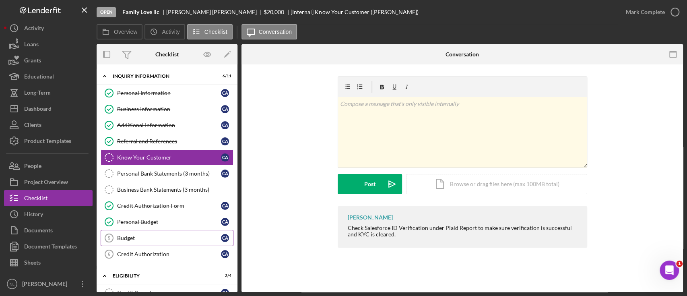
click at [168, 239] on div "Budget" at bounding box center [169, 238] width 104 height 6
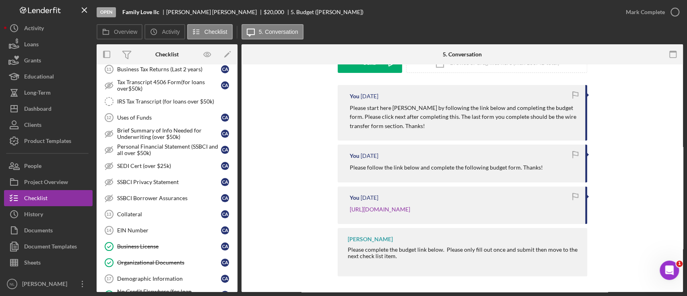
scroll to position [442, 0]
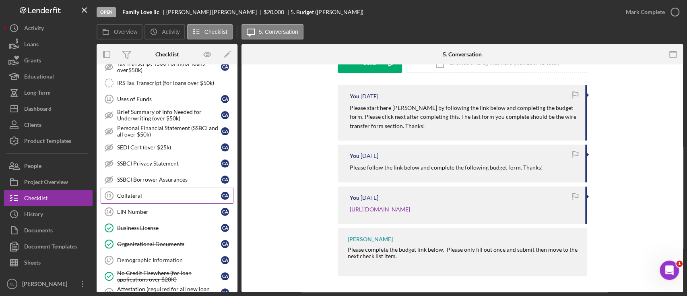
click at [137, 197] on link "Collateral 13 Collateral C A" at bounding box center [167, 196] width 133 height 16
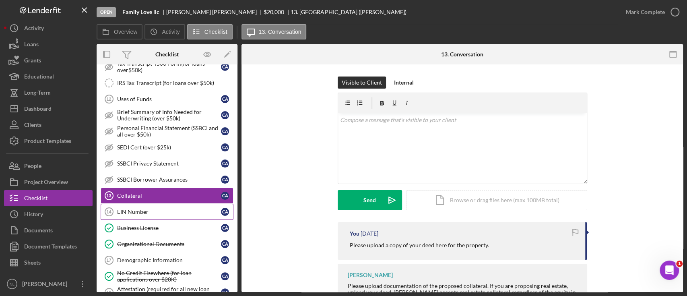
click at [136, 204] on link "EIN Number 14 EIN Number C A" at bounding box center [167, 212] width 133 height 16
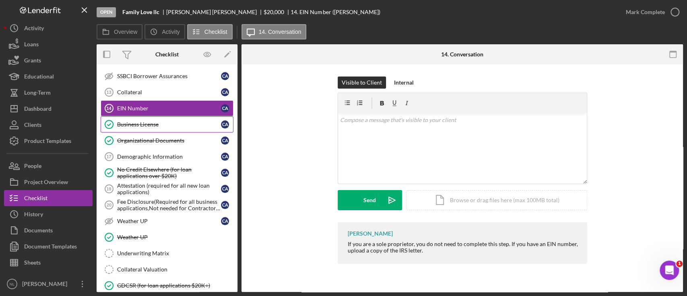
scroll to position [609, 0]
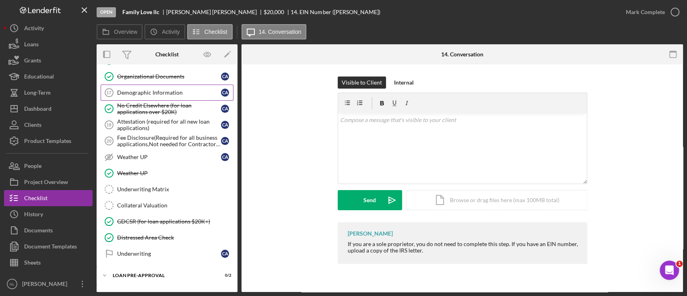
click at [138, 90] on div "Demographic Information" at bounding box center [169, 92] width 104 height 6
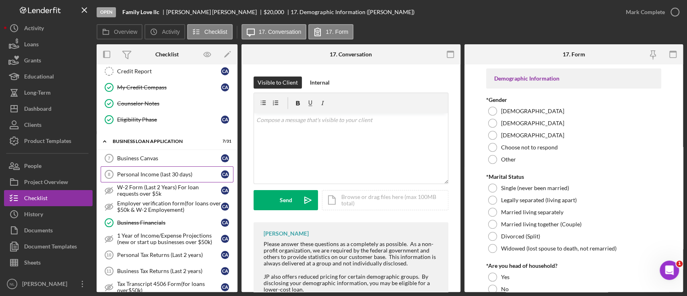
scroll to position [206, 0]
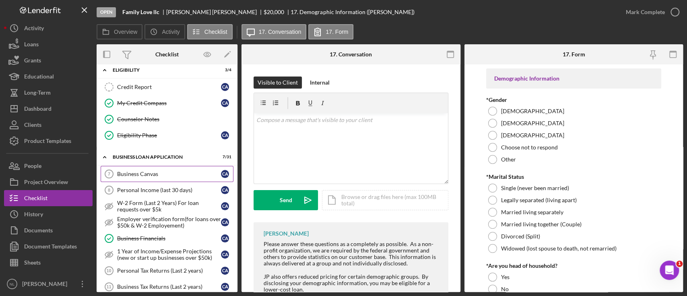
click at [150, 171] on div "Business Canvas" at bounding box center [169, 174] width 104 height 6
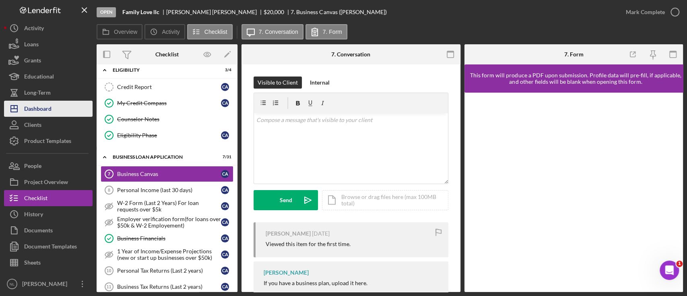
click at [66, 105] on button "Icon/Dashboard Dashboard" at bounding box center [48, 109] width 89 height 16
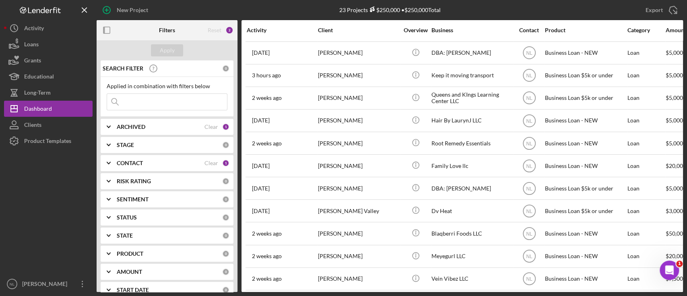
scroll to position [45, 0]
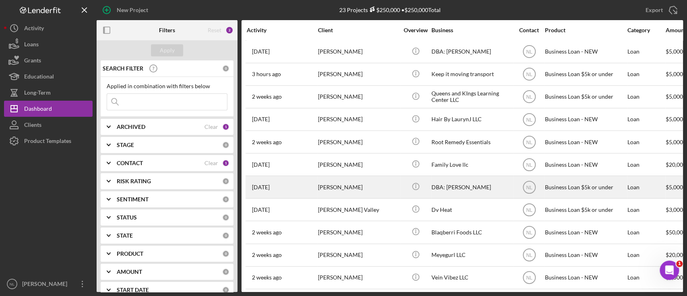
click at [359, 184] on div "[PERSON_NAME]" at bounding box center [358, 186] width 81 height 21
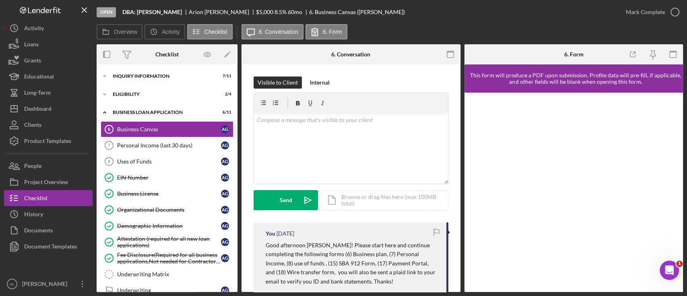
click at [163, 85] on div "Icon/Expander INQUIRY INFORMATION 7 / 11 Icon/Expander Eligibility 2 / 4 Icon/E…" at bounding box center [167, 212] width 141 height 288
click at [137, 76] on div "INQUIRY INFORMATION" at bounding box center [170, 76] width 115 height 5
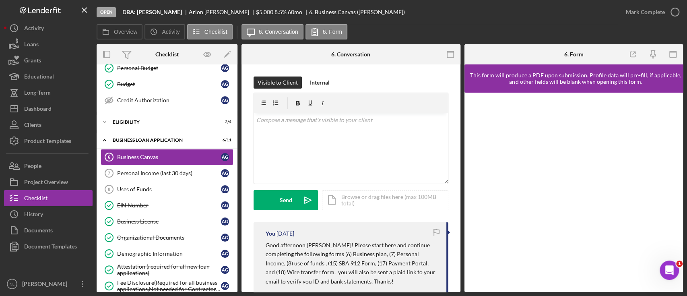
scroll to position [155, 0]
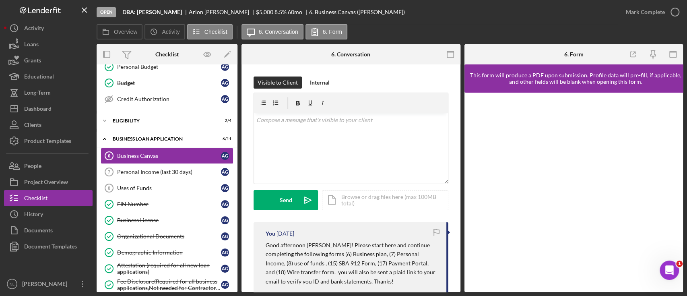
click at [277, 259] on p "Good afternoon [PERSON_NAME]! Please start here and continue completing the fol…" at bounding box center [352, 263] width 173 height 45
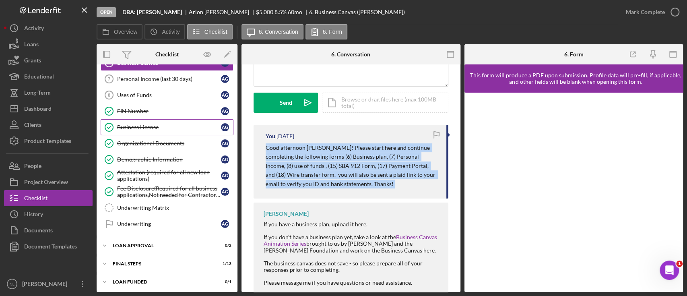
scroll to position [248, 0]
click at [140, 261] on div "Final Steps" at bounding box center [170, 263] width 115 height 5
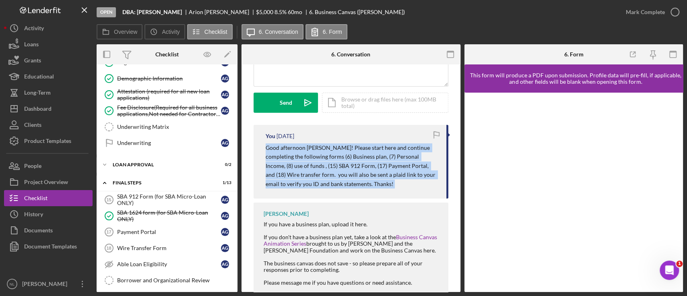
scroll to position [0, 0]
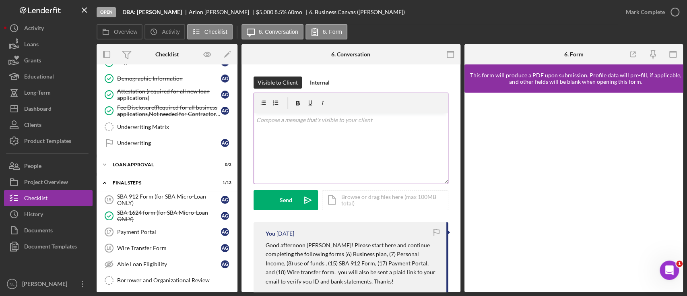
click at [283, 143] on div "v Color teal Color pink Remove color Add row above Add row below Add column bef…" at bounding box center [351, 148] width 194 height 70
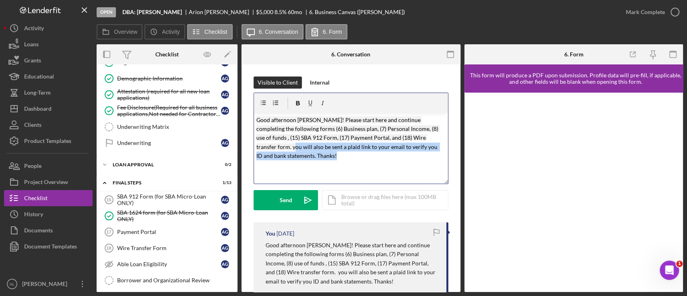
drag, startPoint x: 314, startPoint y: 161, endPoint x: 254, endPoint y: 149, distance: 61.1
click at [254, 149] on div "v Color teal Color pink Remove color Add row above Add row below Add column bef…" at bounding box center [351, 148] width 194 height 70
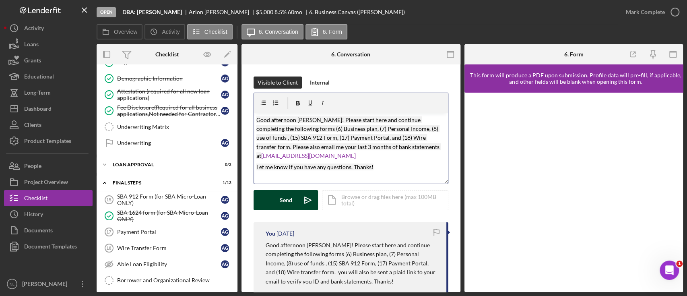
click at [303, 202] on icon "Icon/icon-invite-send" at bounding box center [308, 200] width 20 height 20
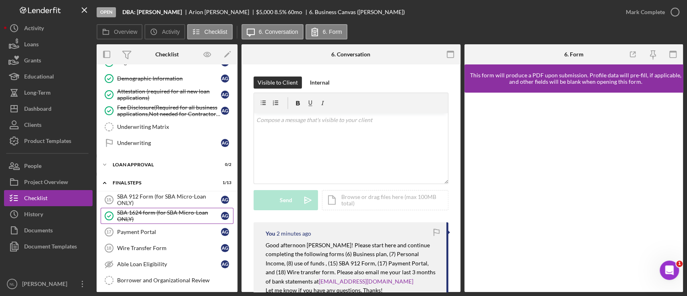
scroll to position [194, 0]
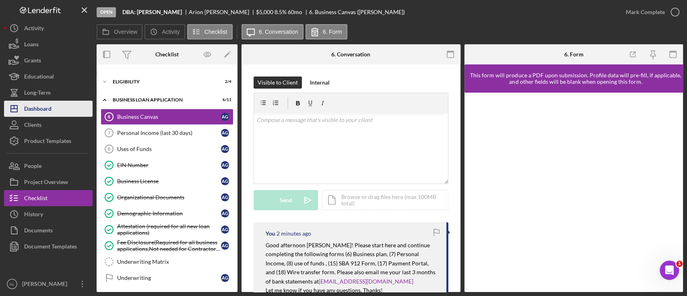
click at [48, 114] on div "Dashboard" at bounding box center [37, 110] width 27 height 18
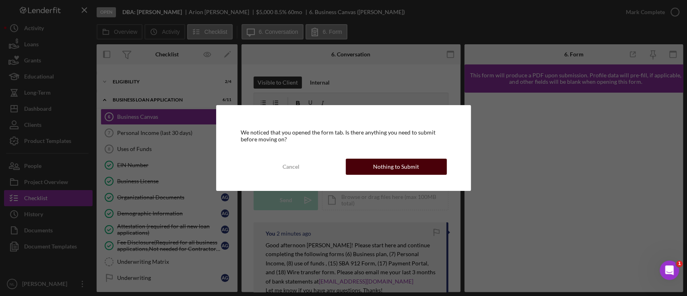
click at [363, 160] on button "Nothing to Submit" at bounding box center [396, 167] width 101 height 16
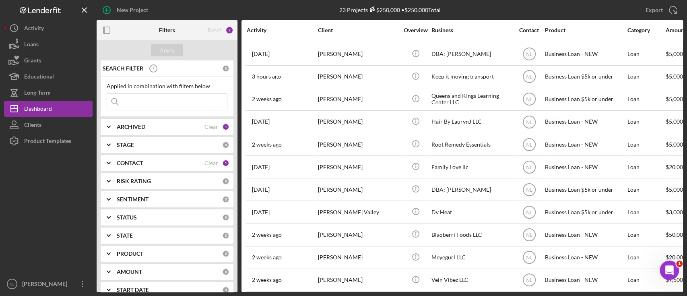
scroll to position [44, 0]
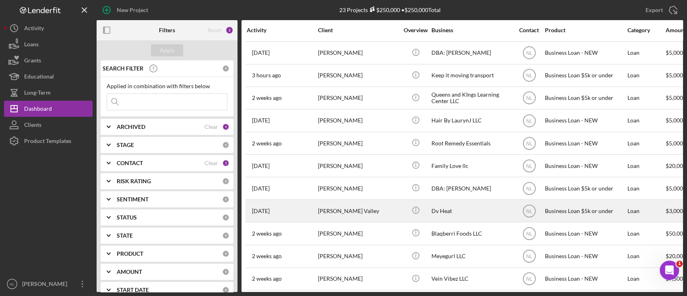
click at [358, 207] on div "[PERSON_NAME] Valley" at bounding box center [358, 210] width 81 height 21
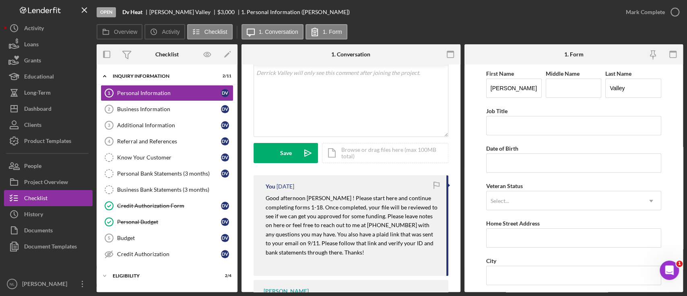
scroll to position [155, 0]
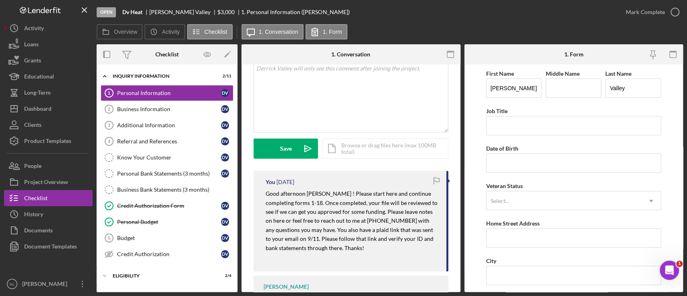
click at [323, 210] on mark "Good afternoon [PERSON_NAME] ! Please start here and continue completing forms …" at bounding box center [352, 220] width 173 height 61
click at [337, 106] on div "v Color teal Color pink Remove color Add row above Add row below Add column bef…" at bounding box center [351, 97] width 194 height 70
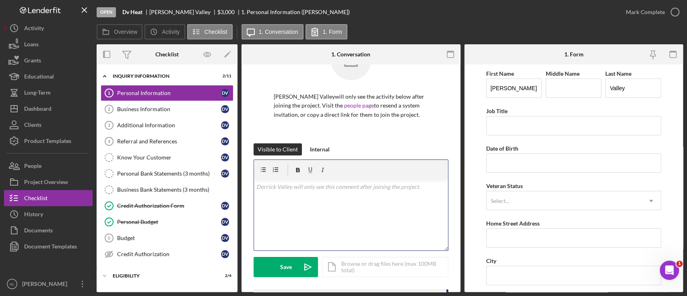
scroll to position [24, 0]
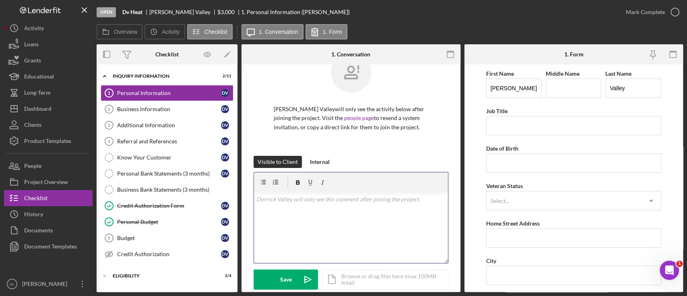
click at [267, 201] on p at bounding box center [350, 199] width 189 height 9
drag, startPoint x: 342, startPoint y: 217, endPoint x: 236, endPoint y: 198, distance: 107.5
click at [236, 198] on div "Overview Internal Workflow Stage Open Icon/Dropdown Arrow Archive (can unarchiv…" at bounding box center [390, 168] width 586 height 248
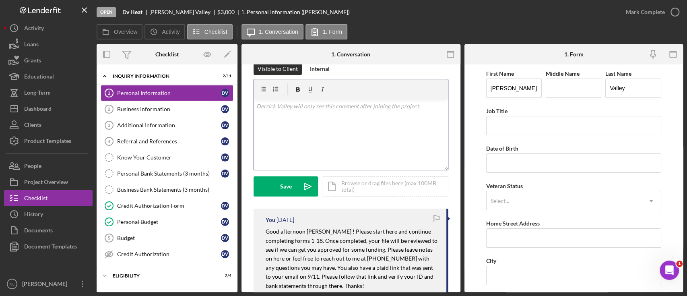
scroll to position [121, 0]
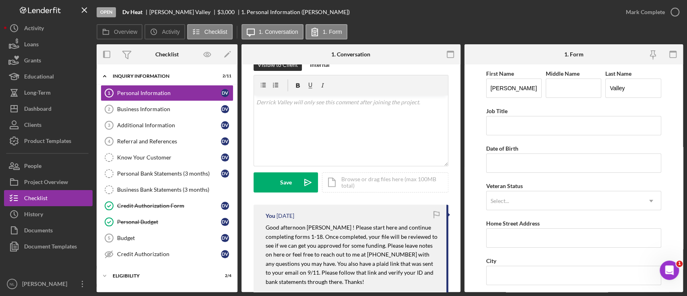
click at [291, 244] on mark "Good afternoon [PERSON_NAME] ! Please start here and continue completing forms …" at bounding box center [352, 254] width 173 height 61
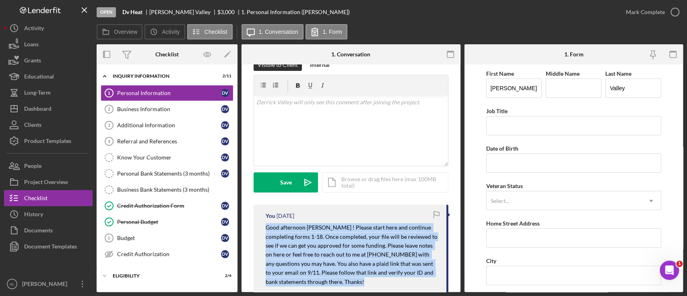
click at [291, 244] on mark "Good afternoon [PERSON_NAME] ! Please start here and continue completing forms …" at bounding box center [352, 254] width 173 height 61
copy mark "Good afternoon [PERSON_NAME] ! Please start here and continue completing forms …"
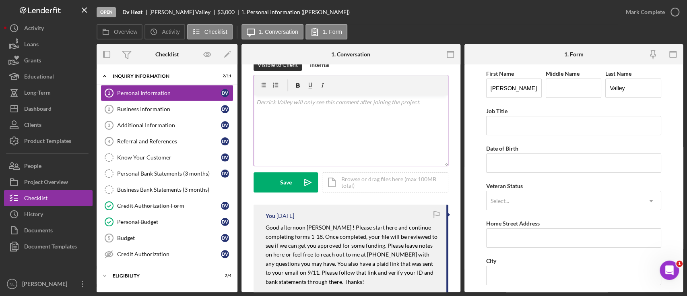
click at [280, 114] on div "v Color teal Color pink Remove color Add row above Add row below Add column bef…" at bounding box center [351, 130] width 194 height 70
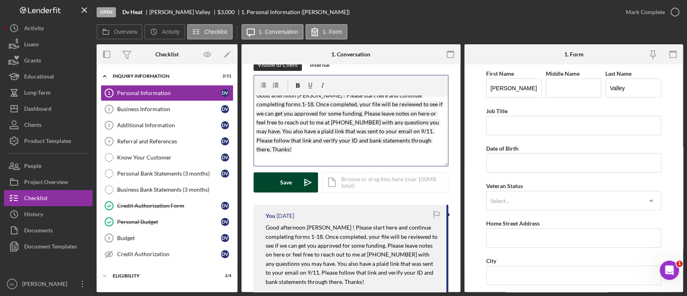
click at [277, 183] on button "Save Icon/icon-invite-send" at bounding box center [286, 182] width 64 height 20
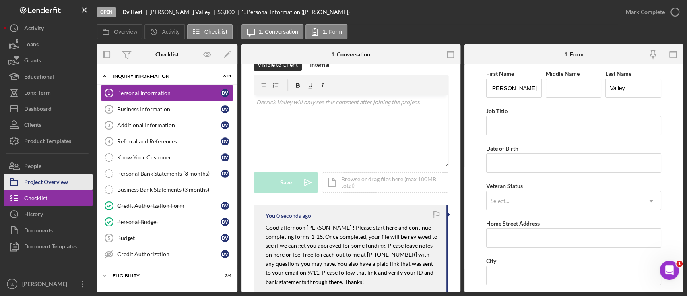
scroll to position [0, 0]
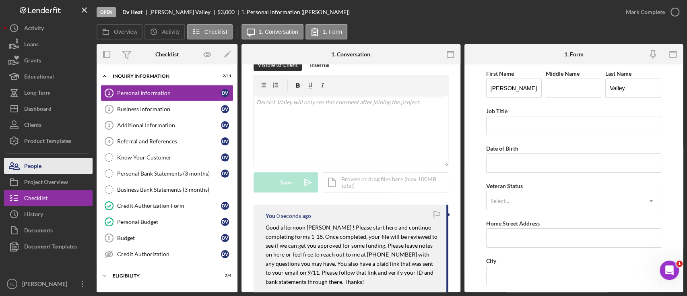
click at [37, 170] on div "People" at bounding box center [32, 167] width 17 height 18
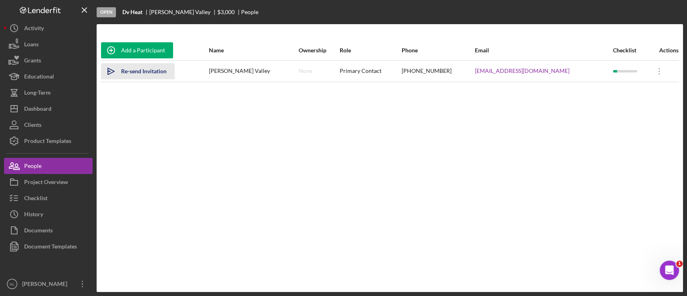
click at [149, 70] on div "Re-send Invitation" at bounding box center [143, 71] width 45 height 16
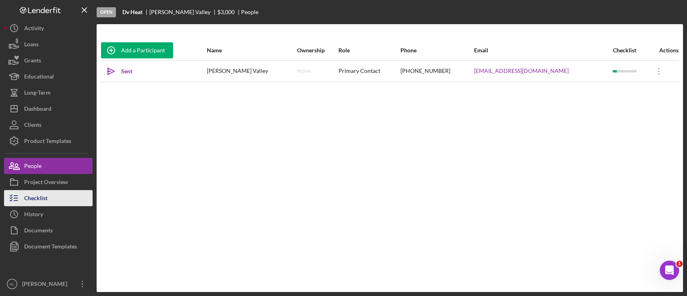
click at [50, 202] on button "Checklist" at bounding box center [48, 198] width 89 height 16
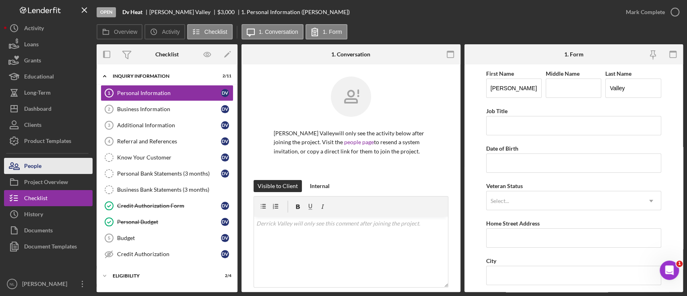
click at [38, 168] on div "People" at bounding box center [32, 167] width 17 height 18
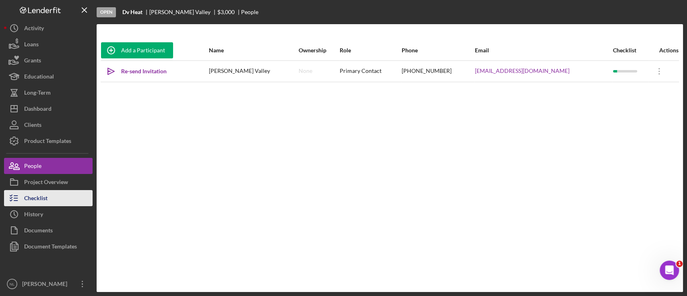
click at [44, 199] on div "Checklist" at bounding box center [35, 199] width 23 height 18
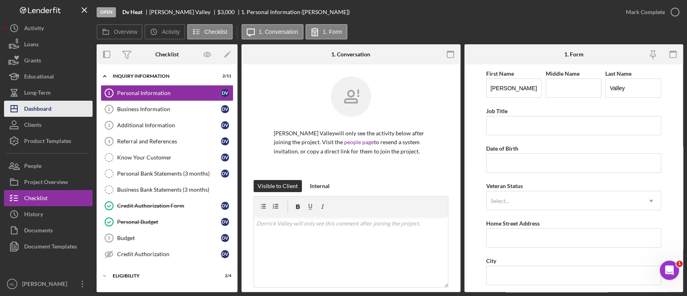
click at [62, 108] on button "Icon/Dashboard Dashboard" at bounding box center [48, 109] width 89 height 16
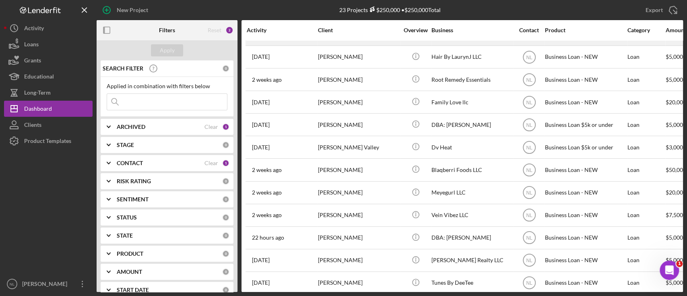
scroll to position [109, 0]
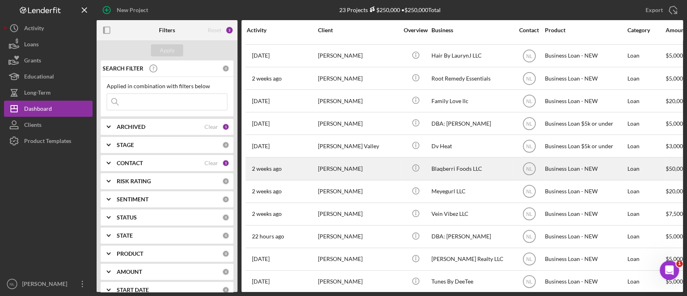
click at [361, 161] on div "[PERSON_NAME]" at bounding box center [358, 168] width 81 height 21
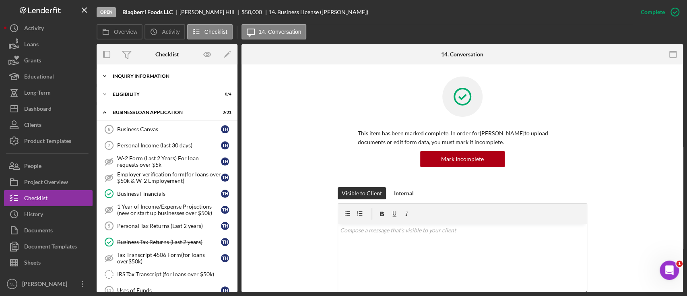
click at [149, 78] on div "INQUIRY INFORMATION" at bounding box center [170, 76] width 115 height 5
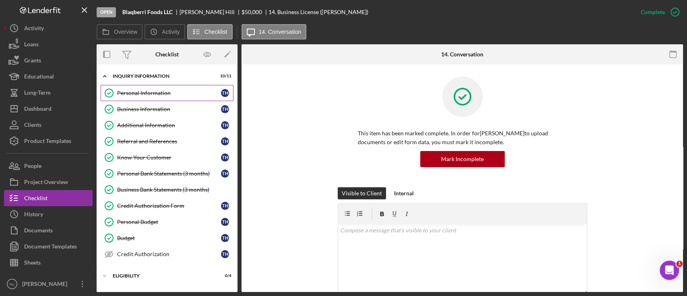
click at [149, 91] on div "Personal Information" at bounding box center [169, 93] width 104 height 6
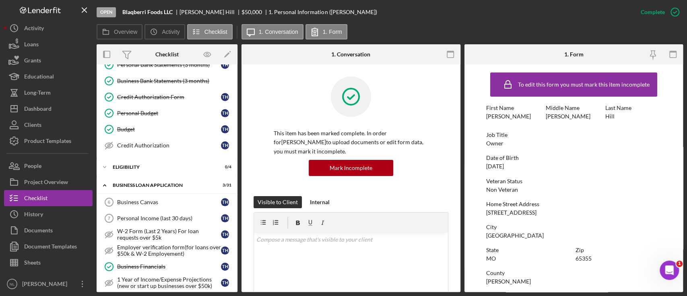
scroll to position [112, 0]
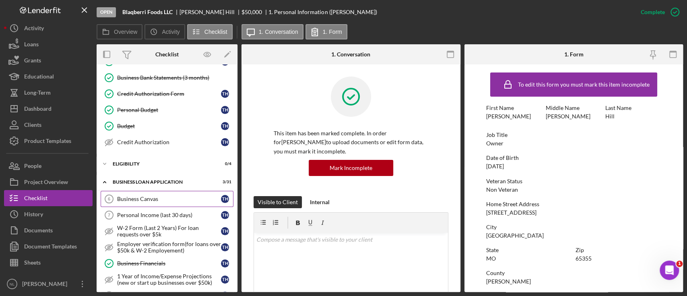
click at [149, 199] on div "Business Canvas" at bounding box center [169, 199] width 104 height 6
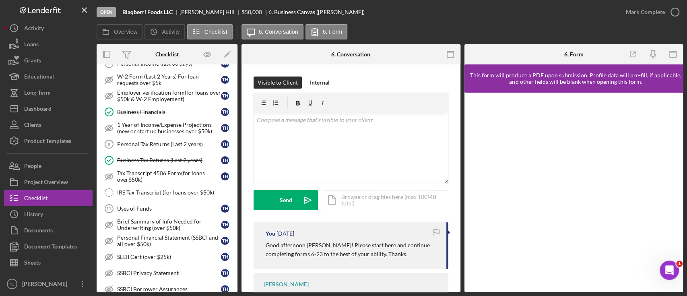
scroll to position [179, 0]
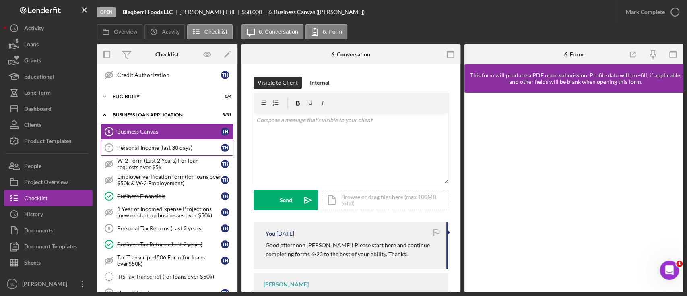
click at [151, 140] on link "Personal Income (last 30 days) 7 Personal Income (last 30 days) T H" at bounding box center [167, 148] width 133 height 16
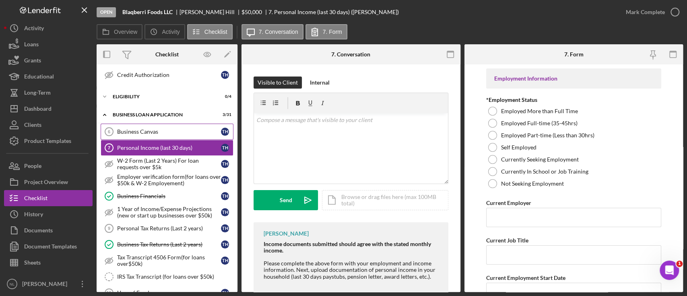
click at [147, 131] on div "Business Canvas" at bounding box center [169, 131] width 104 height 6
